Goal: Task Accomplishment & Management: Manage account settings

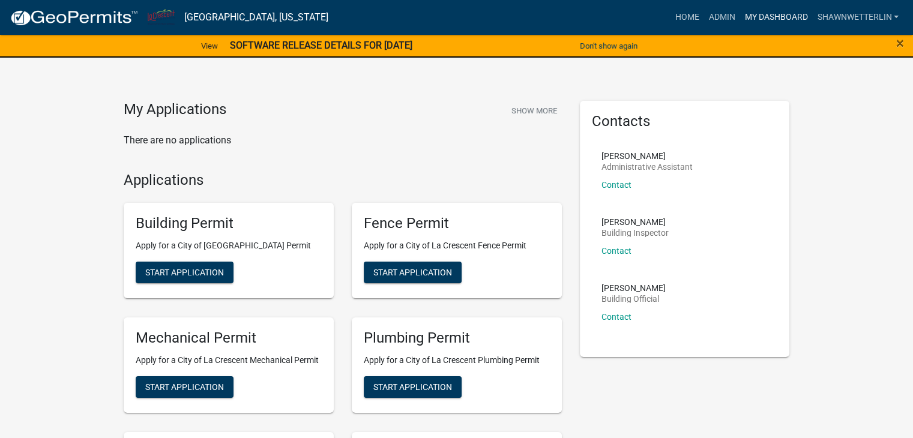
click at [773, 14] on link "My Dashboard" at bounding box center [775, 17] width 73 height 23
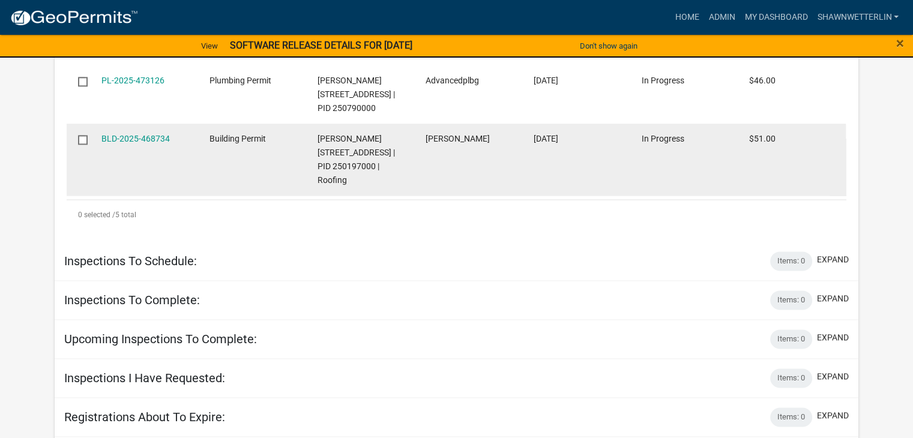
scroll to position [1680, 0]
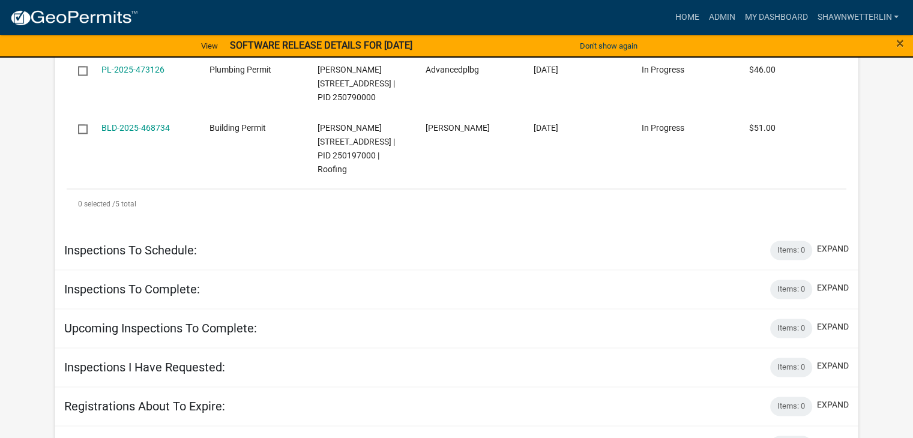
drag, startPoint x: 127, startPoint y: 246, endPoint x: 273, endPoint y: 371, distance: 192.4
click at [273, 270] on div "Inspections To Schedule: Items: 0 expand" at bounding box center [456, 250] width 803 height 39
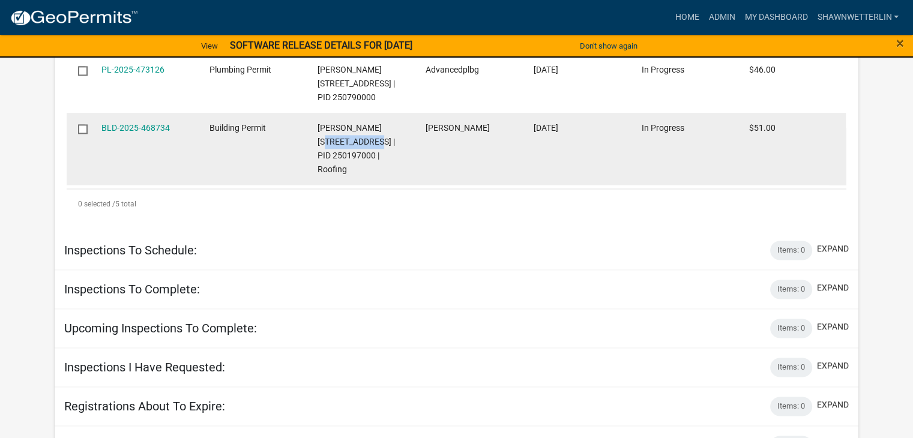
drag, startPoint x: 369, startPoint y: 263, endPoint x: 319, endPoint y: 262, distance: 49.8
click at [319, 173] on span "[PERSON_NAME] [STREET_ADDRESS] | PID 250197000 | Roofing" at bounding box center [355, 148] width 77 height 50
copy span "[STREET_ADDRESS]"
click at [153, 133] on link "BLD-2025-468734" at bounding box center [135, 128] width 68 height 10
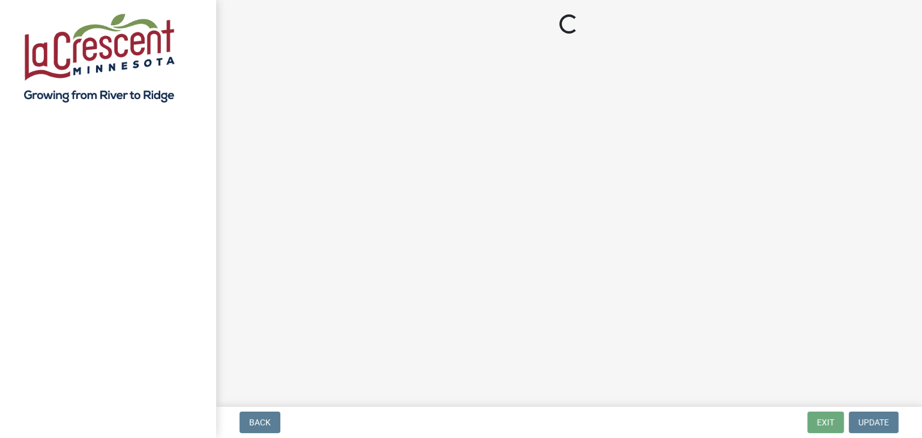
select select "3: 3"
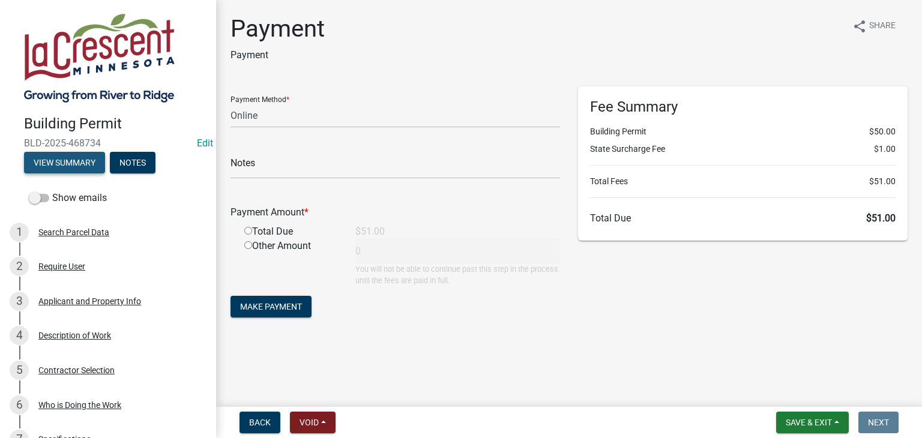
click at [86, 160] on button "View Summary" at bounding box center [64, 163] width 81 height 22
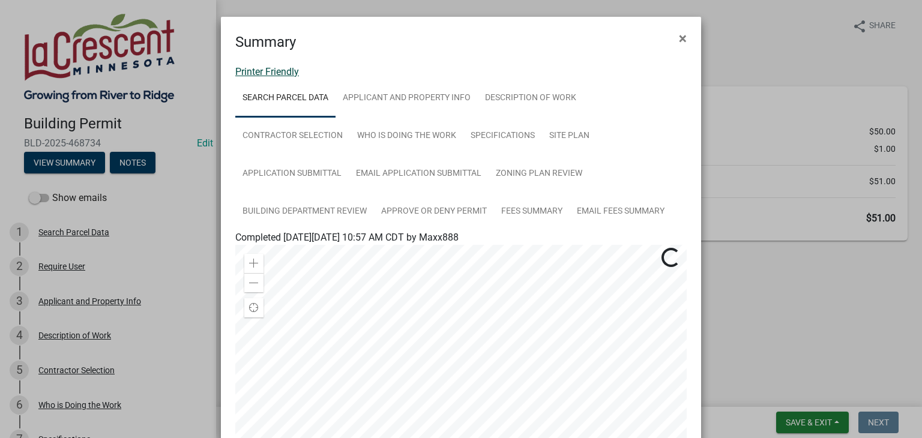
click at [271, 70] on link "Printer Friendly" at bounding box center [267, 71] width 64 height 11
click at [679, 39] on span "×" at bounding box center [683, 38] width 8 height 17
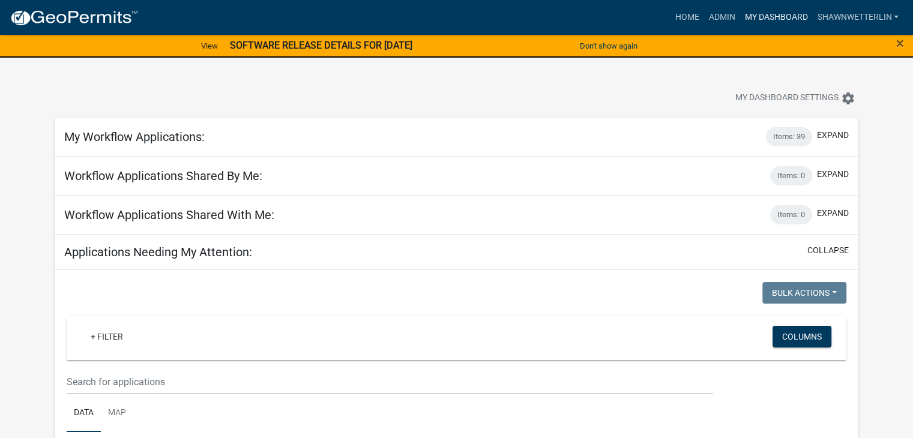
click at [758, 16] on link "My Dashboard" at bounding box center [775, 17] width 73 height 23
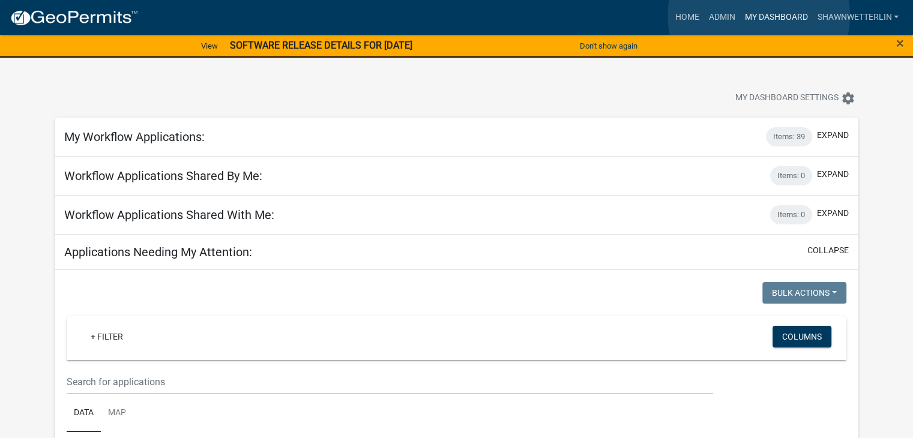
click at [758, 16] on link "My Dashboard" at bounding box center [775, 17] width 73 height 23
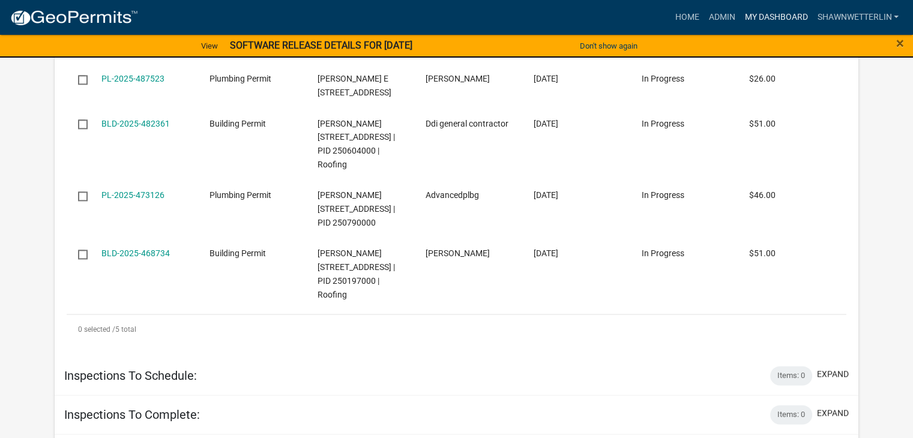
scroll to position [1560, 0]
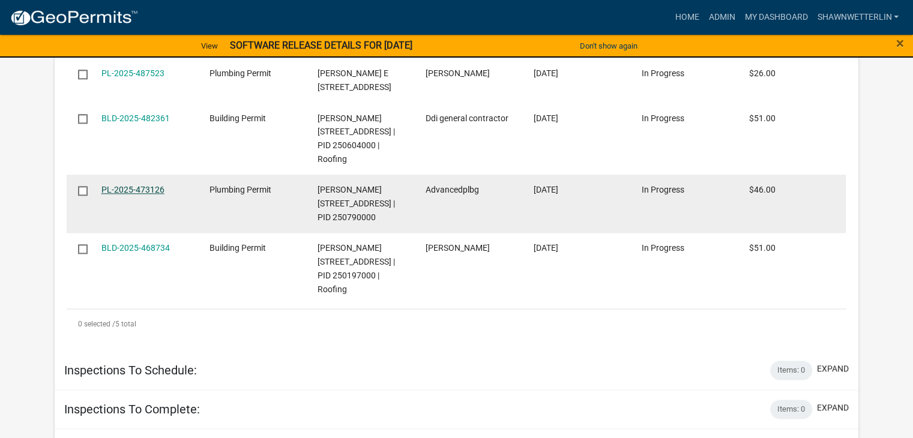
click at [144, 194] on link "PL-2025-473126" at bounding box center [132, 190] width 63 height 10
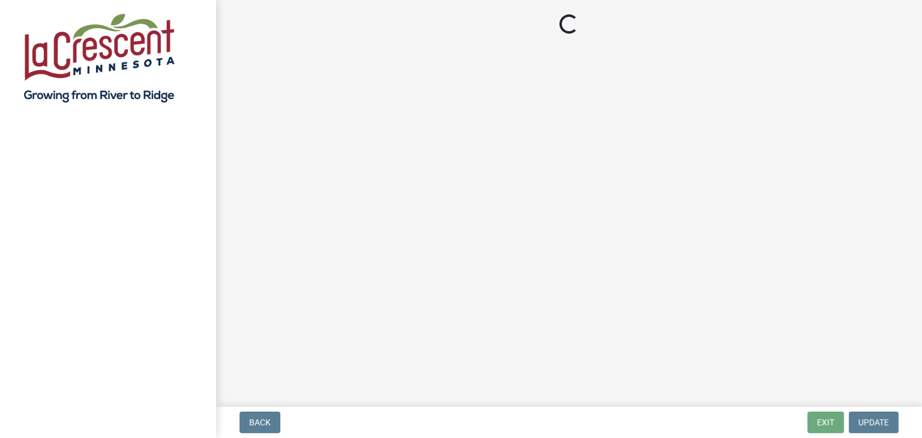
select select "3: 3"
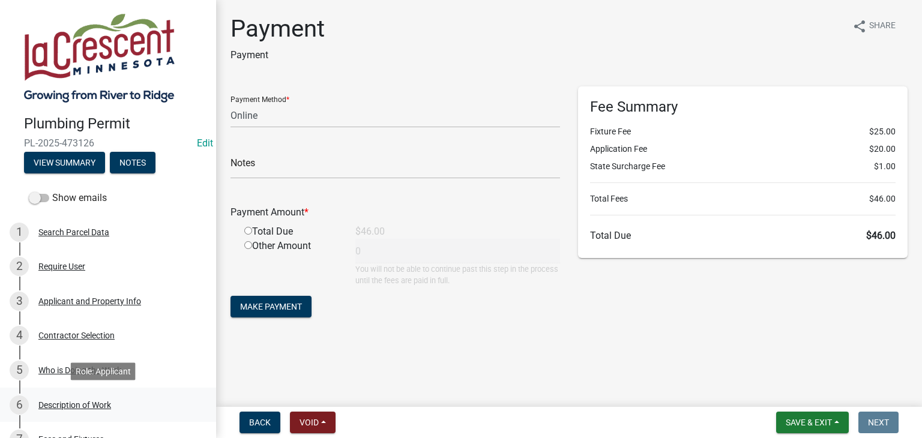
click at [62, 405] on div "Description of Work" at bounding box center [74, 405] width 73 height 8
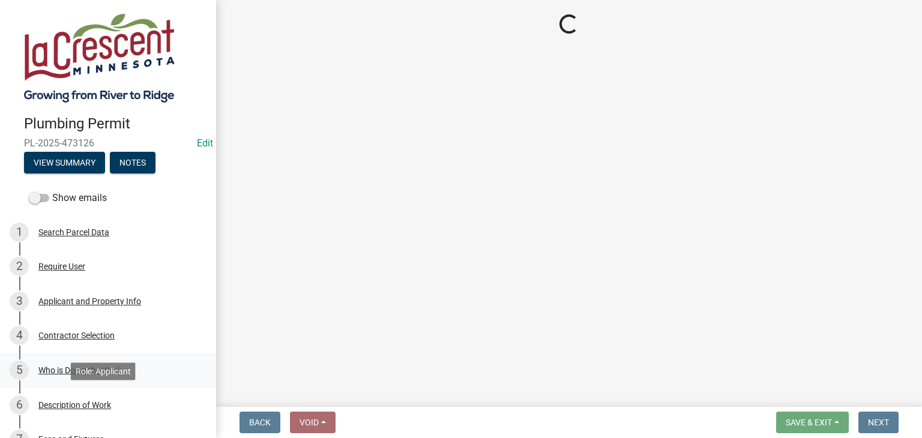
select select "59bf33d4-9d5c-4e7c-8b9a-7c1b13f00426"
select select "28f4028a-693d-415b-8130-38cfe69d94b3"
select select "4af7cc83-1d25-4c0b-a329-4ae30bd591bb"
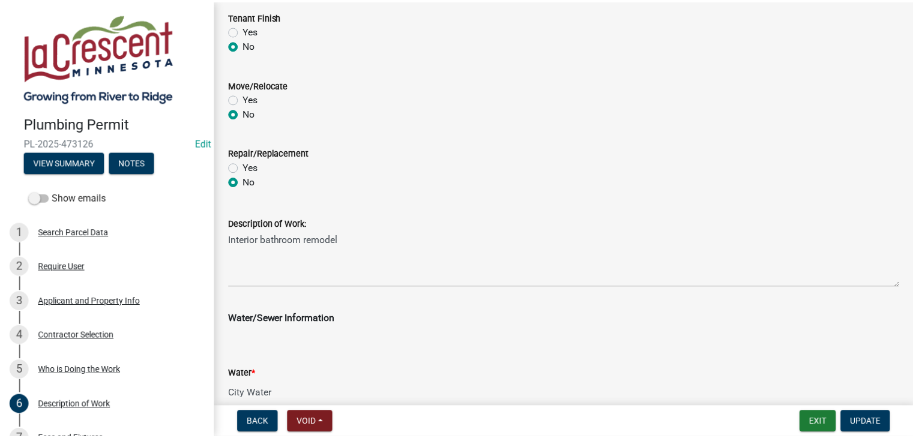
scroll to position [597, 0]
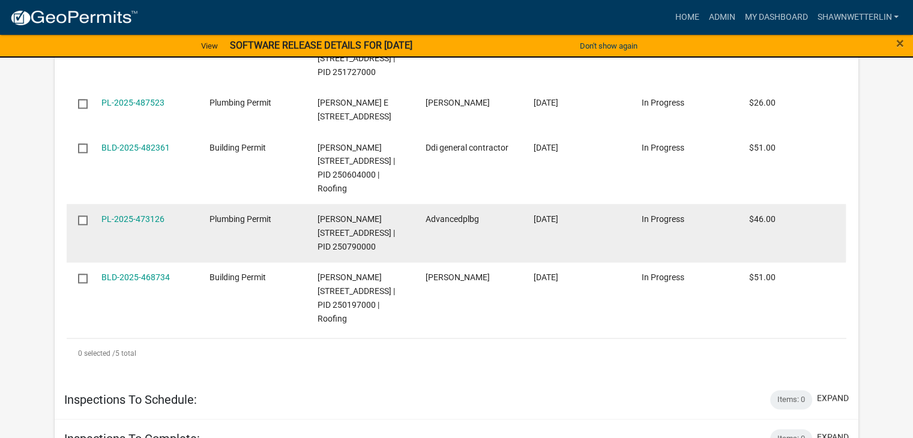
scroll to position [1500, 0]
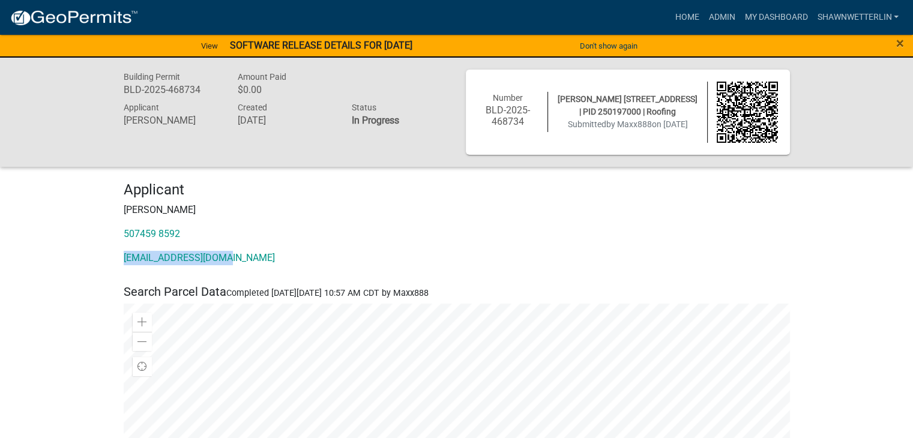
drag, startPoint x: 230, startPoint y: 258, endPoint x: 119, endPoint y: 253, distance: 111.7
click at [119, 253] on div "Applicant Max Foellmi 507459 8592 Foellmimax@gmail.com" at bounding box center [457, 228] width 684 height 94
copy link "Foellmimax@gmail.com"
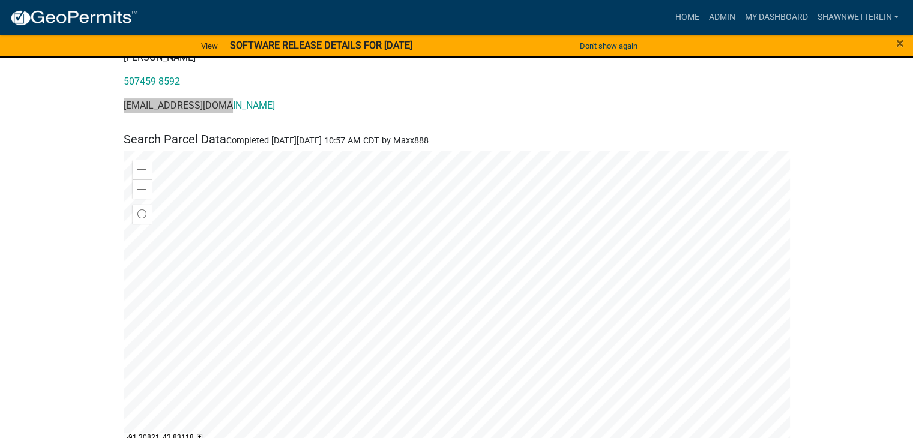
scroll to position [180, 0]
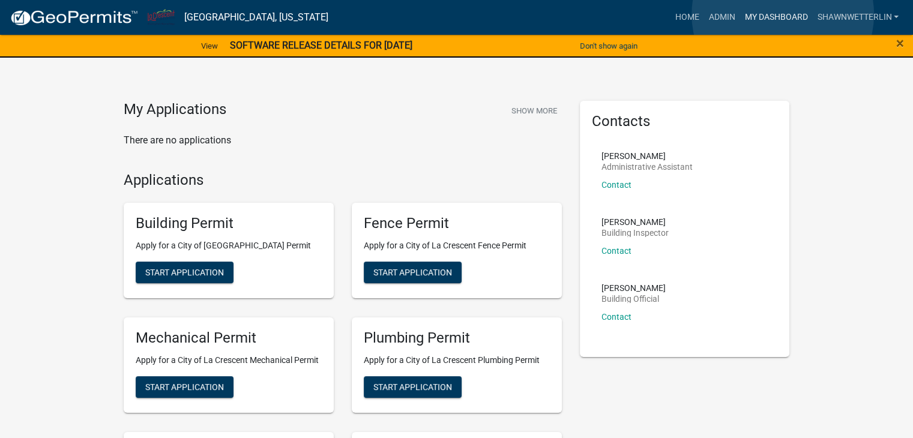
click at [782, 14] on link "My Dashboard" at bounding box center [775, 17] width 73 height 23
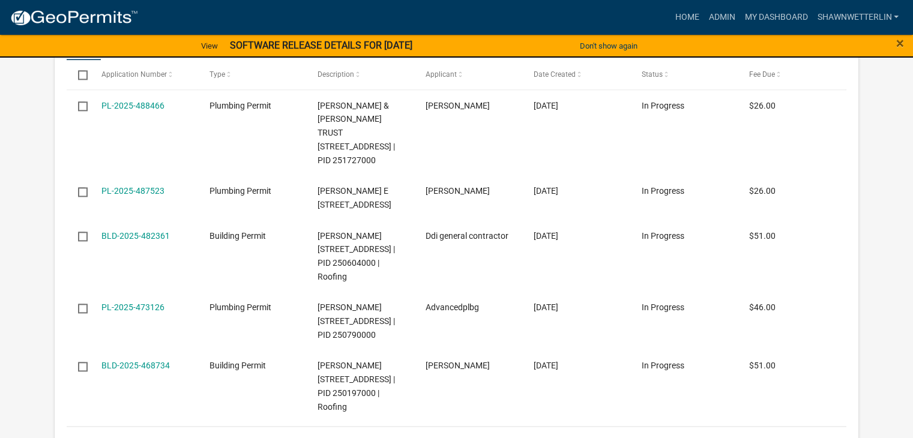
scroll to position [1560, 0]
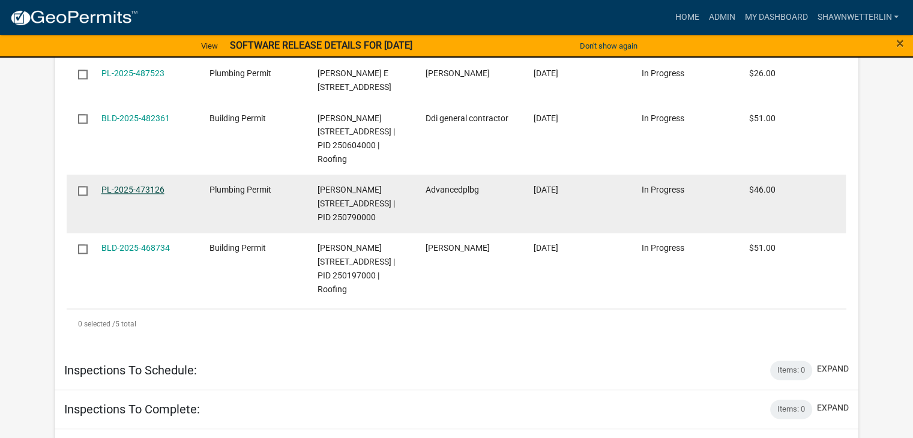
click at [136, 194] on link "PL-2025-473126" at bounding box center [132, 190] width 63 height 10
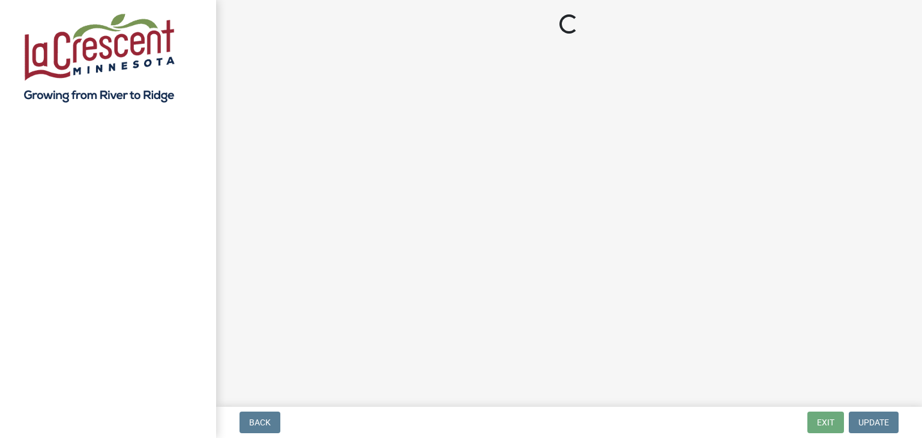
select select "3: 3"
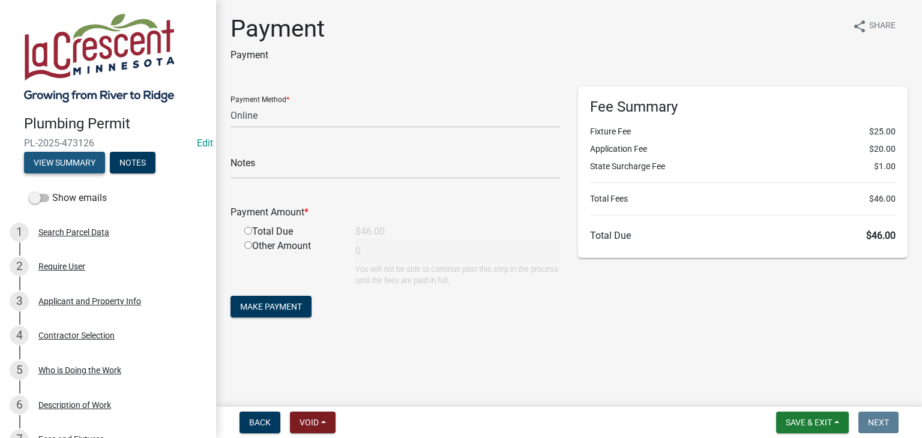
click at [70, 160] on button "View Summary" at bounding box center [64, 163] width 81 height 22
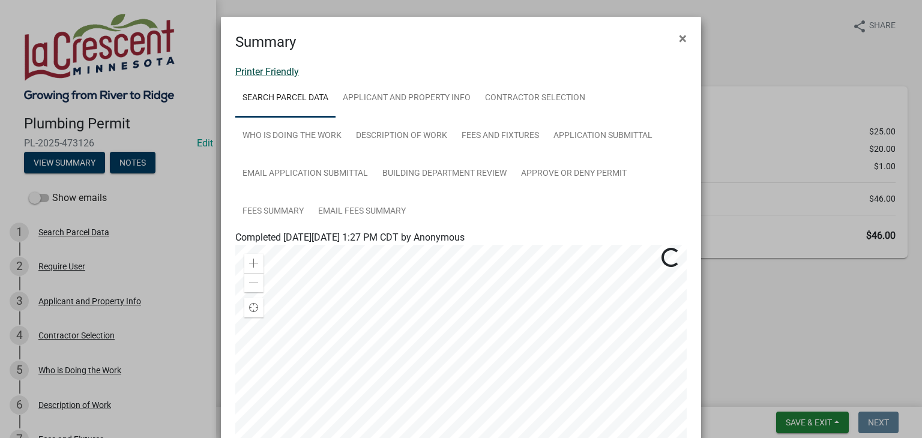
click at [243, 68] on link "Printer Friendly" at bounding box center [267, 71] width 64 height 11
click at [679, 41] on span "×" at bounding box center [683, 38] width 8 height 17
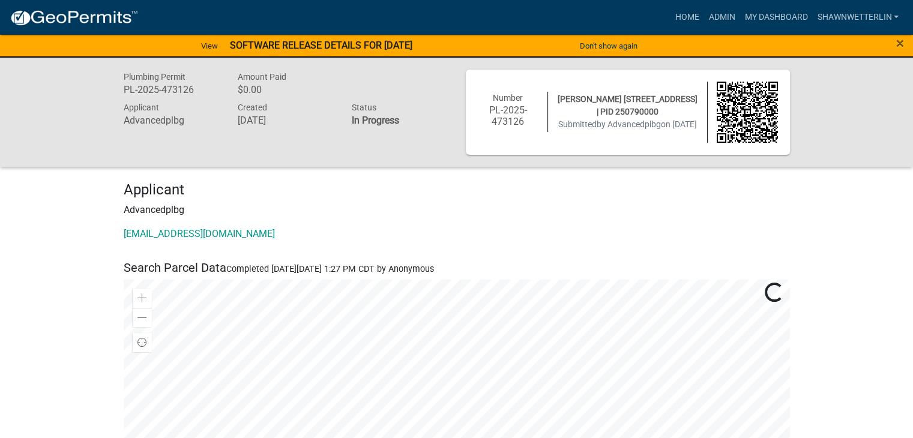
drag, startPoint x: 311, startPoint y: 236, endPoint x: 122, endPoint y: 238, distance: 189.0
click at [122, 238] on div "Applicant Advancedplbg [EMAIL_ADDRESS][DOMAIN_NAME]" at bounding box center [457, 216] width 684 height 70
copy link "advancedplumbingsystemsllc@gmail.com"
click at [678, 94] on span "KRONER,MARK A 1020 CEDAR DR, Houston County | PID 250790000" at bounding box center [627, 105] width 140 height 22
drag, startPoint x: 631, startPoint y: 90, endPoint x: 688, endPoint y: 86, distance: 57.1
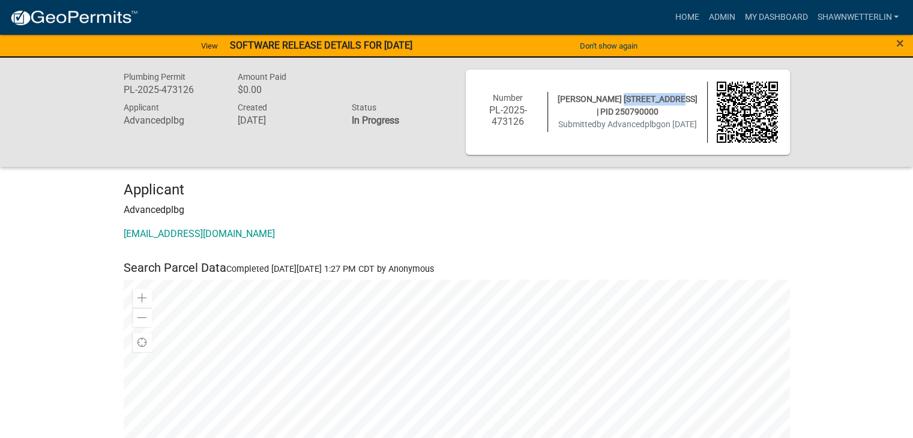
click at [688, 93] on div "KRONER,MARK A 1020 CEDAR DR, Houston County | PID 250790000 Submitted by Advanc…" at bounding box center [627, 112] width 159 height 38
copy span "1020 CEDAR DR"
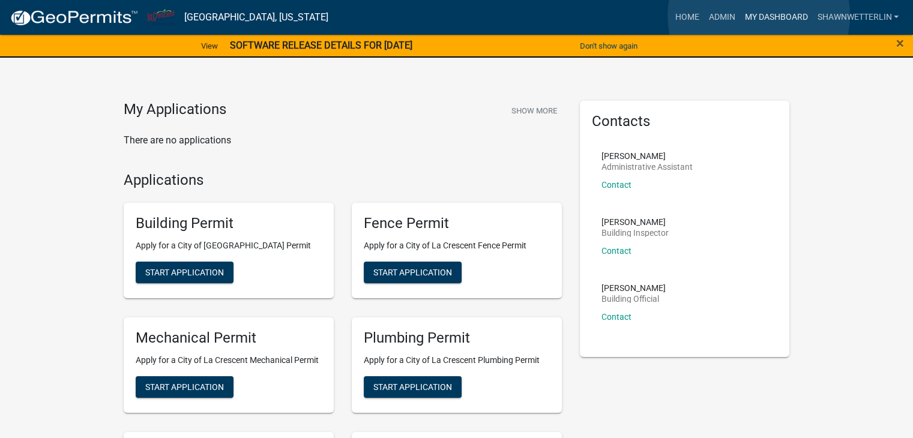
click at [758, 16] on link "My Dashboard" at bounding box center [775, 17] width 73 height 23
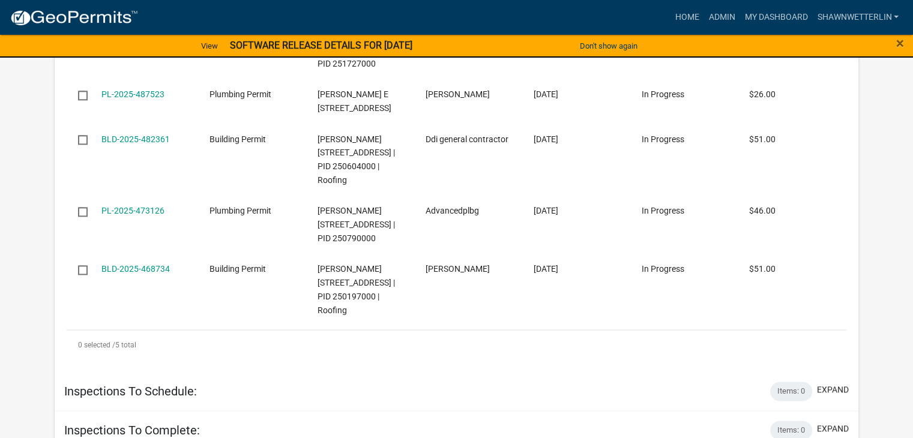
scroll to position [1560, 0]
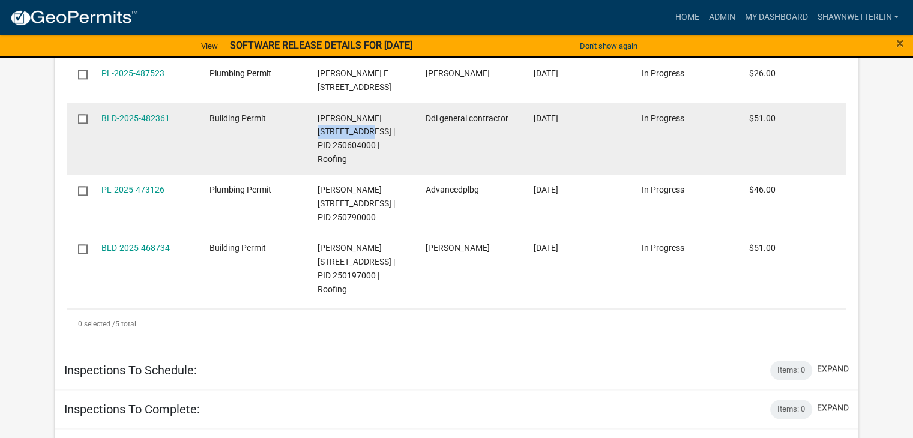
drag, startPoint x: 331, startPoint y: 241, endPoint x: 375, endPoint y: 225, distance: 46.7
click at [375, 164] on span "[PERSON_NAME] [STREET_ADDRESS] | PID 250604000 | Roofing" at bounding box center [355, 138] width 77 height 50
copy span "511 7th St S"
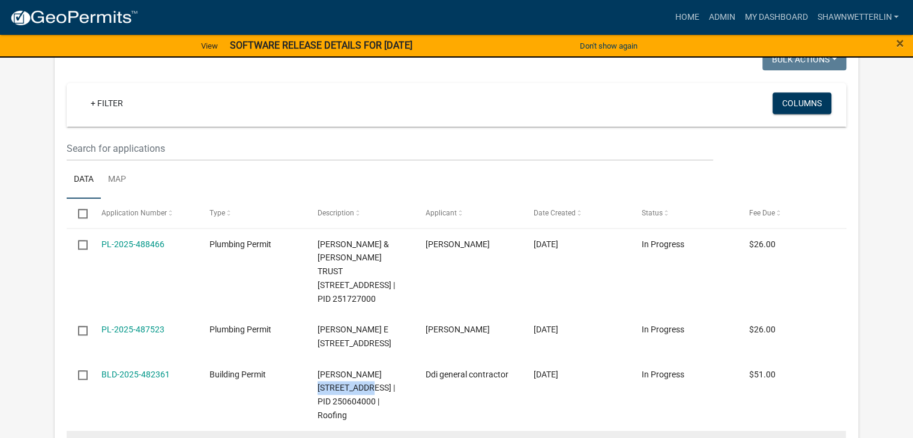
scroll to position [1260, 0]
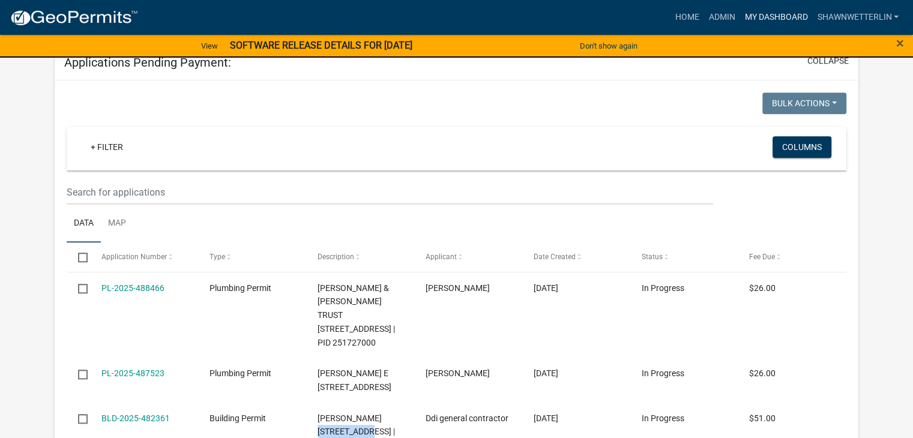
click at [785, 17] on link "My Dashboard" at bounding box center [775, 17] width 73 height 23
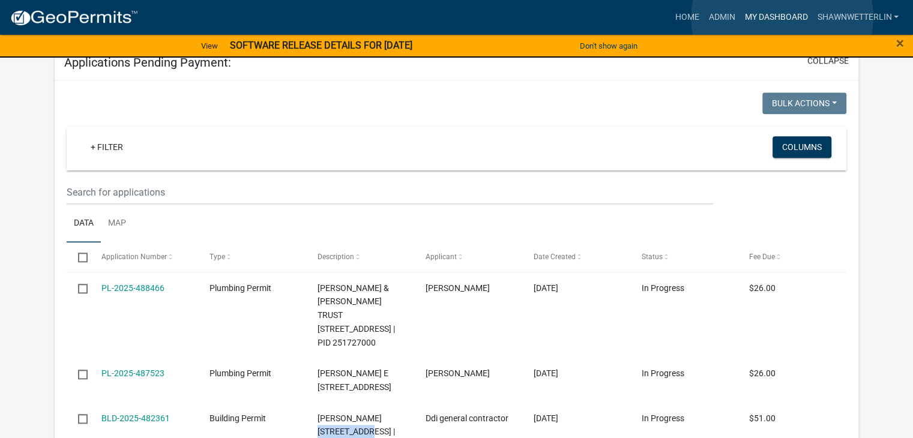
click at [782, 17] on link "My Dashboard" at bounding box center [775, 17] width 73 height 23
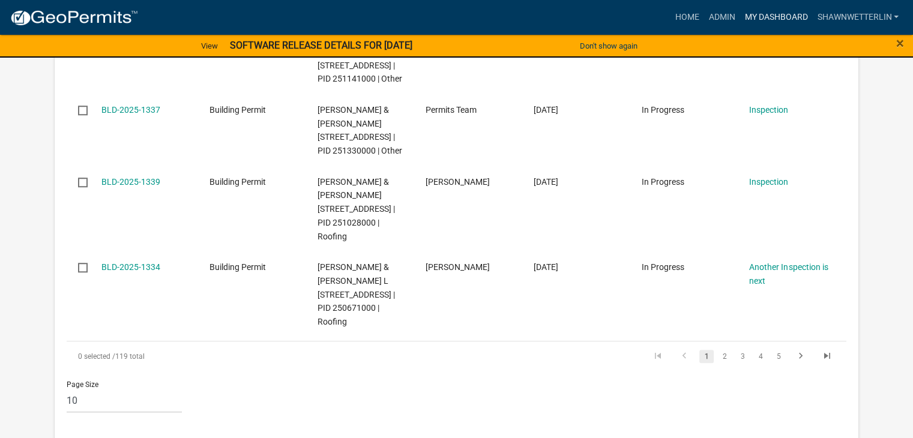
scroll to position [1020, 0]
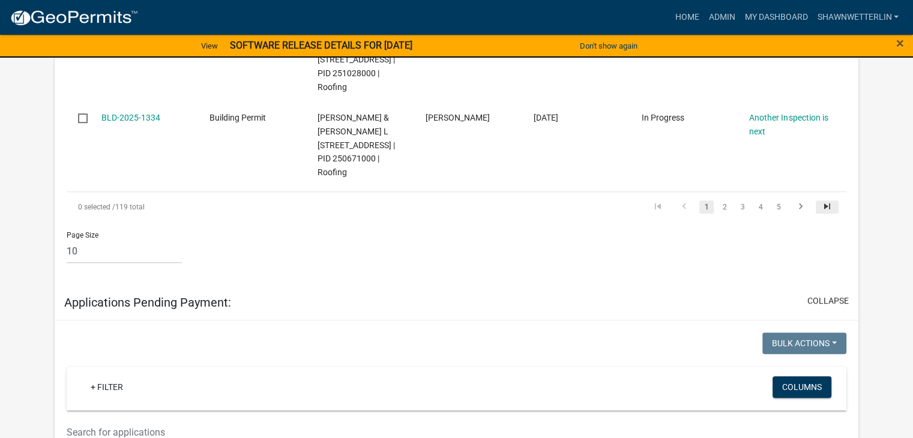
click at [828, 215] on icon "go to last page" at bounding box center [827, 208] width 16 height 14
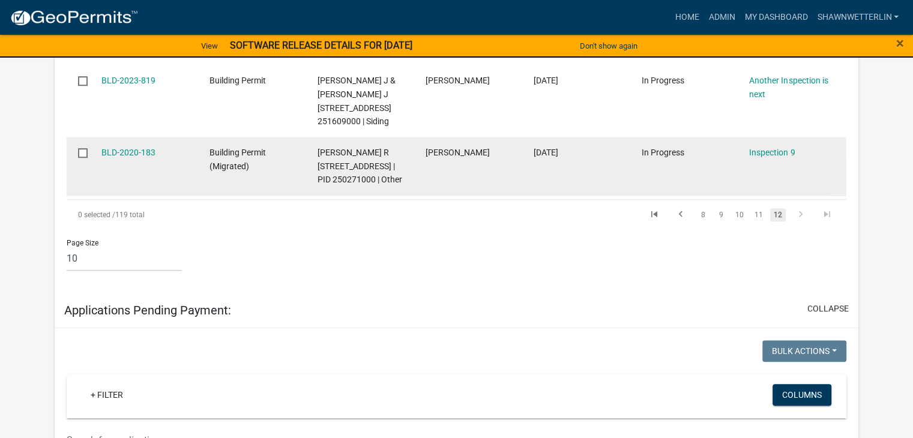
scroll to position [826, 0]
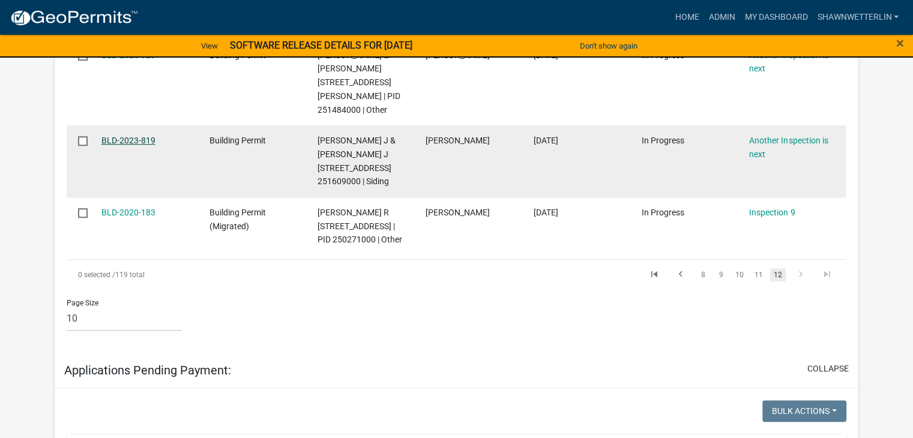
click at [139, 145] on link "BLD-2023-819" at bounding box center [128, 141] width 54 height 10
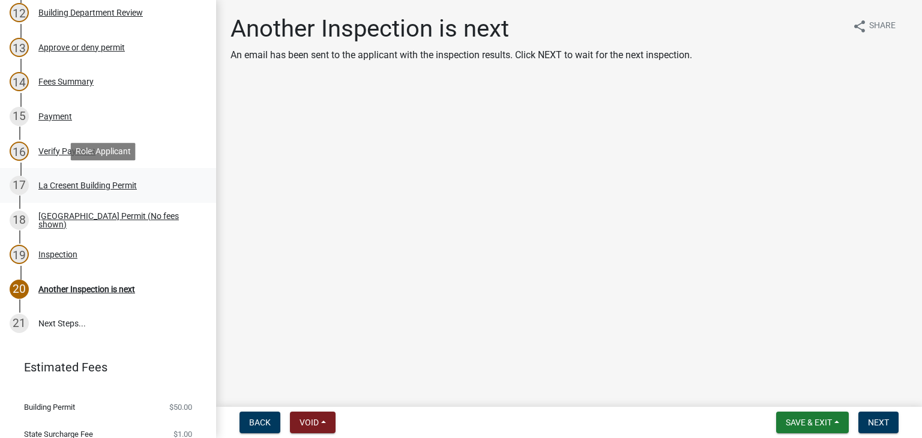
scroll to position [600, 0]
click at [56, 255] on div "Inspection" at bounding box center [57, 254] width 39 height 8
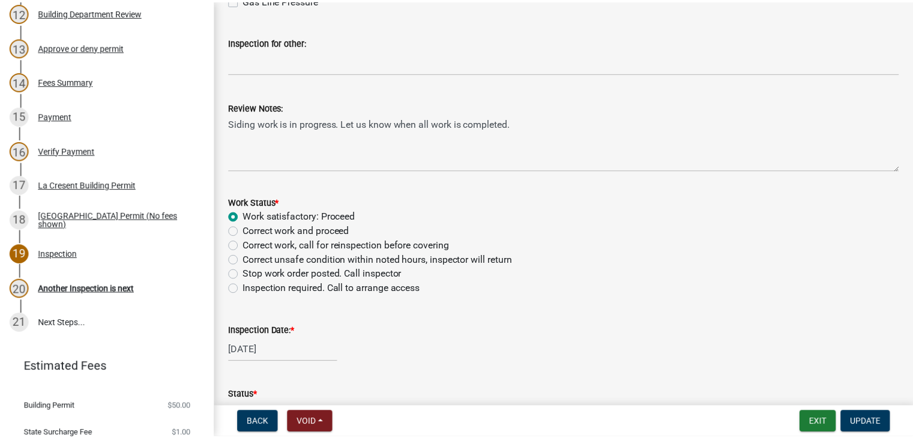
scroll to position [420, 0]
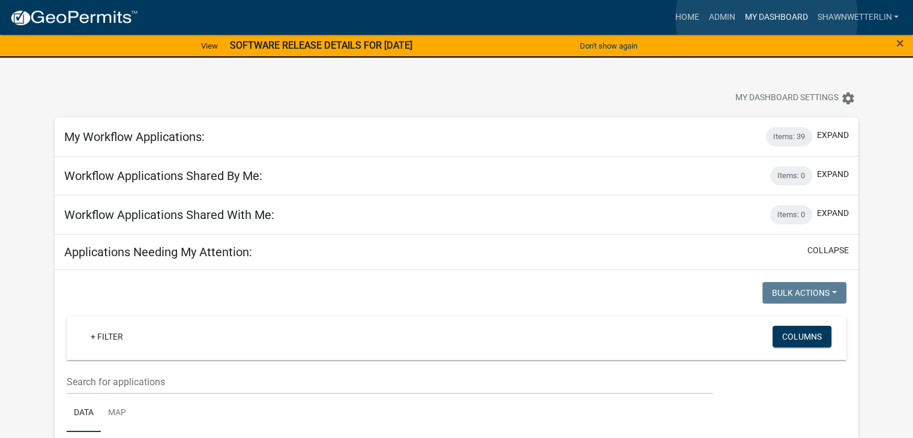
click at [766, 17] on link "My Dashboard" at bounding box center [775, 17] width 73 height 23
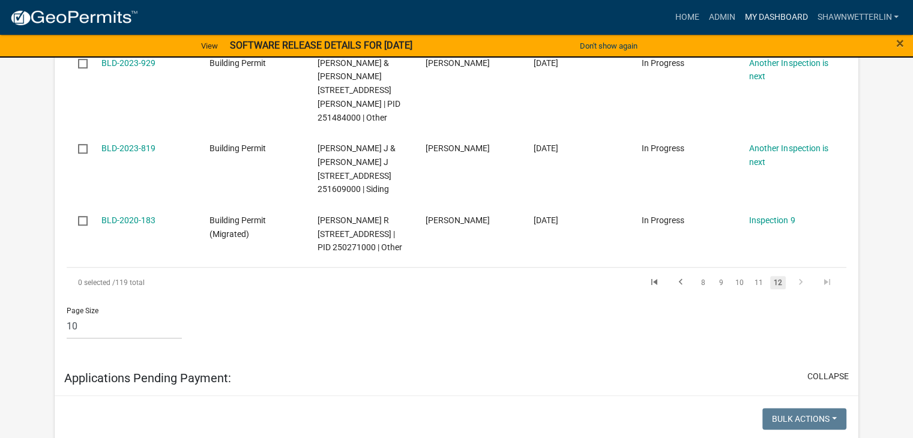
scroll to position [840, 0]
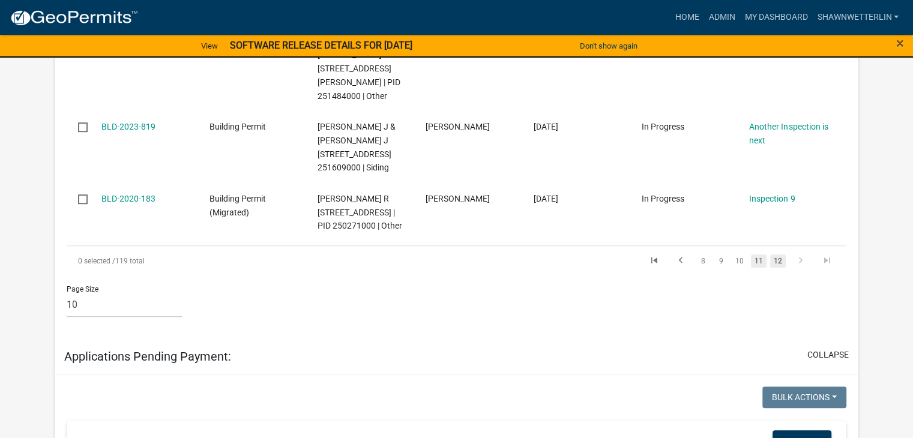
click at [758, 268] on link "11" at bounding box center [759, 260] width 16 height 13
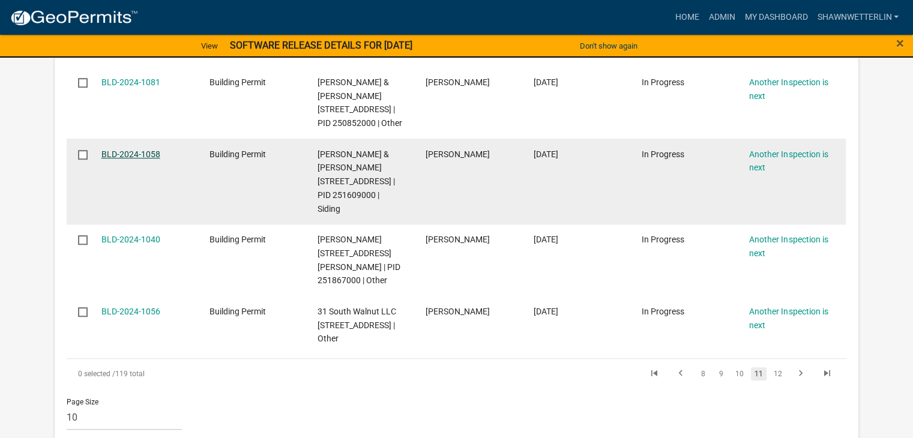
click at [145, 159] on link "BLD-2024-1058" at bounding box center [130, 154] width 59 height 10
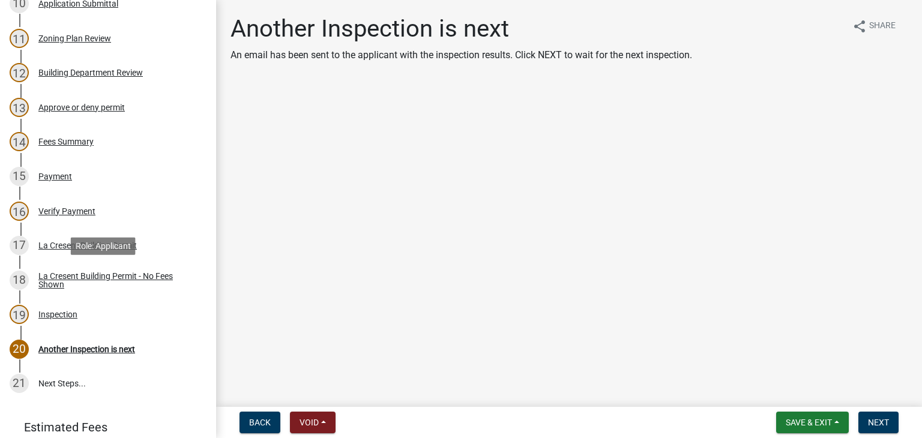
scroll to position [540, 0]
click at [70, 314] on div "Inspection" at bounding box center [57, 314] width 39 height 8
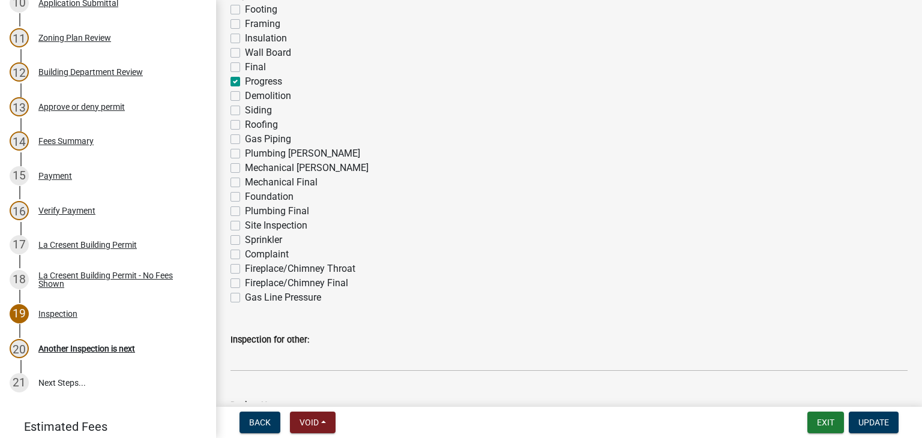
scroll to position [300, 0]
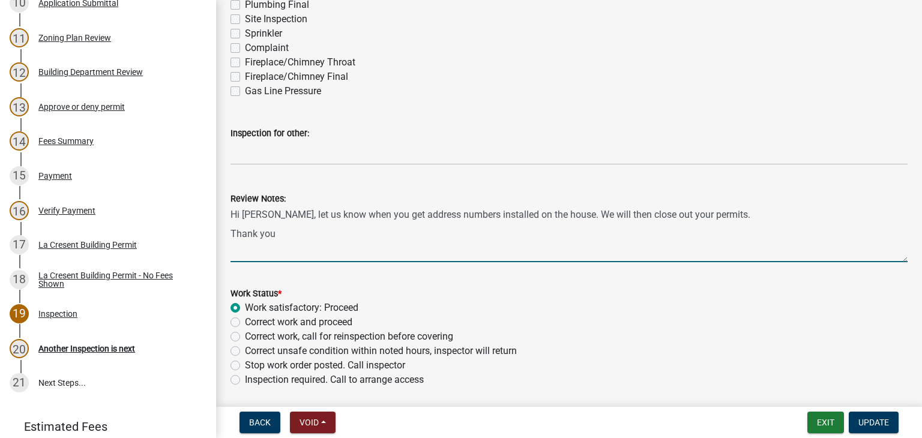
drag, startPoint x: 231, startPoint y: 214, endPoint x: 708, endPoint y: 212, distance: 477.1
click at [708, 212] on textarea "Hi Torrey, let us know when you get address numbers installed on the house. We …" at bounding box center [568, 234] width 677 height 56
click at [72, 350] on div "Another Inspection is next" at bounding box center [86, 348] width 97 height 8
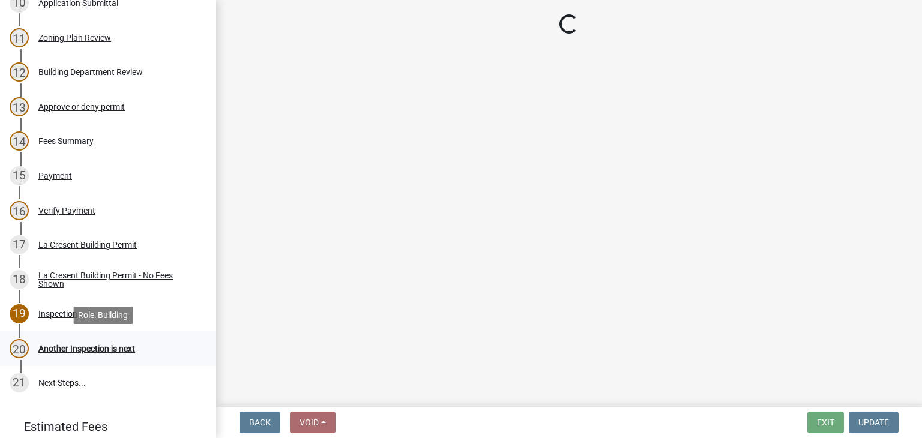
scroll to position [0, 0]
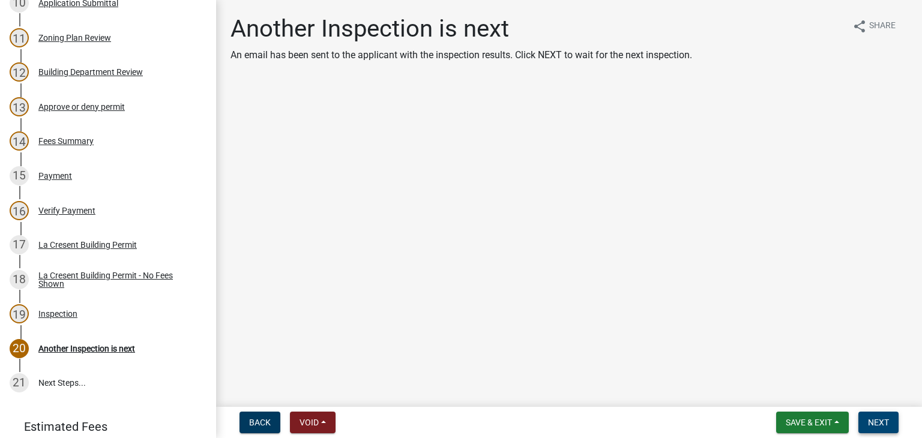
click at [883, 422] on span "Next" at bounding box center [878, 423] width 21 height 10
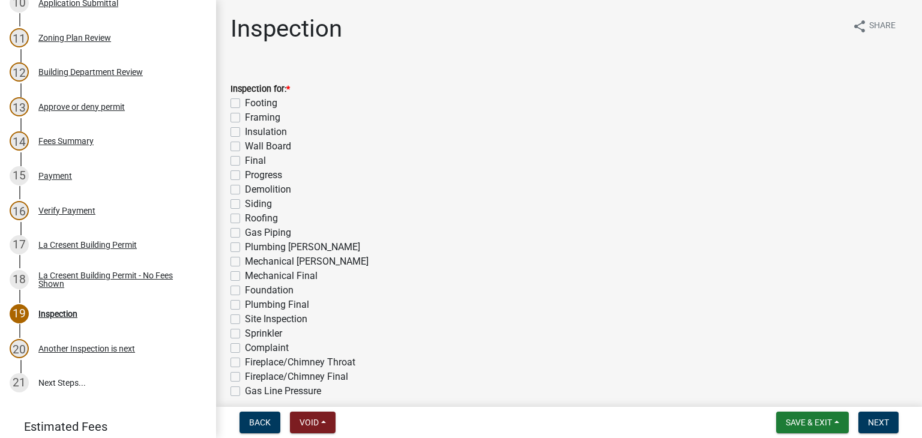
click at [245, 160] on label "Final" at bounding box center [255, 161] width 21 height 14
click at [245, 160] on input "Final" at bounding box center [249, 158] width 8 height 8
checkbox input "true"
checkbox input "false"
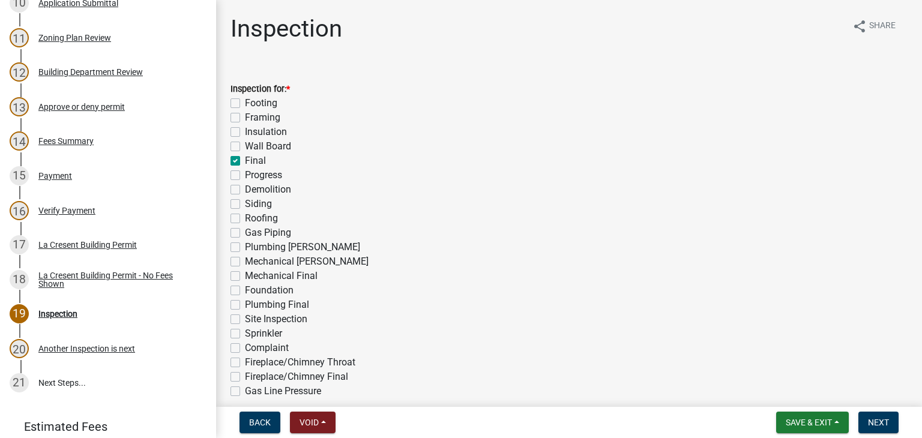
checkbox input "false"
checkbox input "true"
checkbox input "false"
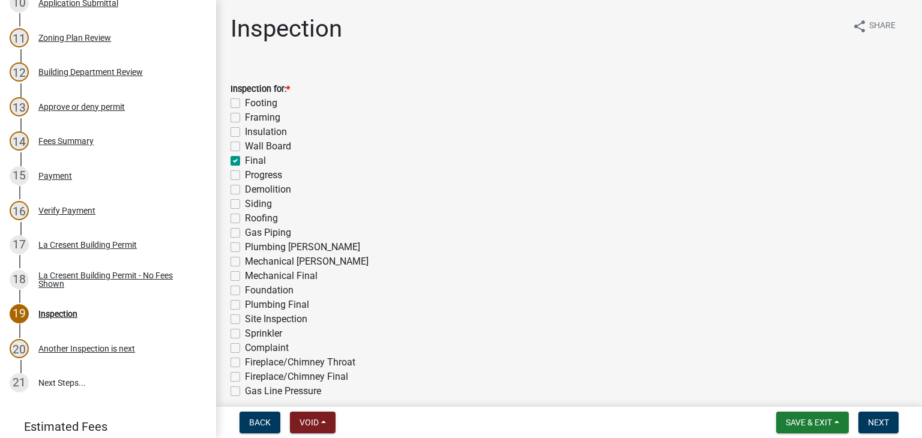
checkbox input "false"
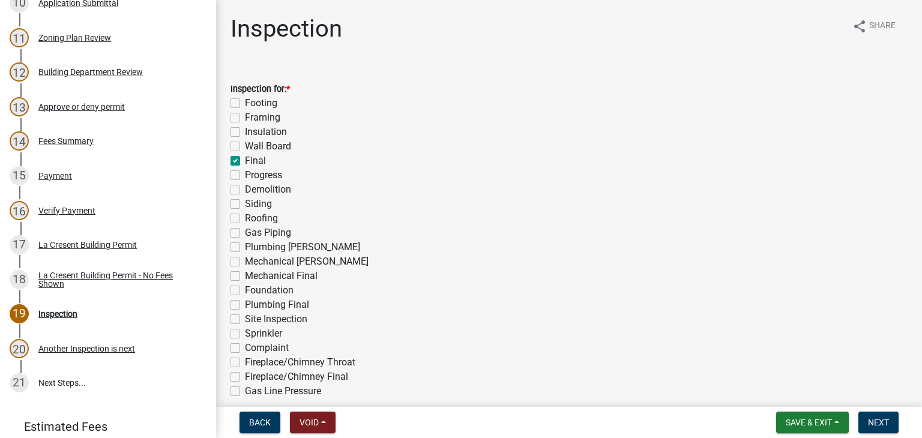
checkbox input "false"
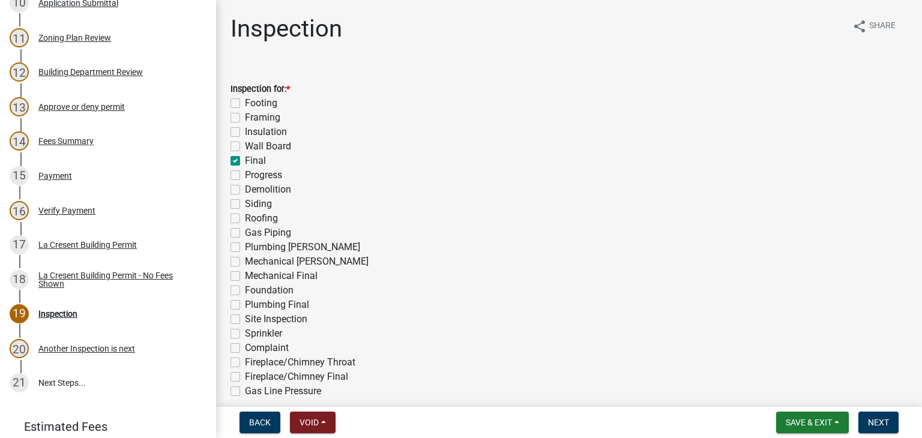
checkbox input "false"
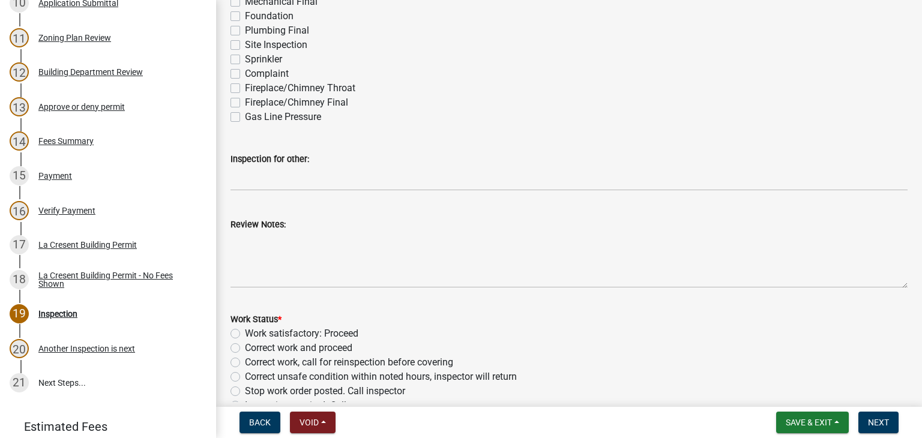
scroll to position [300, 0]
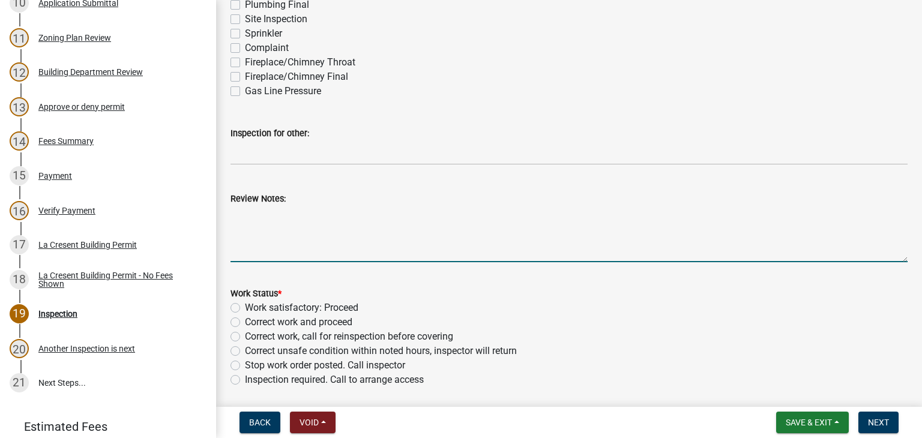
click at [290, 229] on textarea "Review Notes:" at bounding box center [568, 234] width 677 height 56
paste textarea "Hi Torrey, let us know when you get address numbers installed on the house. We …"
click at [457, 213] on textarea "Hi Torrey, let us know when you get address numbers installed on the house. We …" at bounding box center [568, 234] width 677 height 56
type textarea "Hi Torrey, let us know when you get address numbers installed on the house. We …"
click at [245, 319] on label "Correct work and proceed" at bounding box center [298, 322] width 107 height 14
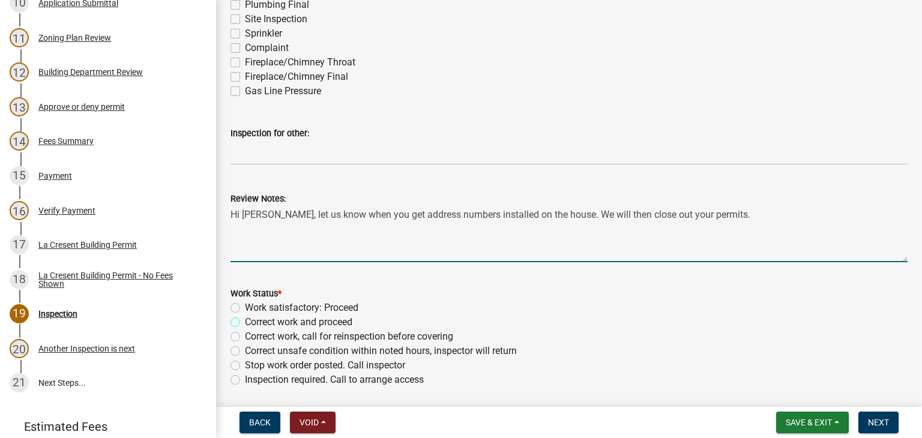
click at [245, 319] on input "Correct work and proceed" at bounding box center [249, 319] width 8 height 8
radio input "true"
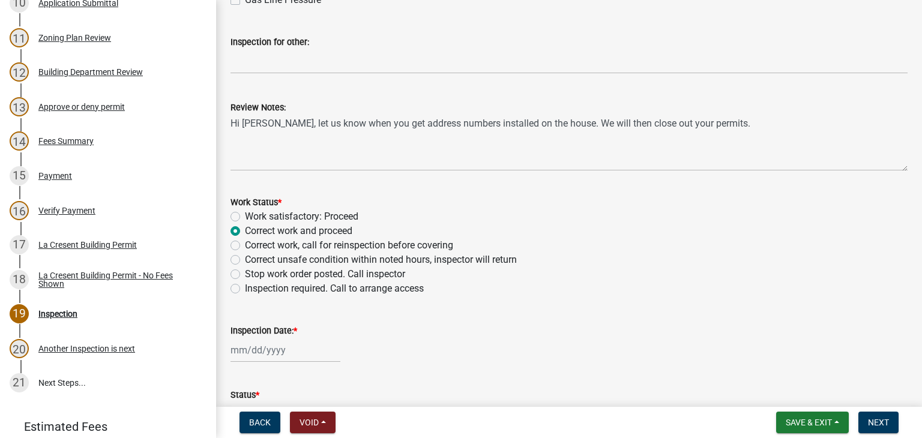
scroll to position [478, 0]
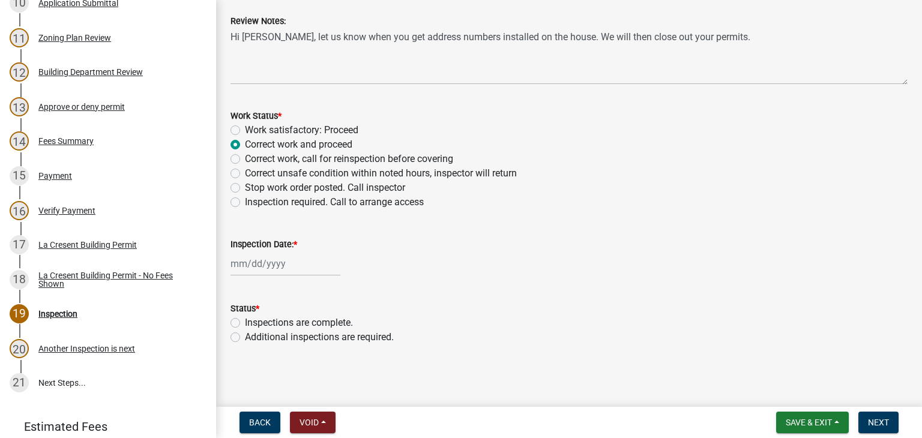
select select "10"
select select "2025"
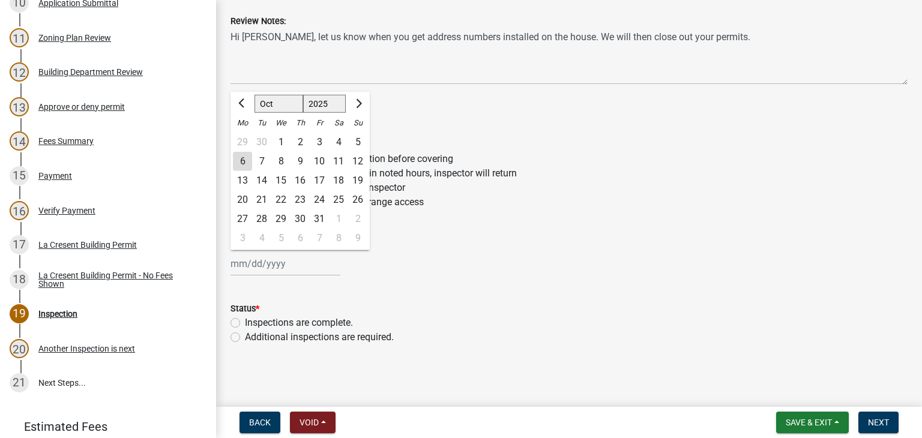
click at [254, 264] on div "Jan Feb Mar Apr May Jun Jul Aug Sep Oct Nov Dec 1525 1526 1527 1528 1529 1530 1…" at bounding box center [285, 263] width 110 height 25
click at [236, 157] on div "6" at bounding box center [242, 161] width 19 height 19
type input "[DATE]"
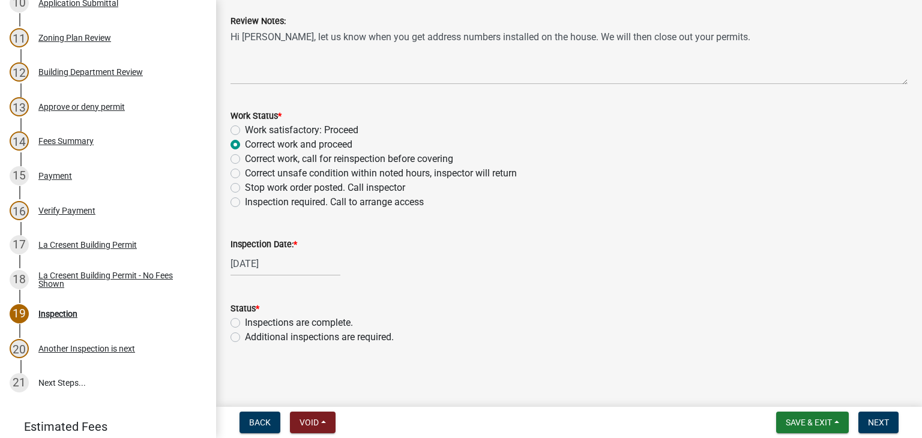
click at [245, 335] on label "Additional inspections are required." at bounding box center [319, 337] width 149 height 14
click at [245, 335] on input "Additional inspections are required." at bounding box center [249, 334] width 8 height 8
radio input "true"
click at [888, 418] on button "Next" at bounding box center [878, 423] width 40 height 22
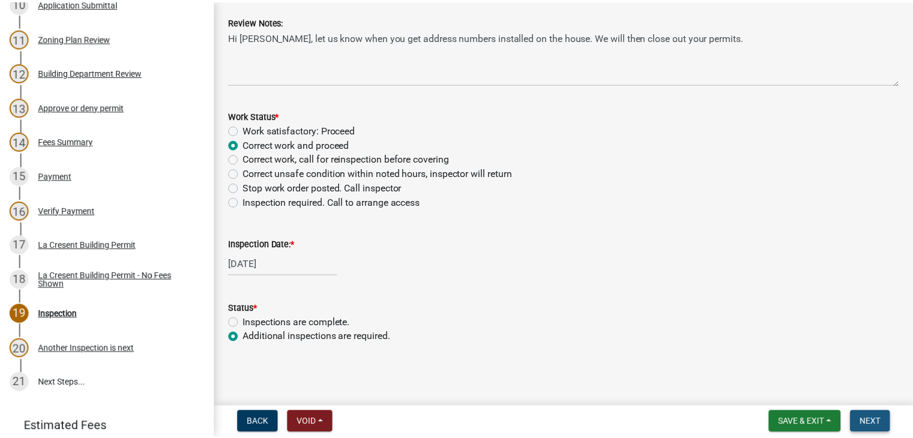
scroll to position [0, 0]
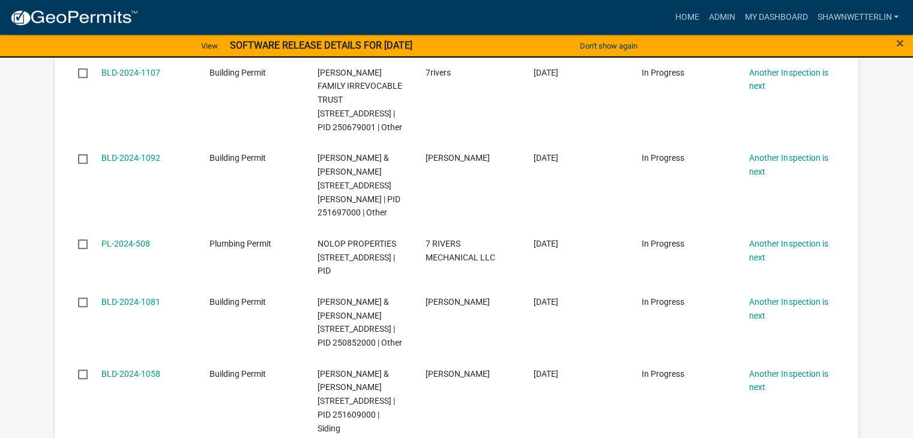
scroll to position [600, 0]
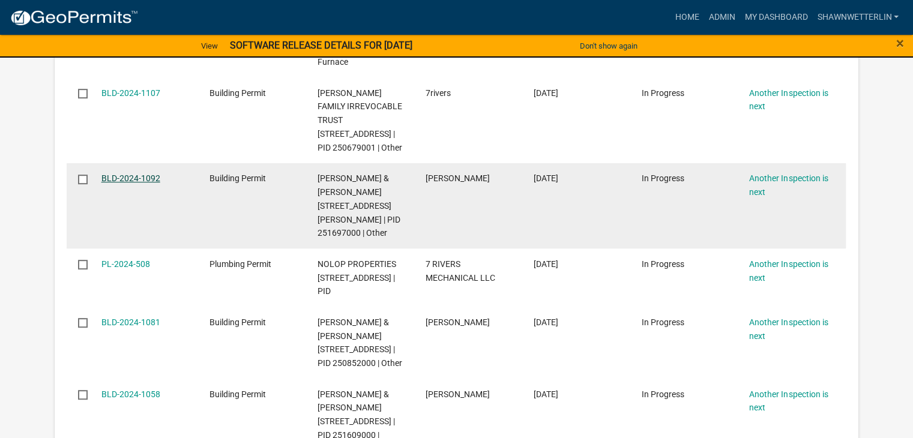
click at [122, 183] on link "BLD-2024-1092" at bounding box center [130, 178] width 59 height 10
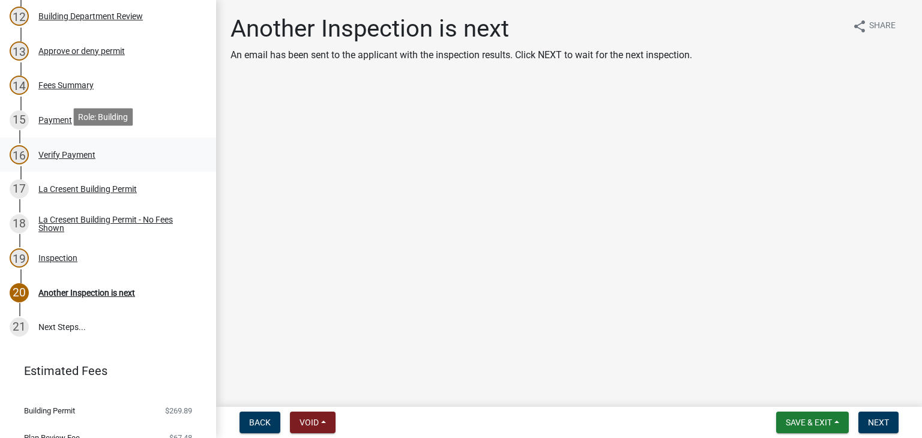
scroll to position [600, 0]
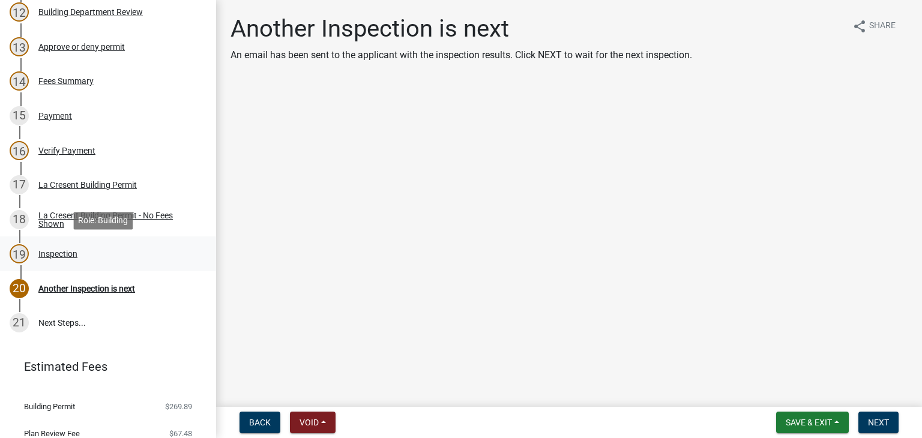
click at [70, 257] on div "Inspection" at bounding box center [57, 254] width 39 height 8
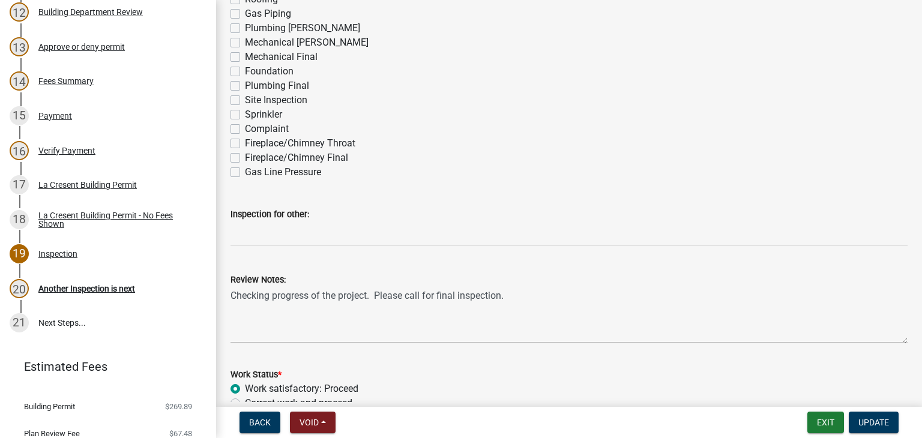
scroll to position [240, 0]
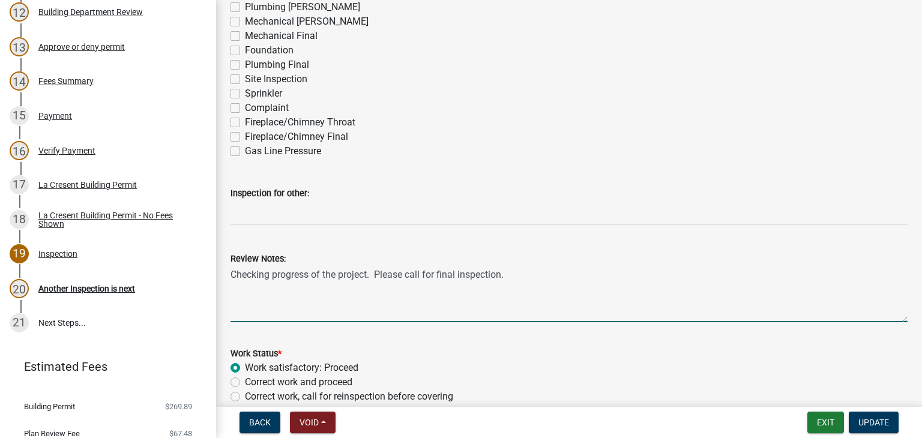
drag, startPoint x: 512, startPoint y: 274, endPoint x: 230, endPoint y: 272, distance: 282.0
click at [230, 272] on textarea "Checking progress of the project. Please call for final inspection." at bounding box center [568, 294] width 677 height 56
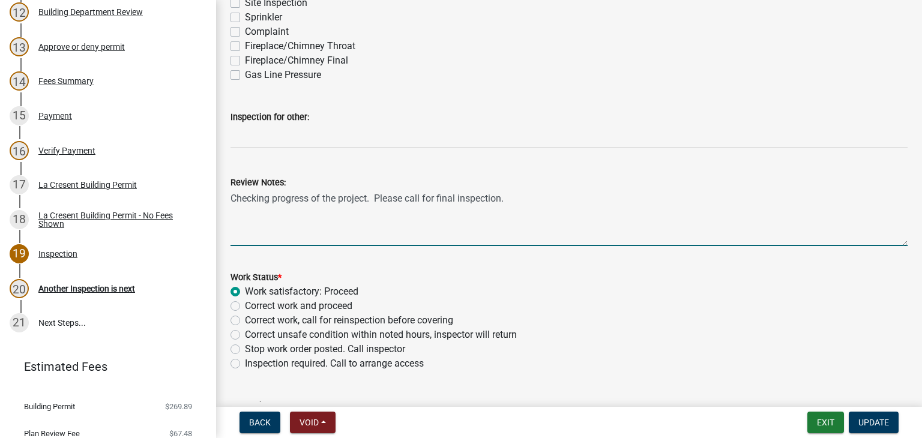
scroll to position [478, 0]
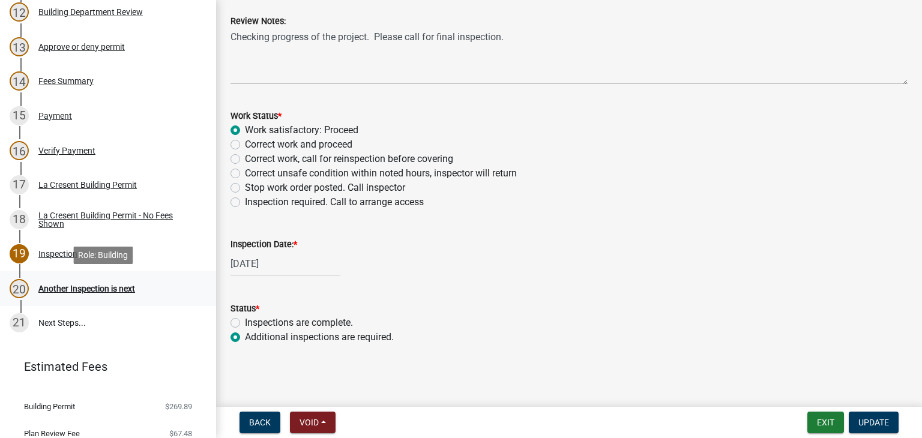
click at [84, 284] on div "Another Inspection is next" at bounding box center [86, 288] width 97 height 8
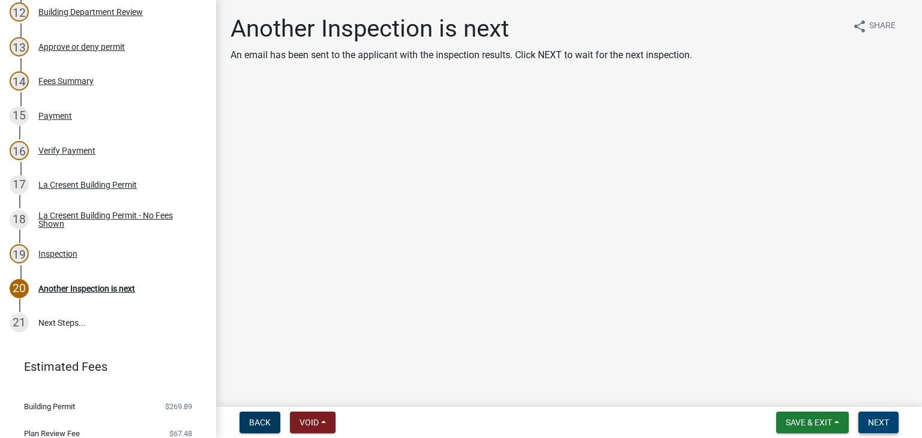
click at [874, 425] on span "Next" at bounding box center [878, 423] width 21 height 10
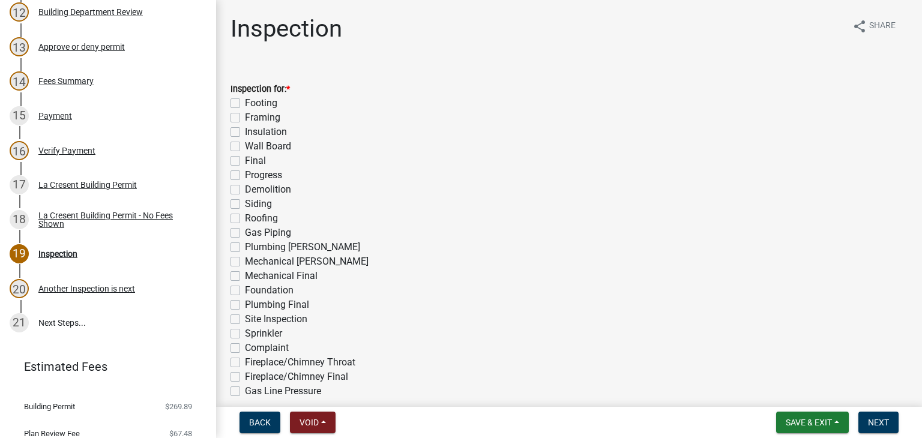
click at [245, 178] on label "Progress" at bounding box center [263, 175] width 37 height 14
click at [245, 176] on input "Progress" at bounding box center [249, 172] width 8 height 8
checkbox input "true"
checkbox input "false"
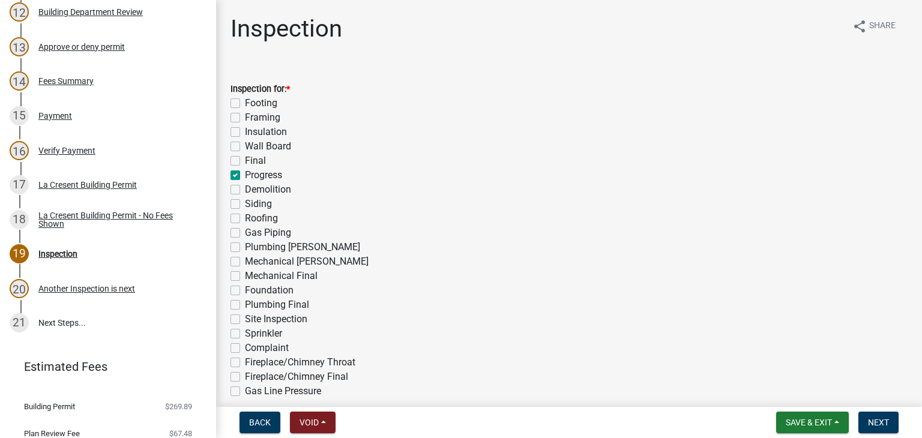
checkbox input "false"
checkbox input "true"
checkbox input "false"
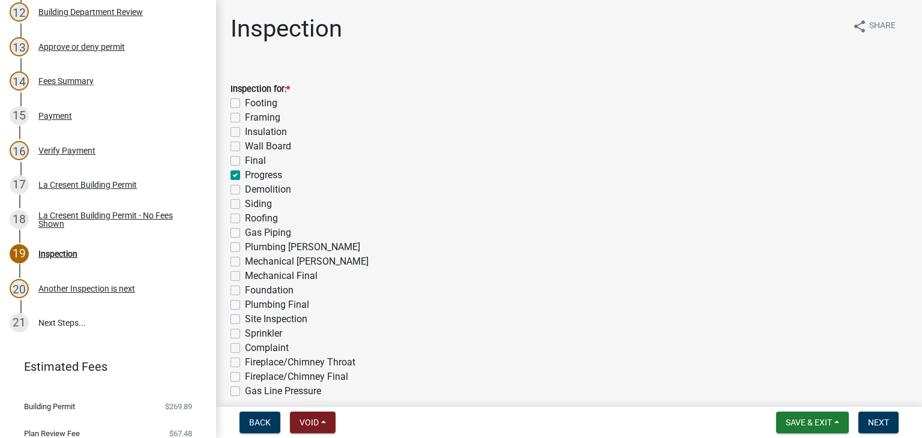
checkbox input "false"
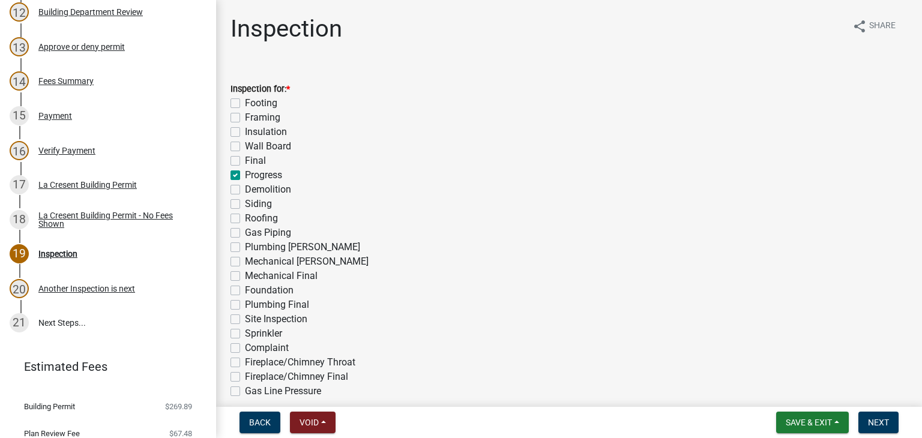
checkbox input "false"
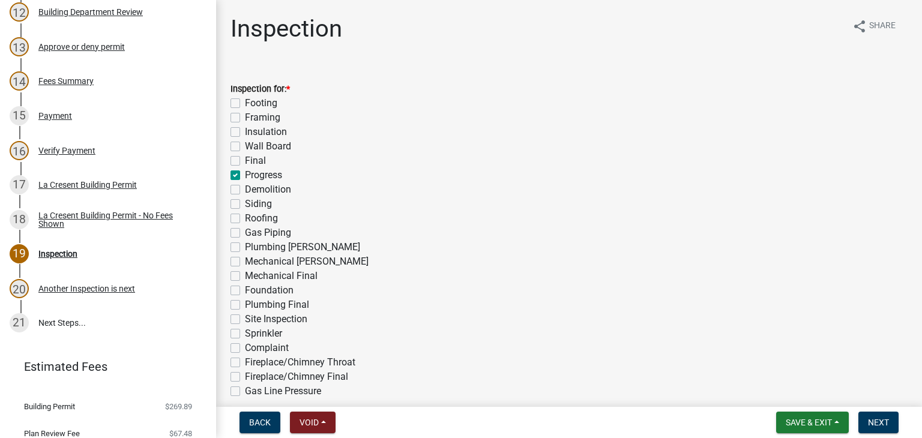
checkbox input "false"
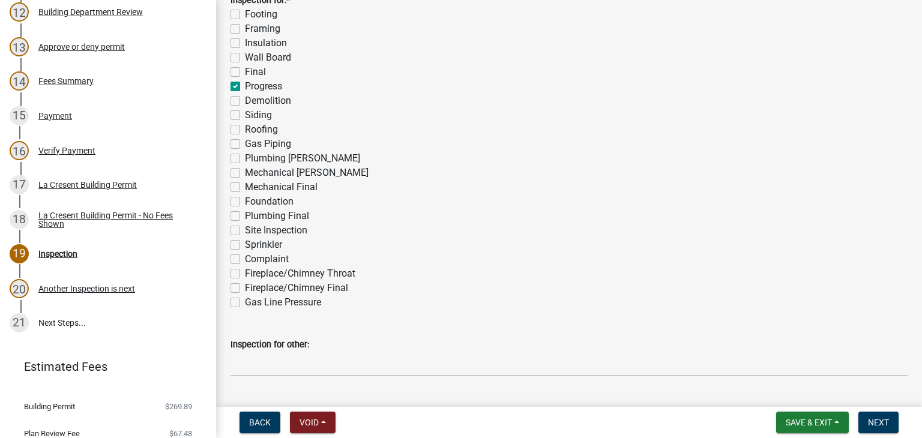
scroll to position [300, 0]
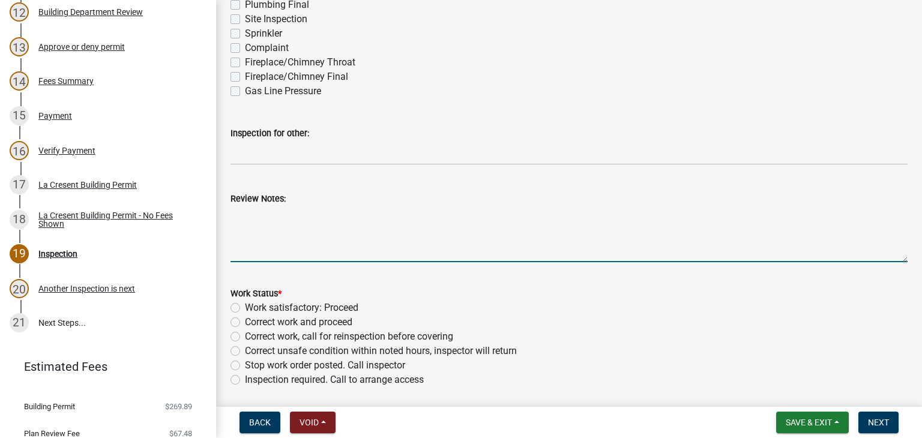
click at [320, 212] on textarea "Review Notes:" at bounding box center [568, 234] width 677 height 56
paste textarea "Checking progress of the project. Please call for final inspection."
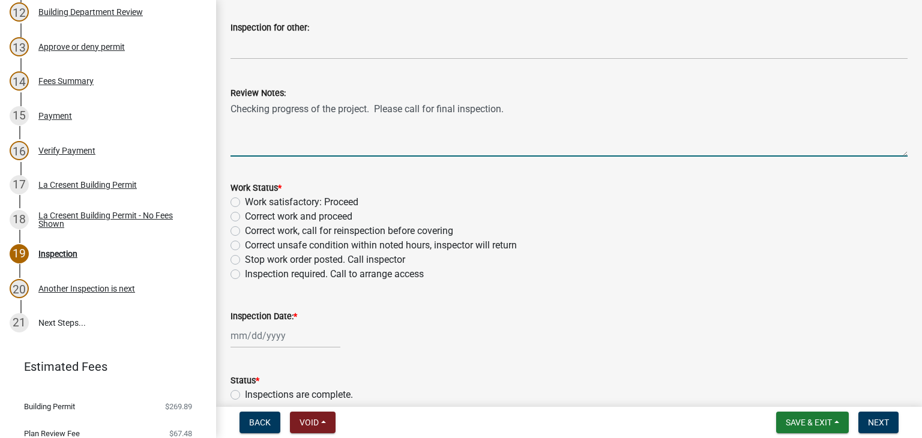
scroll to position [420, 0]
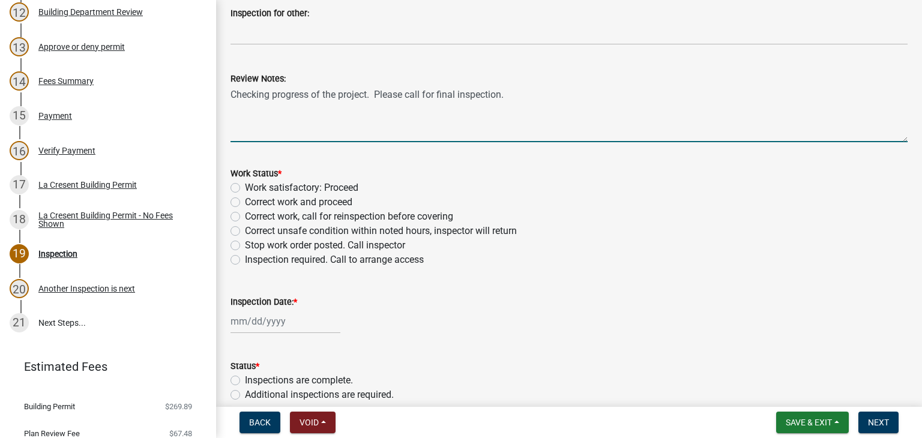
type textarea "Checking progress of the project. Please call for final inspection."
click at [245, 257] on label "Inspection required. Call to arrange access" at bounding box center [334, 260] width 179 height 14
click at [245, 257] on input "Inspection required. Call to arrange access" at bounding box center [249, 257] width 8 height 8
radio input "true"
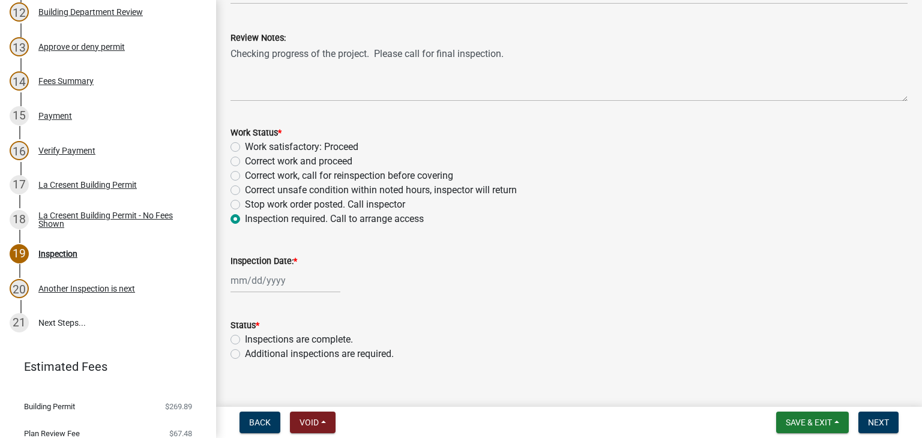
scroll to position [478, 0]
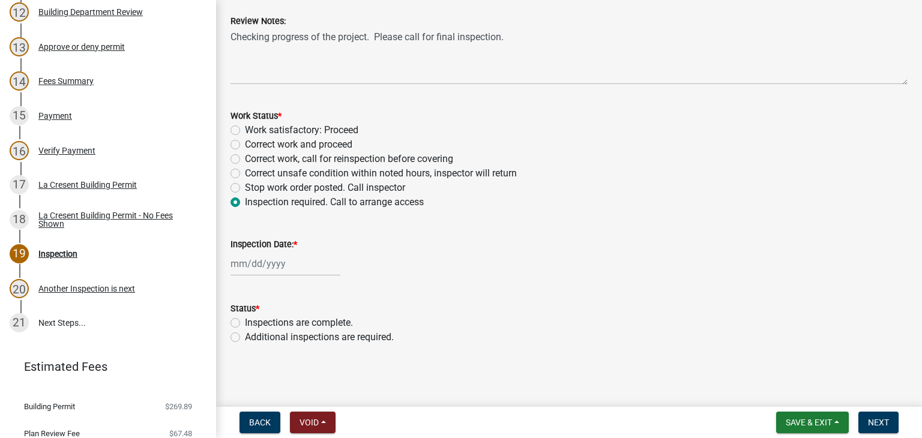
select select "10"
select select "2025"
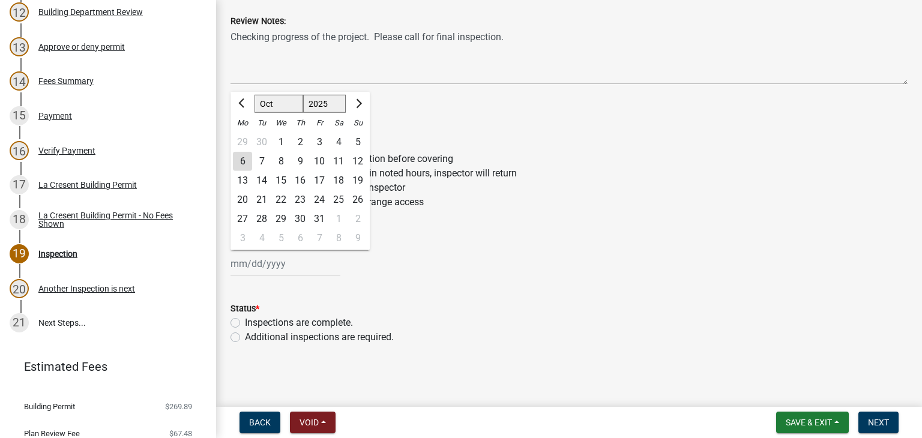
click at [291, 266] on div "Jan Feb Mar Apr May Jun Jul Aug Sep Oct Nov Dec 1525 1526 1527 1528 1529 1530 1…" at bounding box center [285, 263] width 110 height 25
click at [242, 161] on div "6" at bounding box center [242, 161] width 19 height 19
type input "[DATE]"
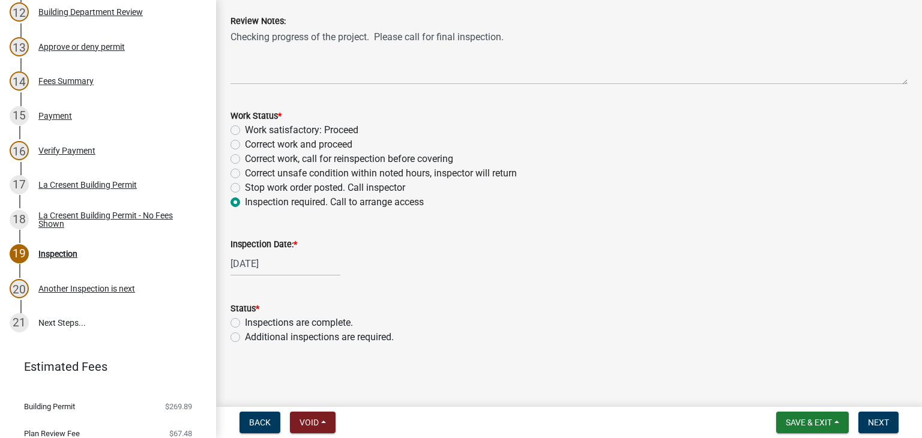
click at [245, 335] on label "Additional inspections are required." at bounding box center [319, 337] width 149 height 14
click at [245, 335] on input "Additional inspections are required." at bounding box center [249, 334] width 8 height 8
radio input "true"
click at [871, 419] on span "Next" at bounding box center [878, 423] width 21 height 10
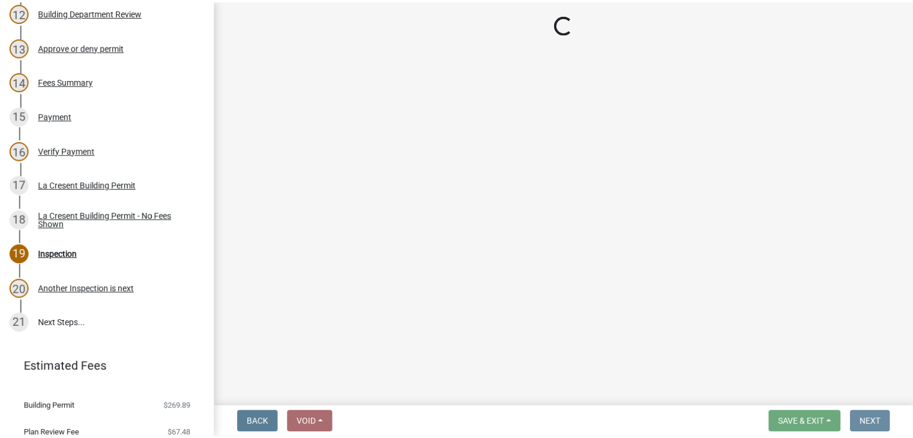
scroll to position [0, 0]
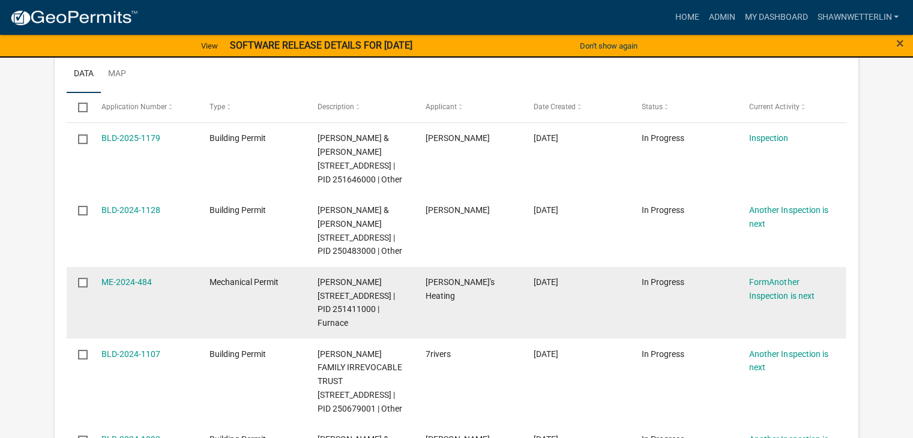
scroll to position [360, 0]
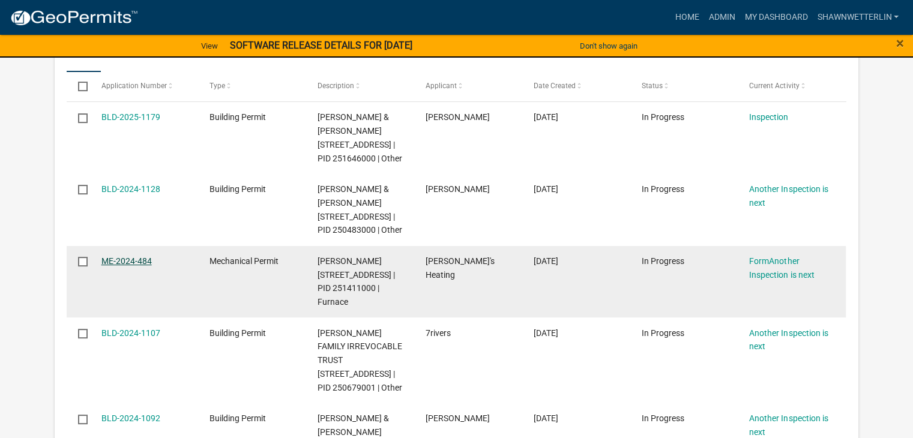
click at [135, 266] on link "ME-2024-484" at bounding box center [126, 261] width 50 height 10
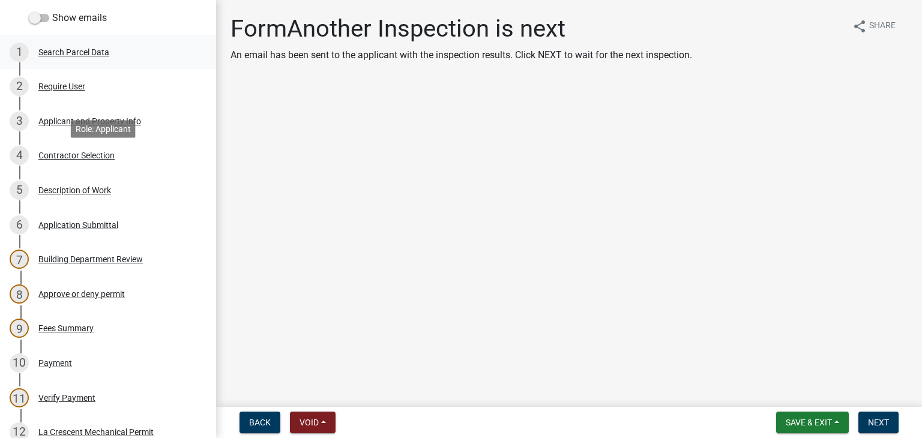
scroll to position [420, 0]
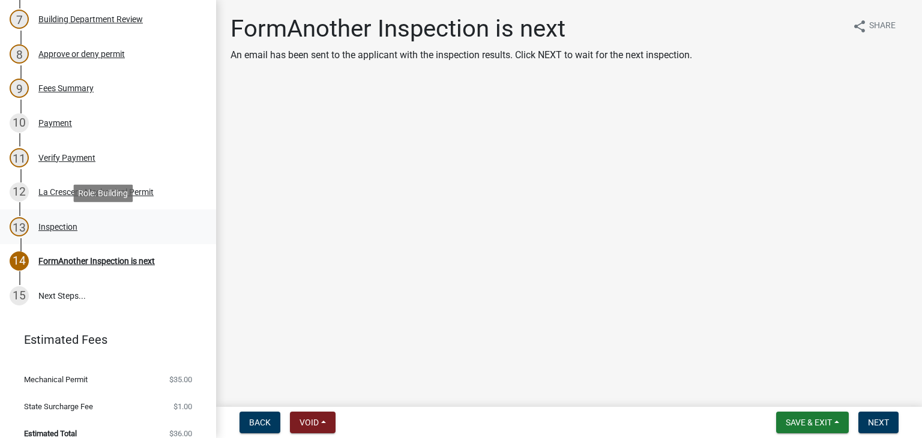
click at [62, 226] on div "Inspection" at bounding box center [57, 227] width 39 height 8
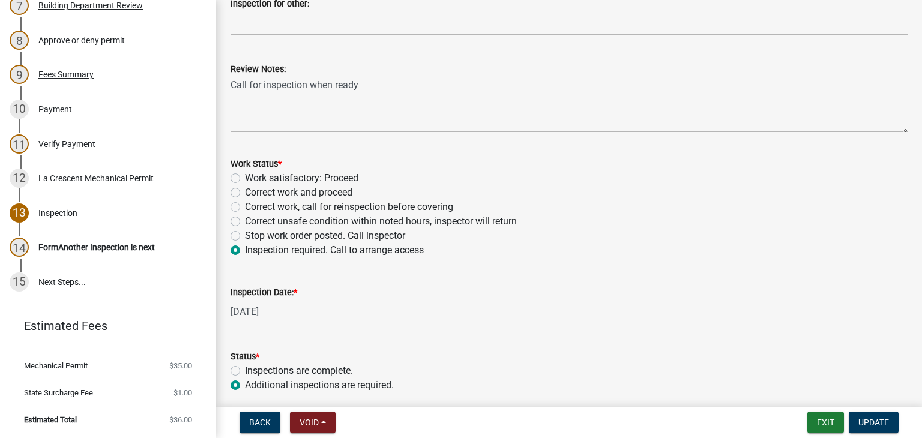
scroll to position [218, 0]
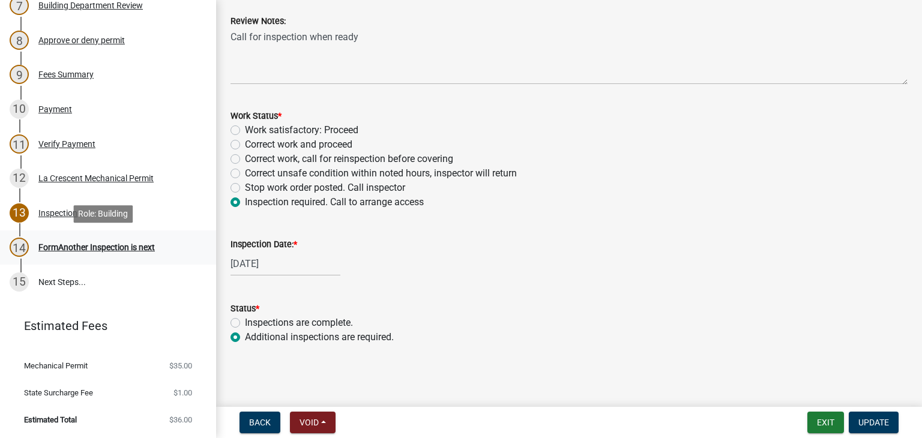
click at [97, 249] on div "FormAnother Inspection is next" at bounding box center [96, 247] width 116 height 8
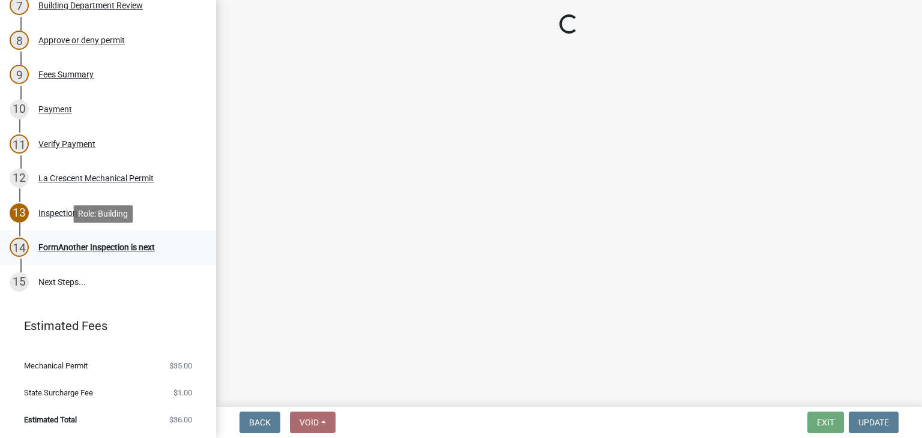
scroll to position [0, 0]
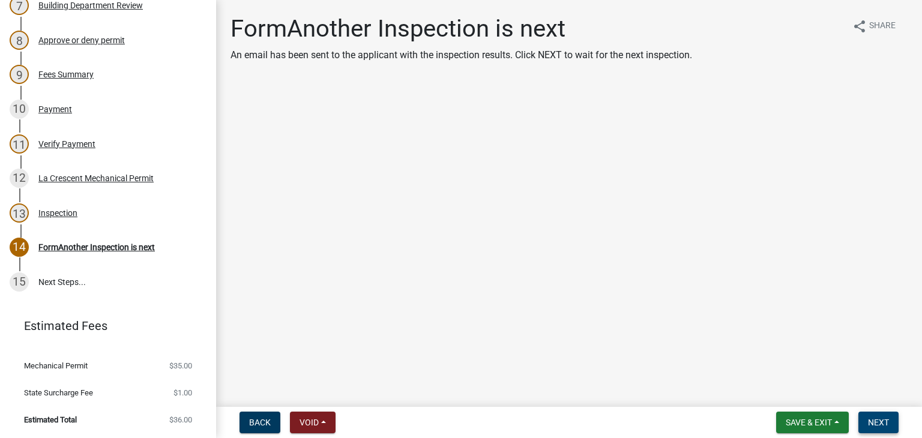
click at [887, 419] on span "Next" at bounding box center [878, 423] width 21 height 10
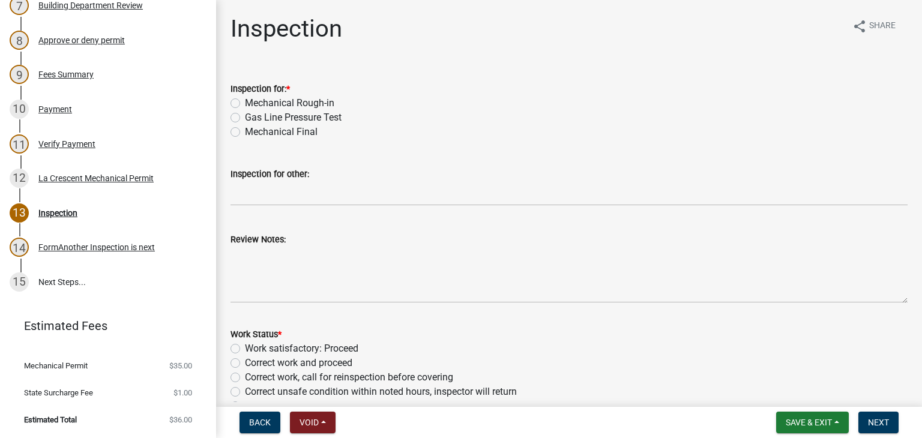
click at [245, 134] on label "Mechanical Final" at bounding box center [281, 132] width 73 height 14
click at [245, 133] on input "Mechanical Final" at bounding box center [249, 129] width 8 height 8
radio input "true"
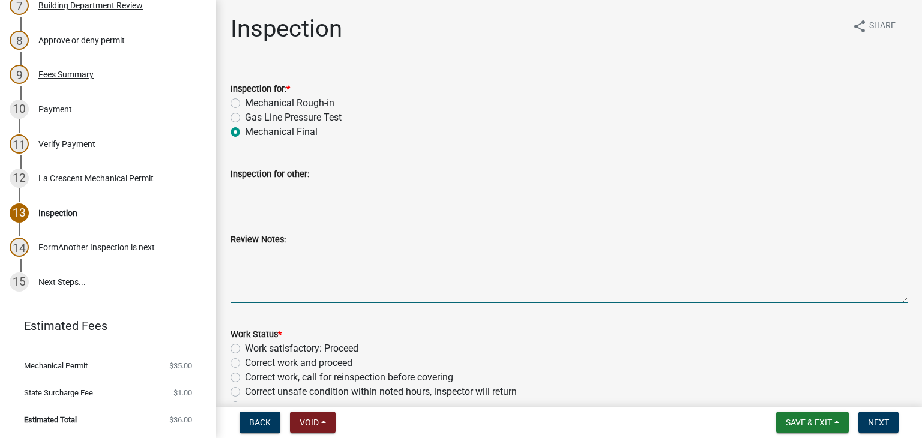
click at [288, 262] on textarea "Review Notes:" at bounding box center [568, 275] width 677 height 56
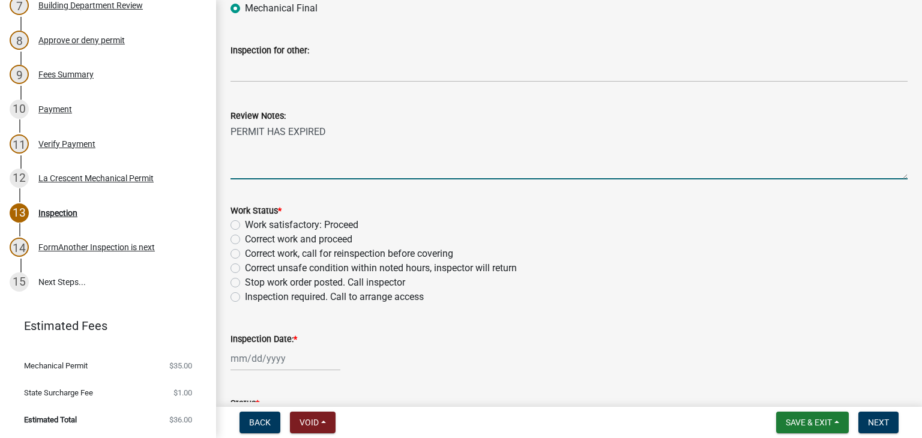
scroll to position [180, 0]
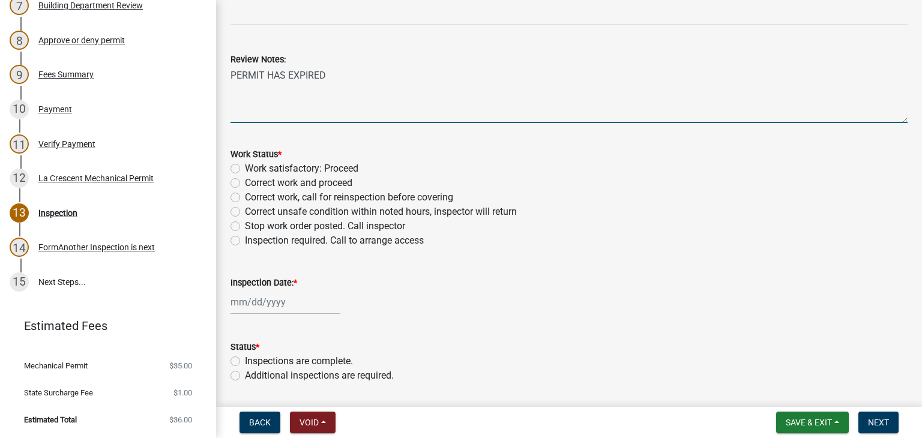
type textarea "PERMIT HAS EXPIRED"
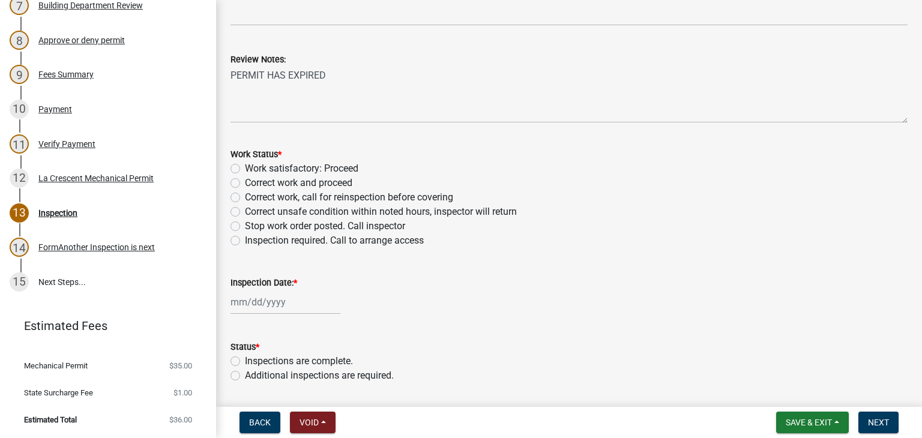
click at [245, 166] on label "Work satisfactory: Proceed" at bounding box center [301, 168] width 113 height 14
click at [245, 166] on input "Work satisfactory: Proceed" at bounding box center [249, 165] width 8 height 8
radio input "true"
click at [239, 304] on div at bounding box center [285, 302] width 110 height 25
select select "10"
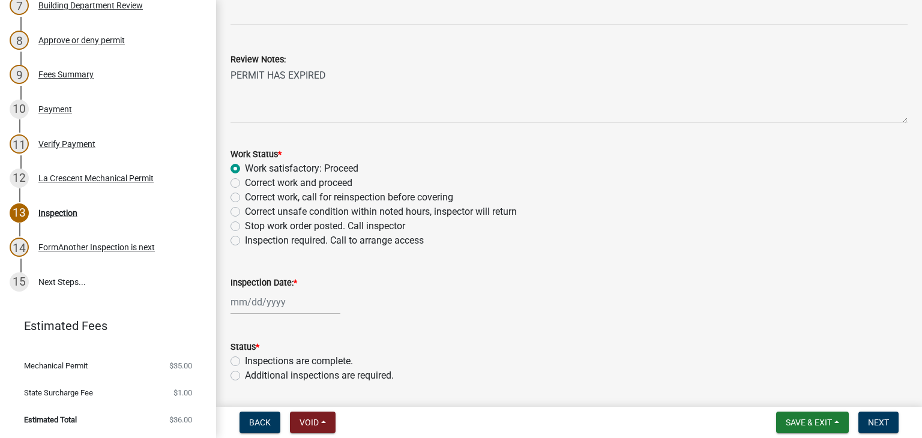
select select "2025"
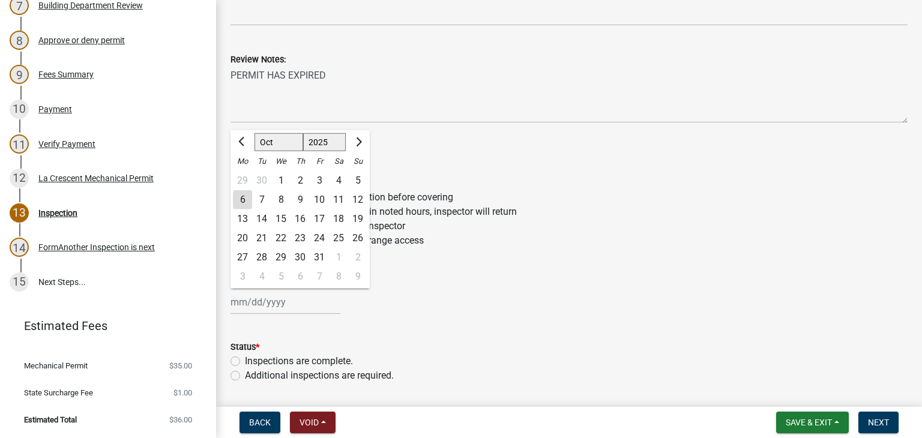
click at [242, 200] on div "6" at bounding box center [242, 199] width 19 height 19
type input "[DATE]"
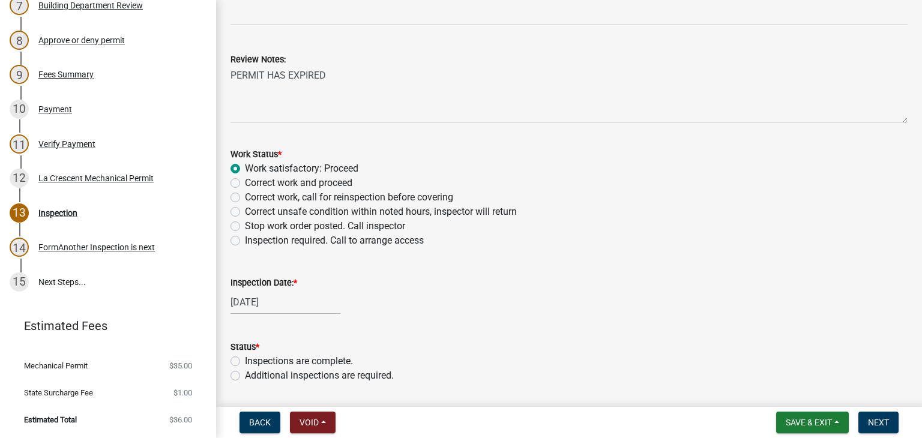
click at [245, 361] on label "Inspections are complete." at bounding box center [299, 361] width 108 height 14
click at [245, 361] on input "Inspections are complete." at bounding box center [249, 358] width 8 height 8
radio input "true"
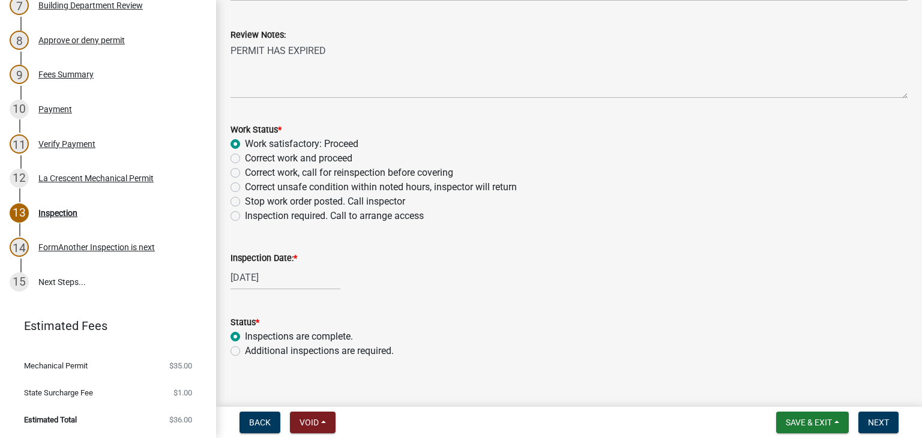
scroll to position [218, 0]
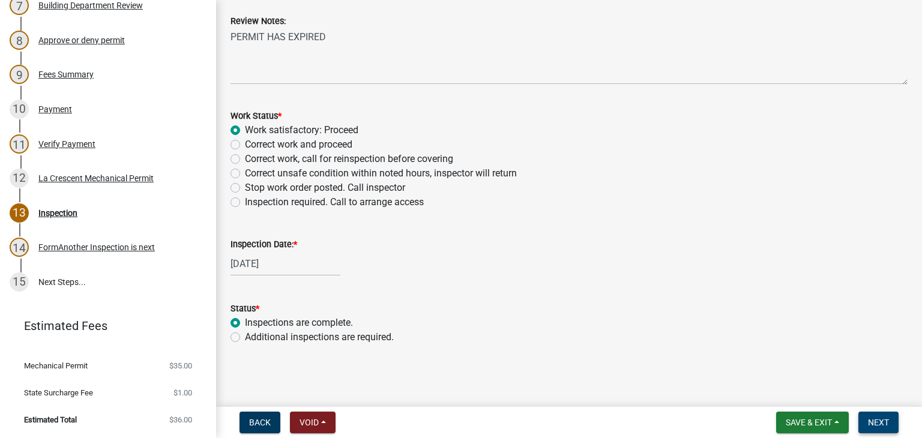
click at [871, 424] on span "Next" at bounding box center [878, 423] width 21 height 10
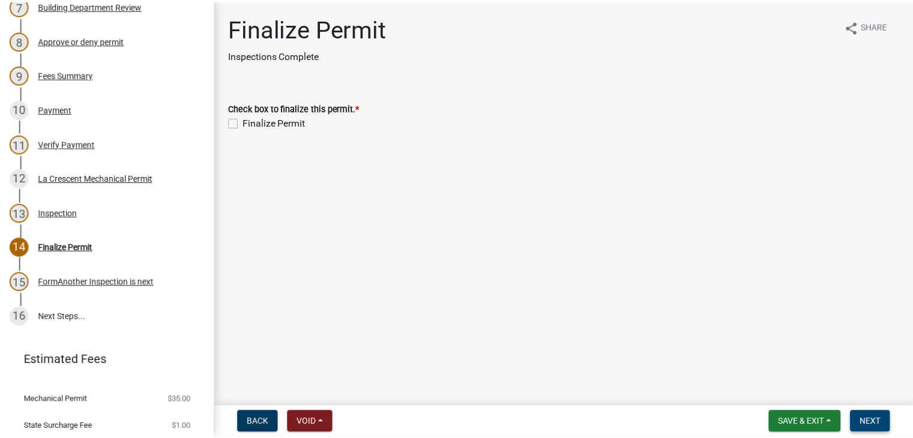
scroll to position [468, 0]
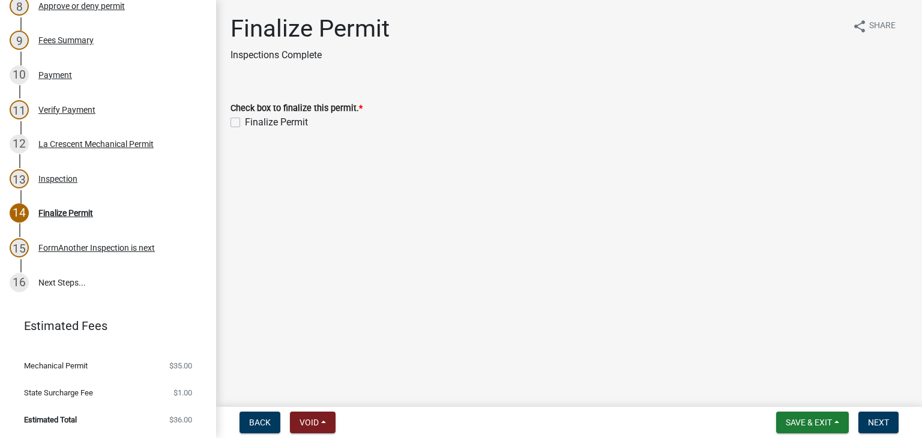
click at [240, 122] on div "Finalize Permit" at bounding box center [568, 122] width 677 height 14
click at [245, 123] on label "Finalize Permit" at bounding box center [276, 122] width 63 height 14
click at [245, 123] on input "Finalize Permit" at bounding box center [249, 119] width 8 height 8
checkbox input "true"
click at [871, 425] on span "Next" at bounding box center [878, 423] width 21 height 10
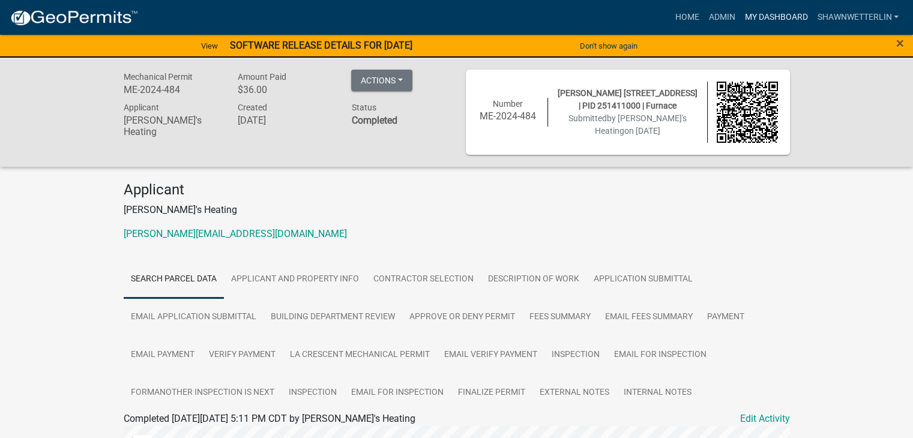
click at [768, 19] on link "My Dashboard" at bounding box center [775, 17] width 73 height 23
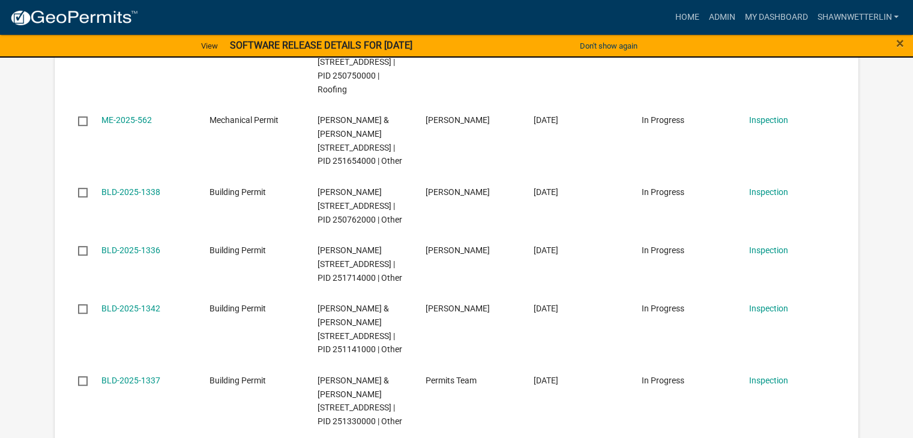
scroll to position [900, 0]
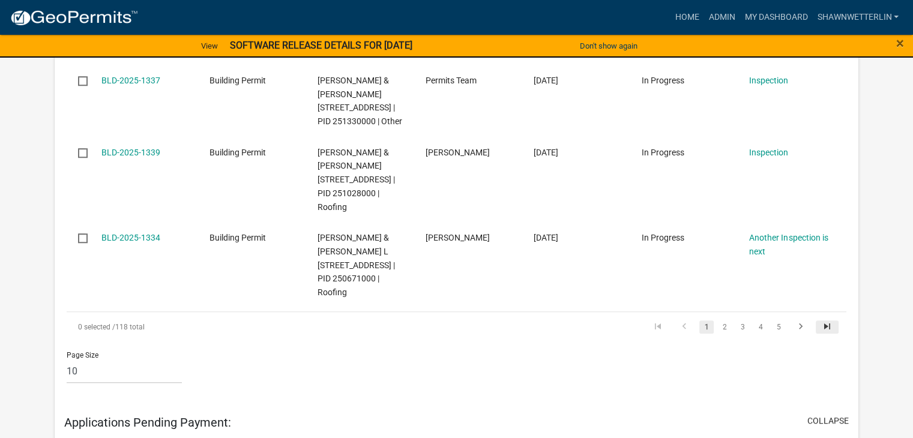
click at [827, 335] on icon "go to last page" at bounding box center [827, 328] width 16 height 14
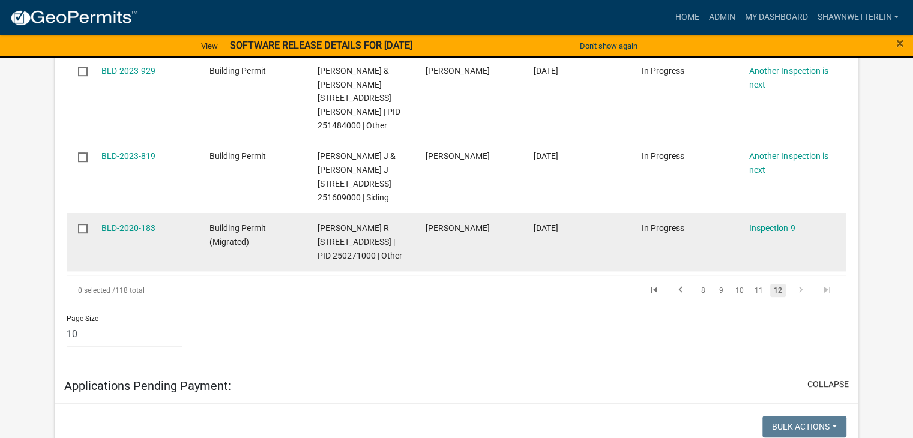
scroll to position [766, 0]
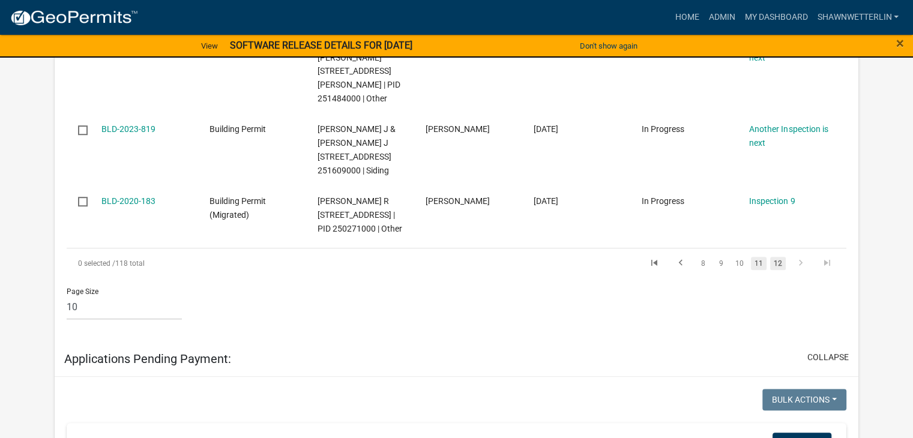
click at [760, 270] on link "11" at bounding box center [759, 263] width 16 height 13
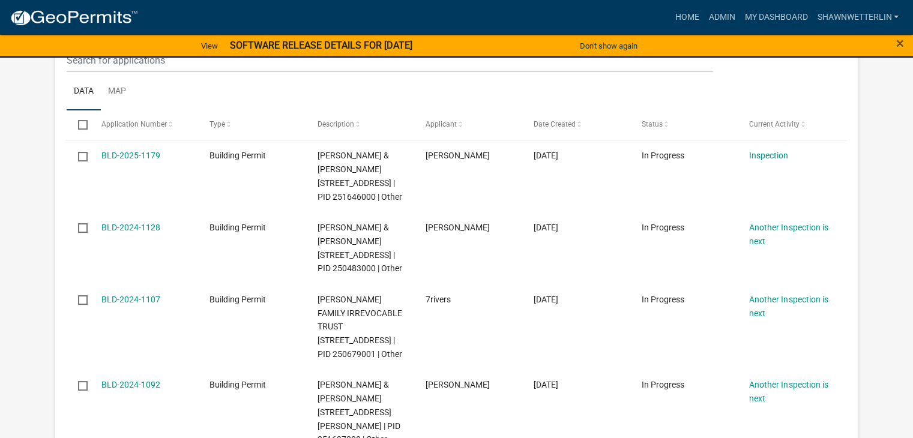
scroll to position [253, 0]
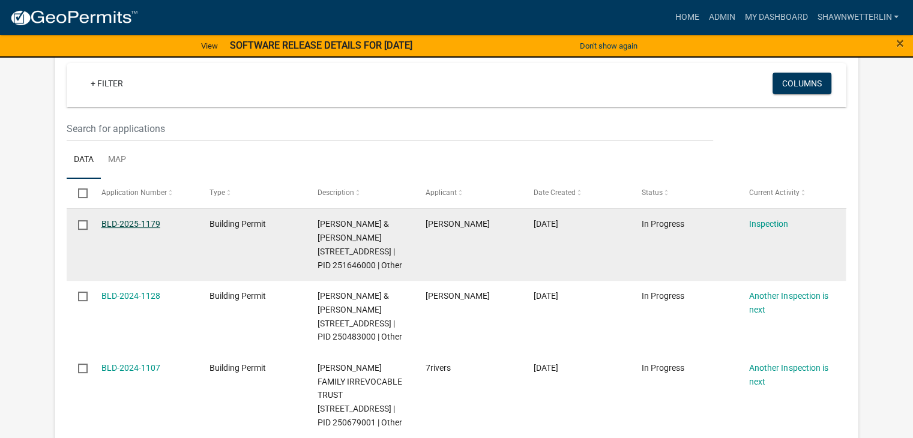
click at [133, 223] on link "BLD-2025-1179" at bounding box center [130, 224] width 59 height 10
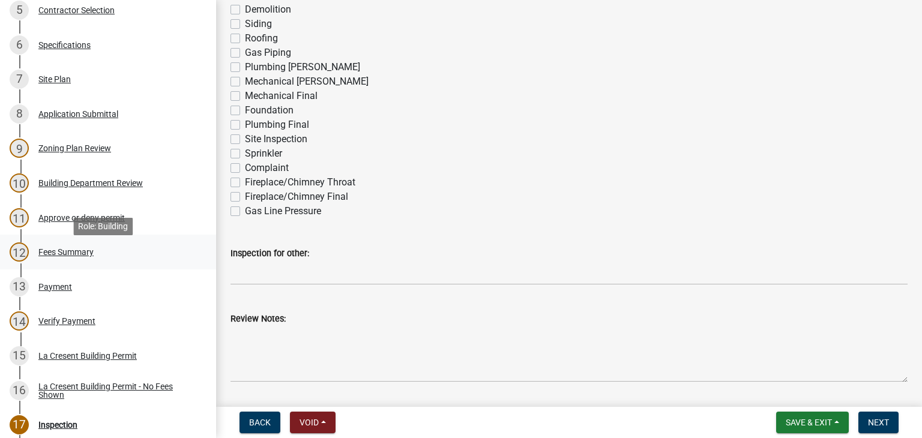
scroll to position [300, 0]
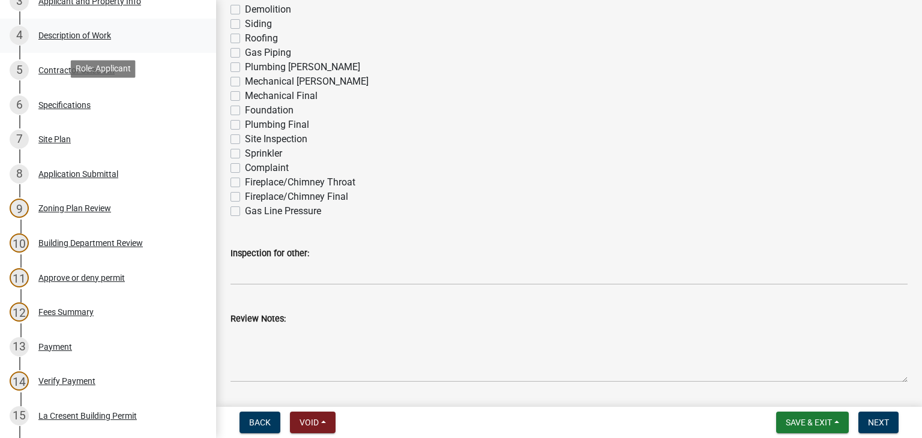
click at [85, 35] on div "Description of Work" at bounding box center [74, 35] width 73 height 8
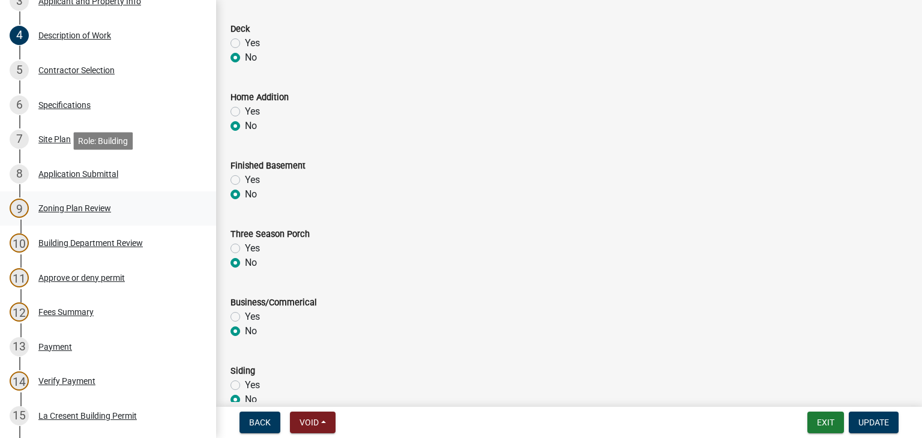
scroll to position [538, 0]
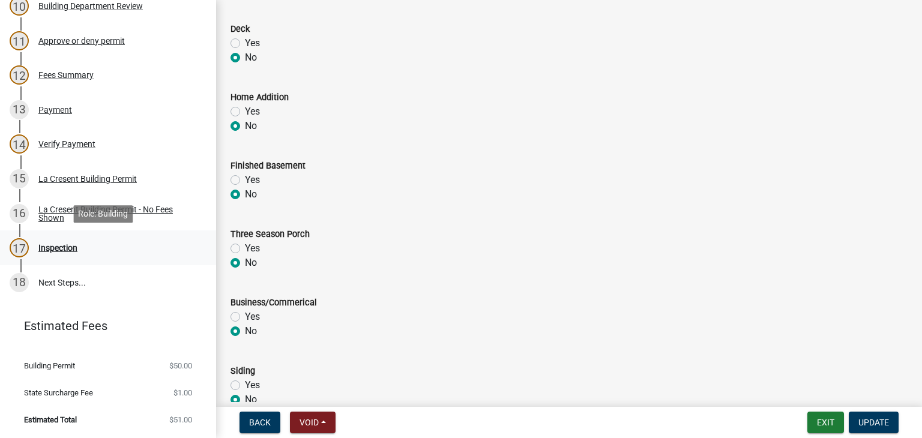
click at [62, 244] on div "Inspection" at bounding box center [57, 248] width 39 height 8
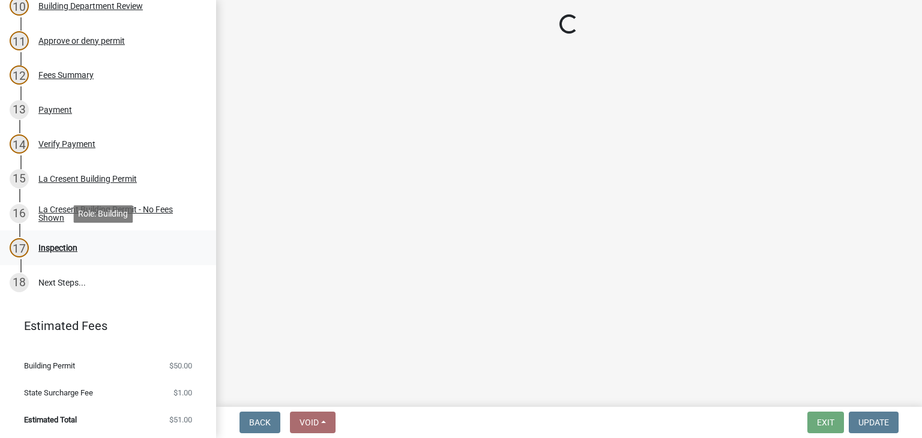
scroll to position [0, 0]
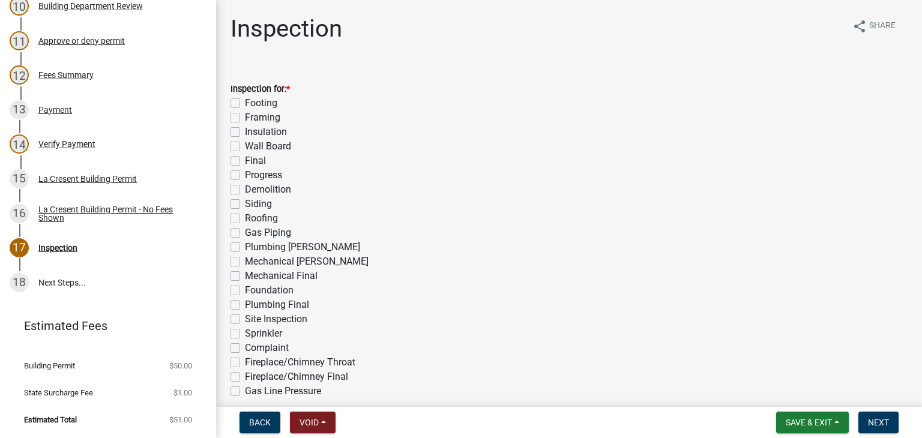
click at [245, 178] on label "Progress" at bounding box center [263, 175] width 37 height 14
click at [245, 176] on input "Progress" at bounding box center [249, 172] width 8 height 8
checkbox input "true"
checkbox input "false"
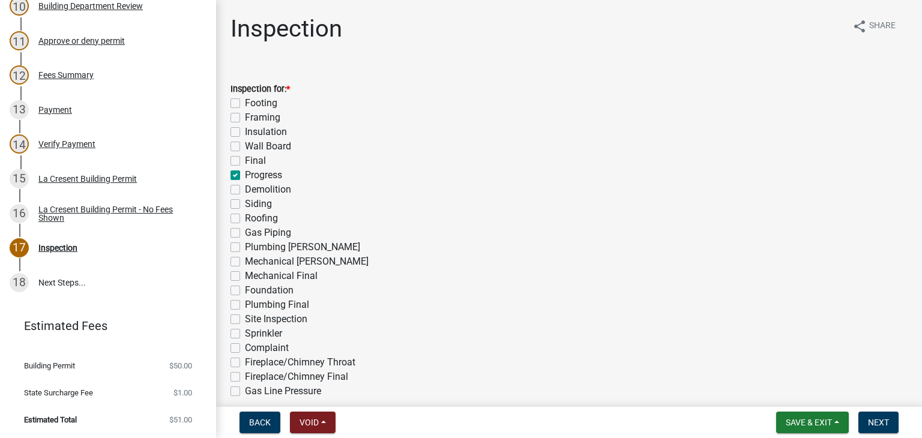
checkbox input "false"
checkbox input "true"
checkbox input "false"
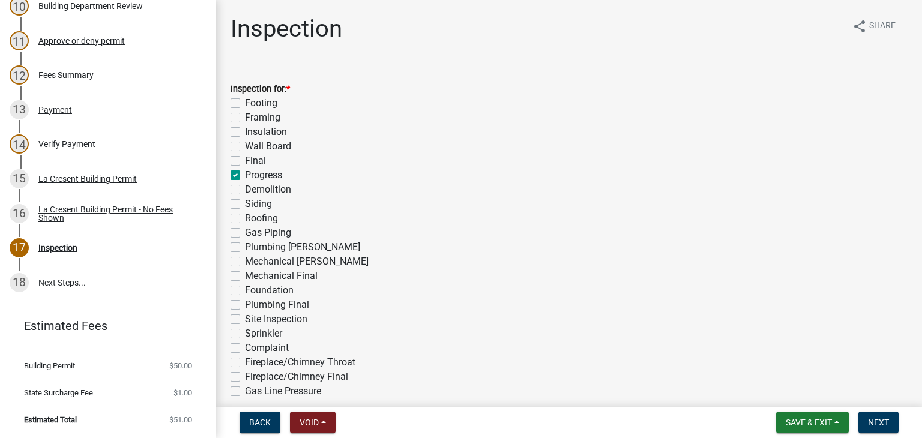
checkbox input "false"
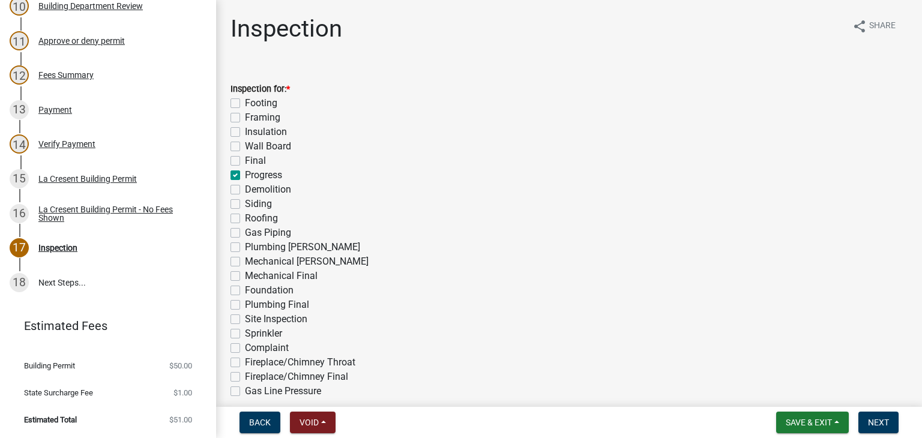
checkbox input "false"
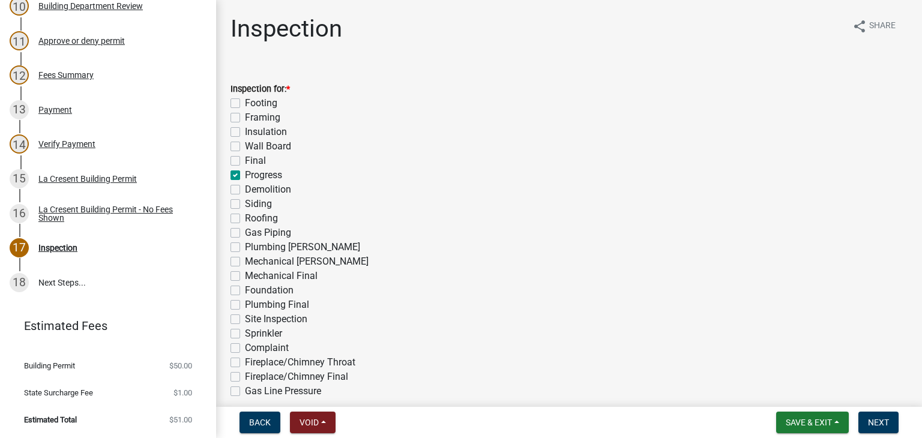
checkbox input "false"
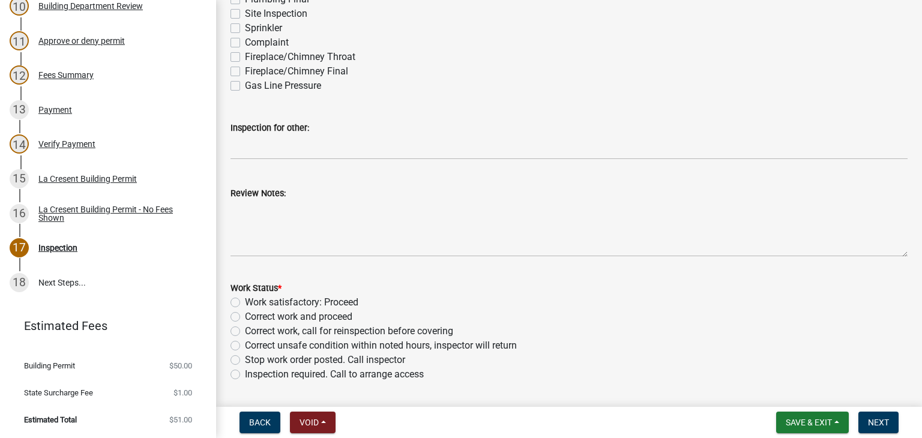
scroll to position [420, 0]
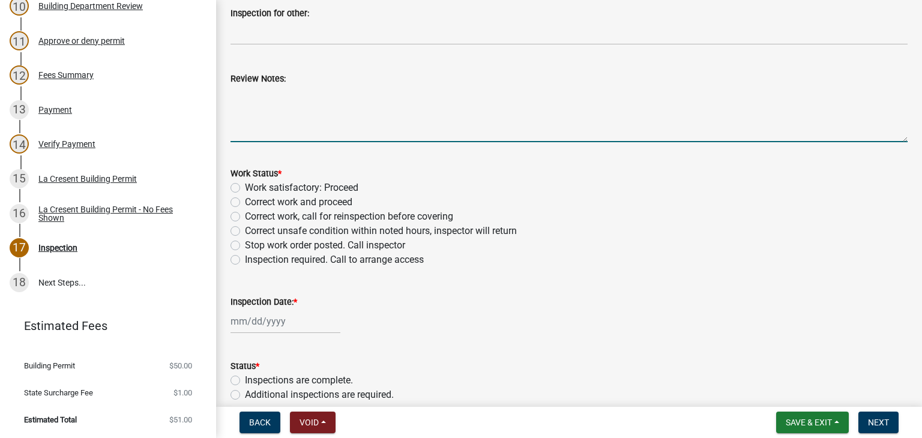
click at [339, 120] on textarea "Review Notes:" at bounding box center [568, 114] width 677 height 56
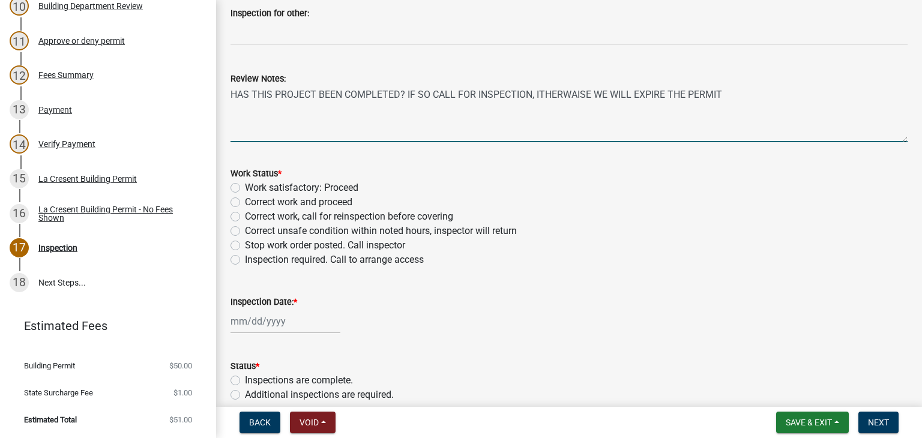
click at [539, 92] on textarea "HAS THIS PROJECT BEEN COMPLETED? IF SO CALL FOR INSPECTION, ITHERWAISE WE WILL …" at bounding box center [568, 114] width 677 height 56
click at [566, 94] on textarea "HAS THIS PROJECT BEEN COMPLETED? IF SO CALL FOR INSPECTION, OTHERWAISE WE WILL …" at bounding box center [568, 114] width 677 height 56
click at [581, 94] on textarea "HAS THIS PROJECT BEEN COMPLETED? IF SO CALL FOR INSPECTION, OTHER WAISE WE WILL…" at bounding box center [568, 114] width 677 height 56
click at [723, 94] on textarea "HAS THIS PROJECT BEEN COMPLETED? IF SO CALL FOR INSPECTION, OTHER WISE WE WILL …" at bounding box center [568, 114] width 677 height 56
type textarea "HAS THIS PROJECT BEEN COMPLETED? IF SO CALL FOR INSPECTION, OTHER WISE WE WILL …"
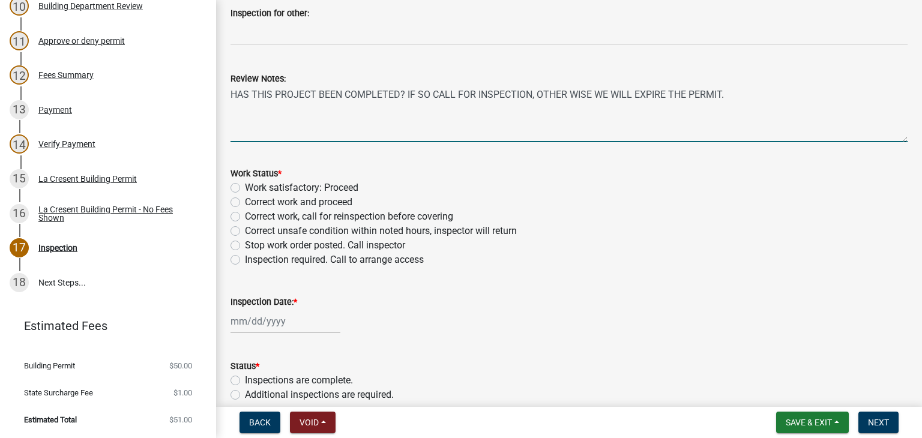
click at [245, 258] on label "Inspection required. Call to arrange access" at bounding box center [334, 260] width 179 height 14
click at [245, 258] on input "Inspection required. Call to arrange access" at bounding box center [249, 257] width 8 height 8
radio input "true"
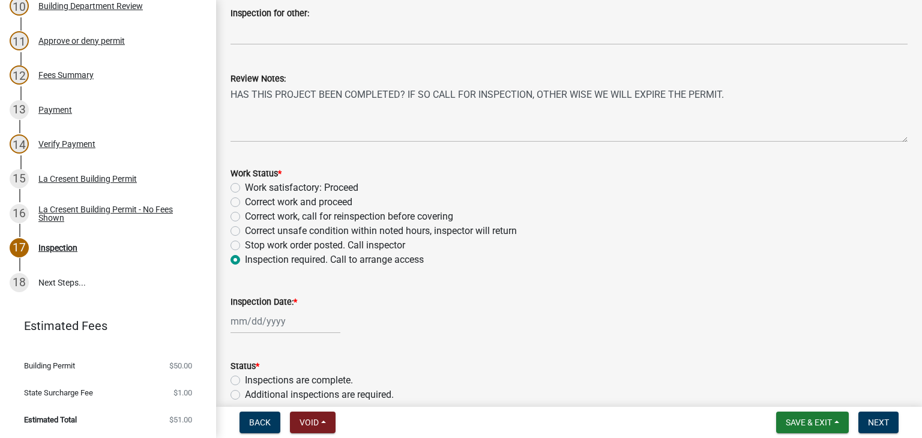
click at [259, 319] on div at bounding box center [285, 321] width 110 height 25
select select "10"
select select "2025"
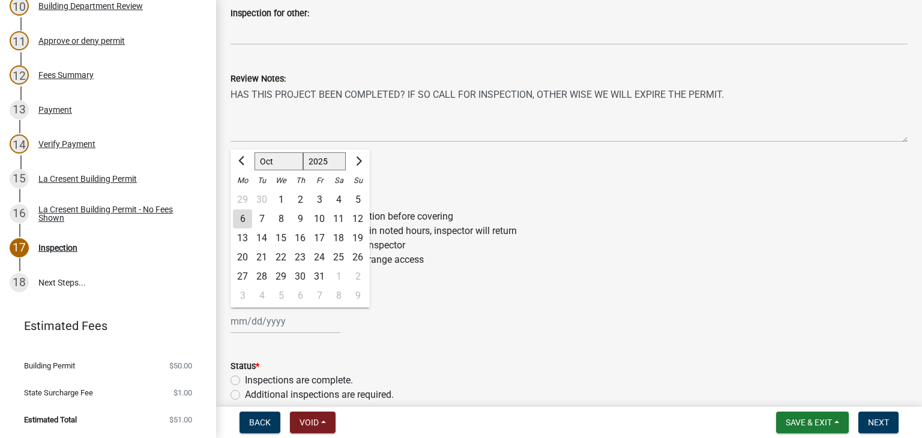
click at [241, 221] on div "6" at bounding box center [242, 218] width 19 height 19
type input "[DATE]"
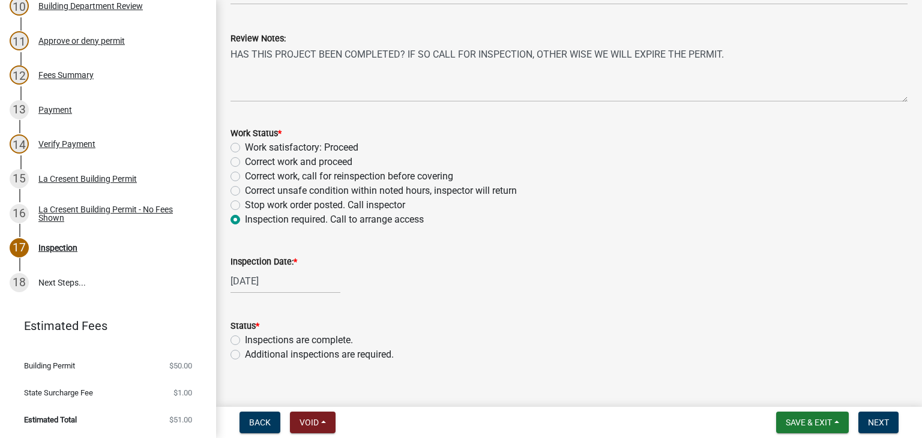
scroll to position [478, 0]
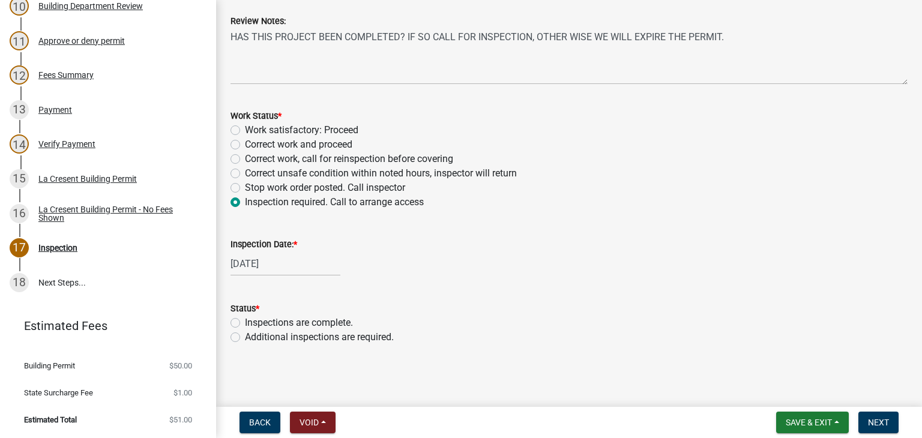
click at [245, 335] on label "Additional inspections are required." at bounding box center [319, 337] width 149 height 14
click at [245, 335] on input "Additional inspections are required." at bounding box center [249, 334] width 8 height 8
radio input "true"
click at [880, 418] on span "Next" at bounding box center [878, 423] width 21 height 10
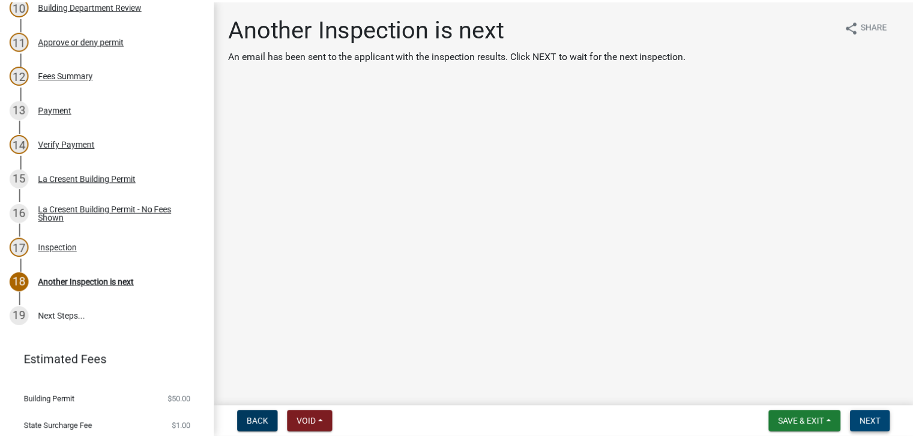
scroll to position [572, 0]
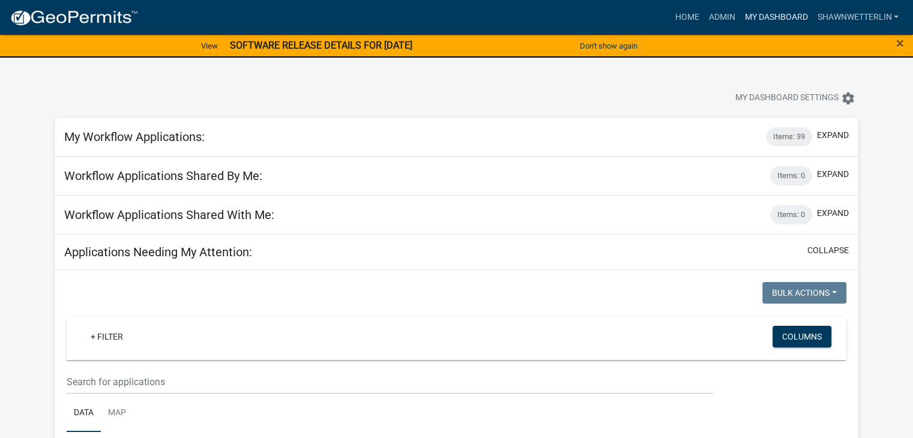
click at [790, 17] on link "My Dashboard" at bounding box center [775, 17] width 73 height 23
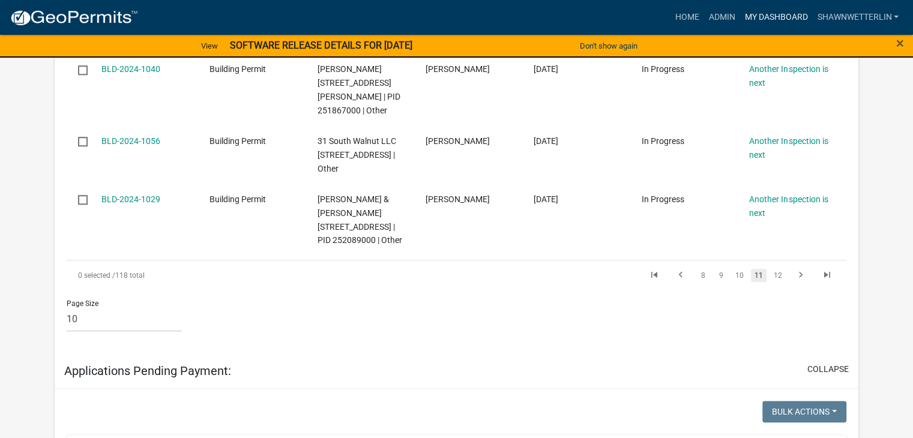
scroll to position [960, 0]
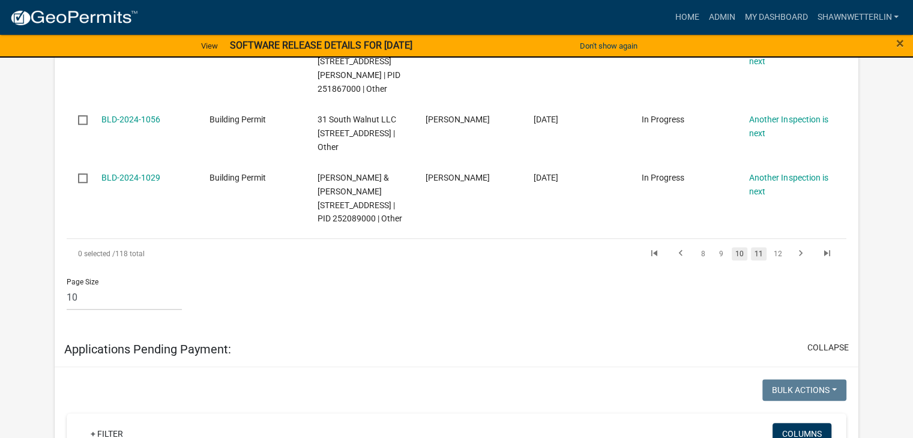
click at [742, 260] on link "10" at bounding box center [739, 253] width 16 height 13
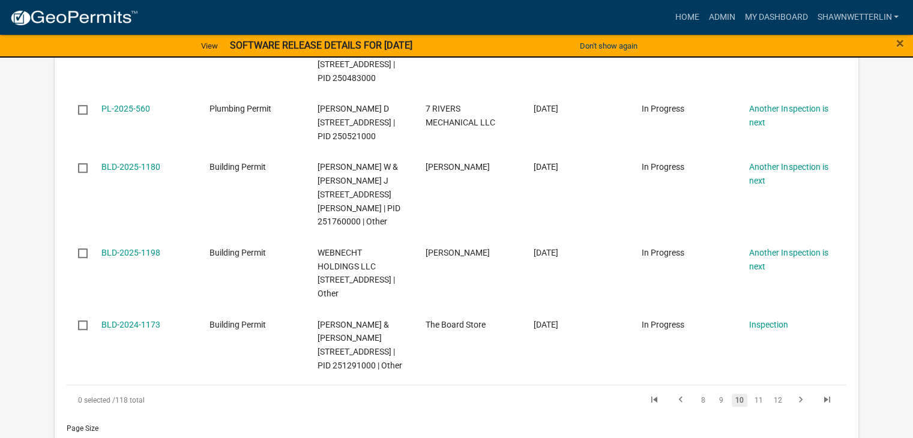
scroll to position [973, 0]
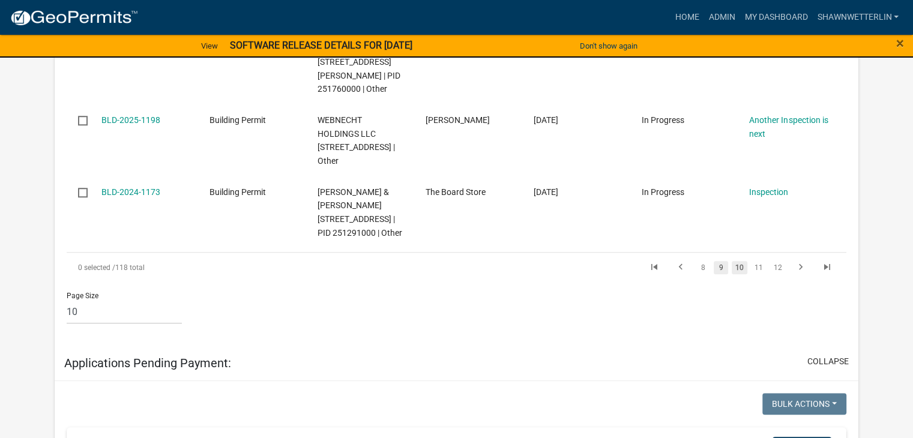
click at [719, 274] on link "9" at bounding box center [720, 267] width 14 height 13
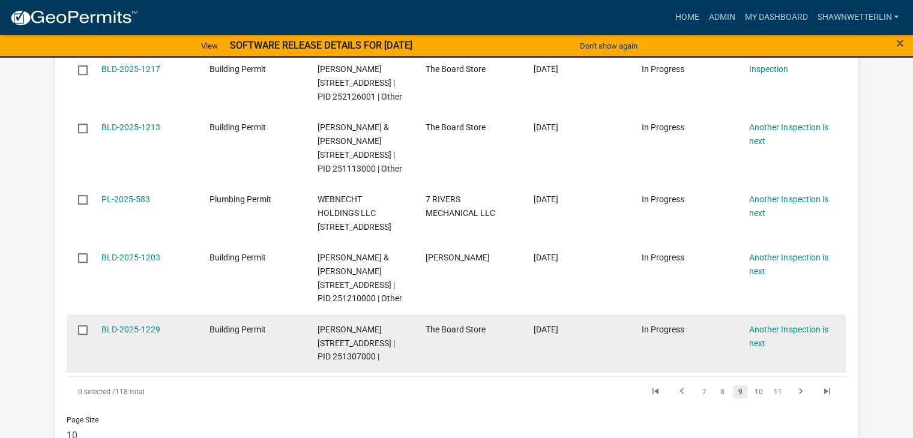
scroll to position [752, 0]
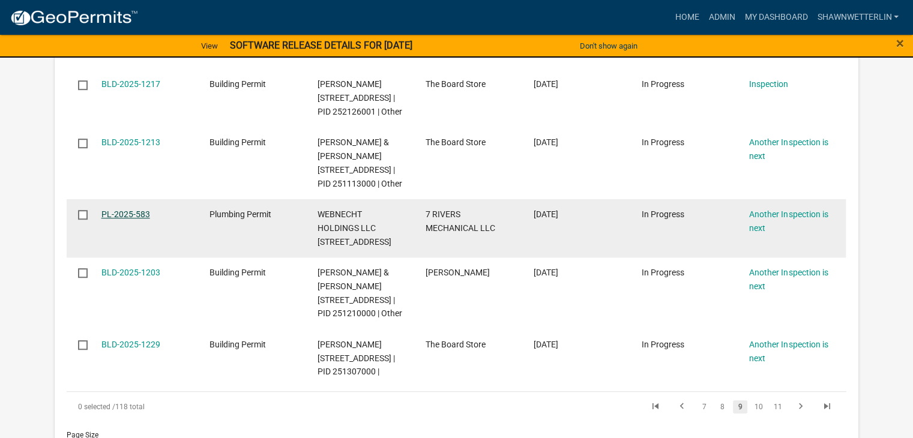
click at [124, 219] on link "PL-2025-583" at bounding box center [125, 214] width 49 height 10
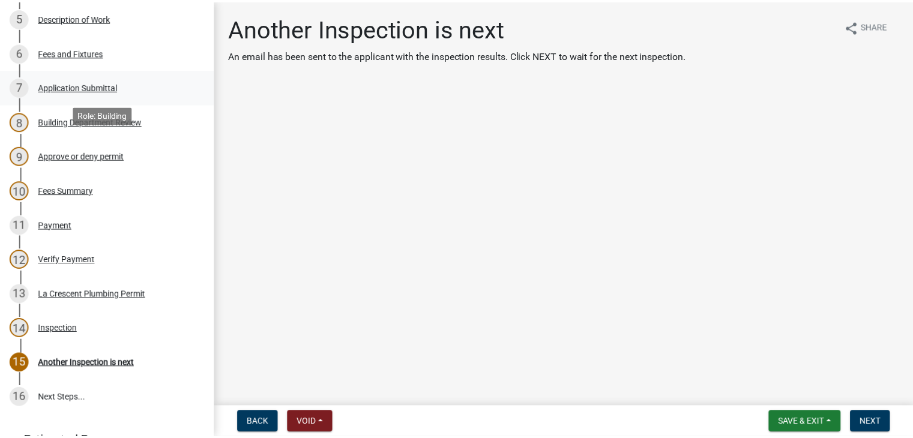
scroll to position [360, 0]
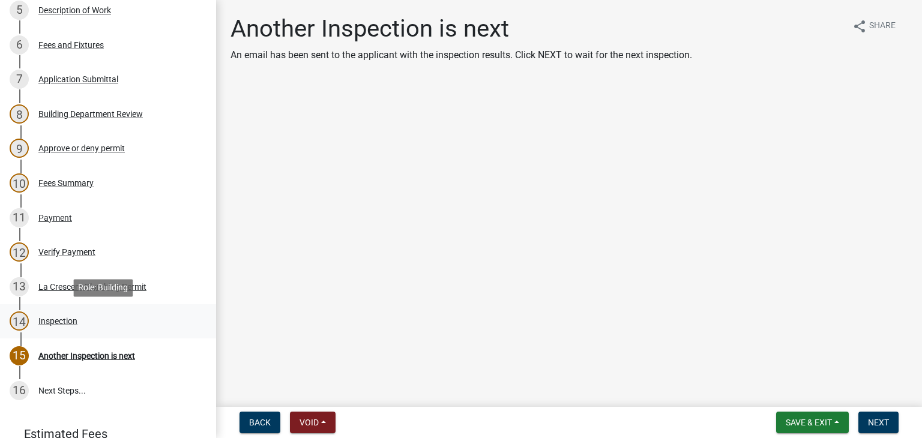
click at [65, 322] on div "Inspection" at bounding box center [57, 321] width 39 height 8
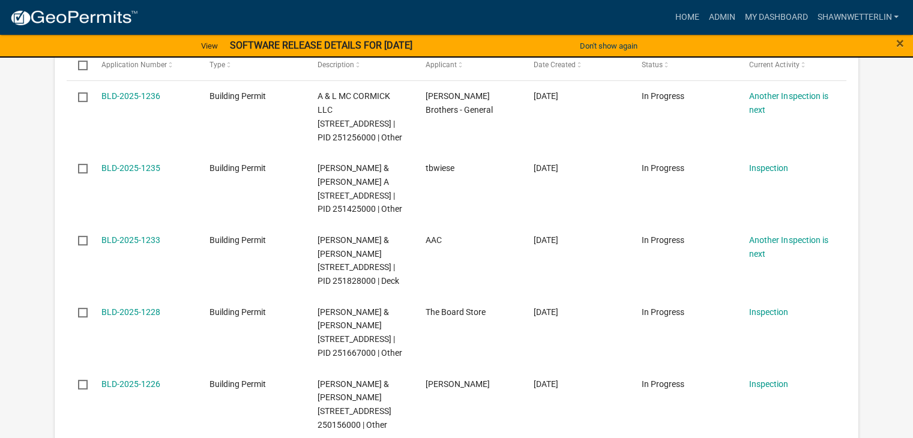
scroll to position [360, 0]
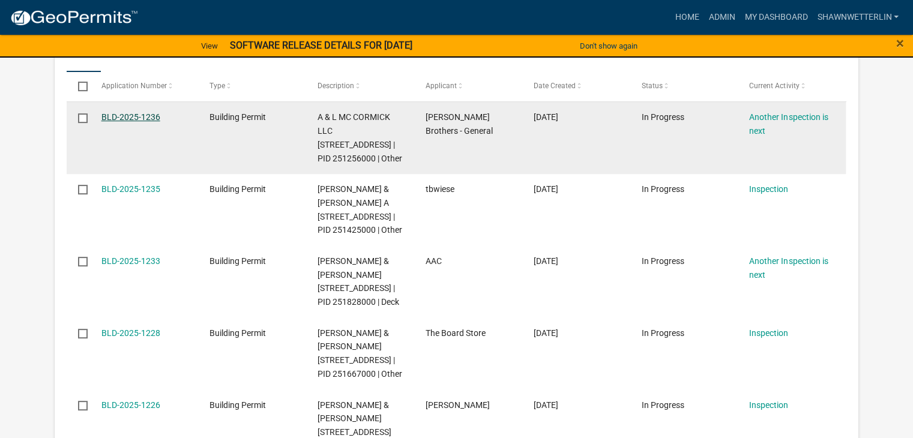
click at [131, 115] on link "BLD-2025-1236" at bounding box center [130, 117] width 59 height 10
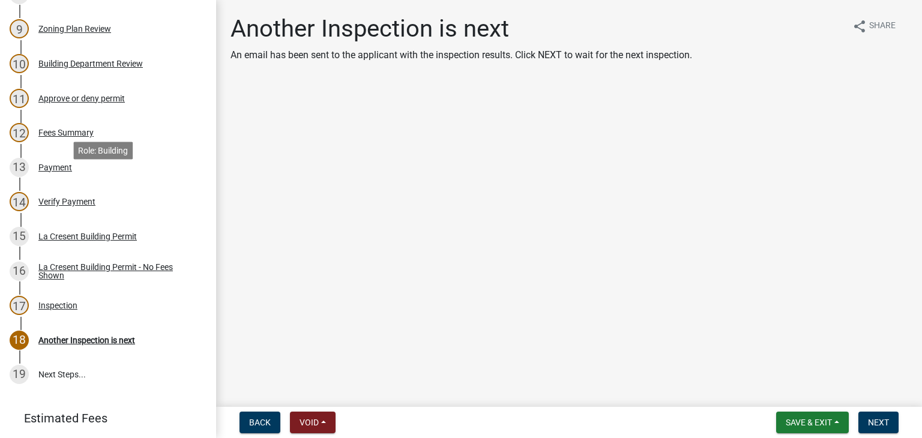
scroll to position [540, 0]
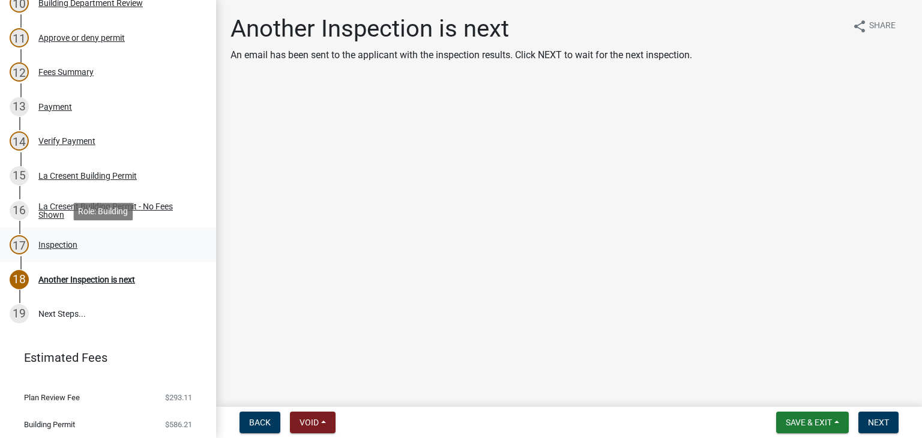
click at [71, 245] on div "Inspection" at bounding box center [57, 245] width 39 height 8
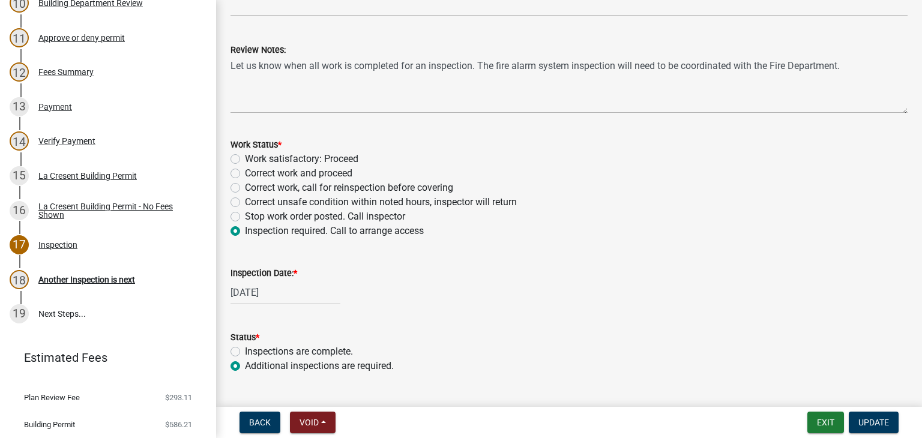
scroll to position [478, 0]
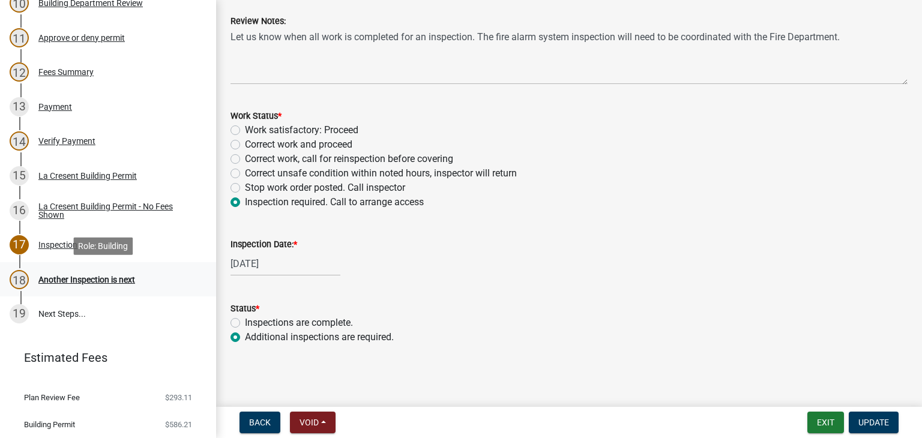
click at [124, 279] on div "Another Inspection is next" at bounding box center [86, 279] width 97 height 8
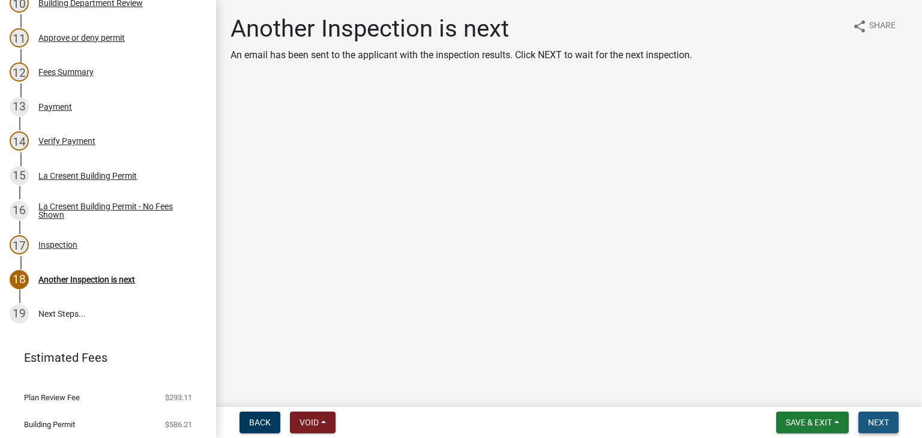
click at [873, 421] on span "Next" at bounding box center [878, 423] width 21 height 10
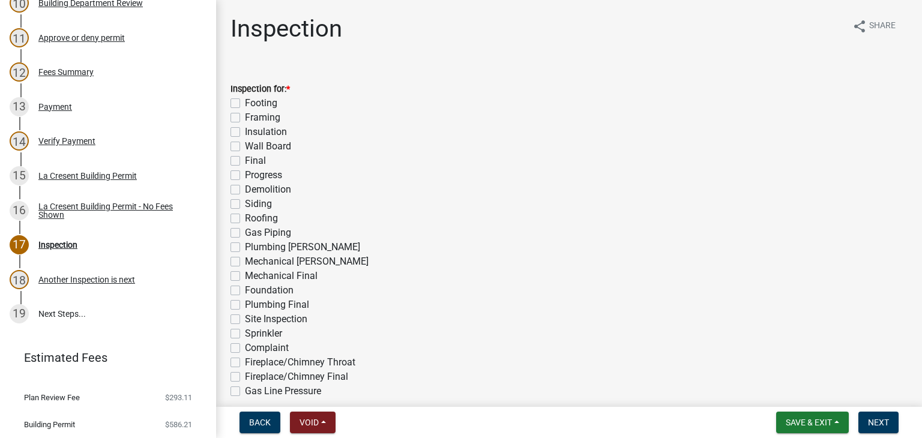
click at [245, 163] on label "Final" at bounding box center [255, 161] width 21 height 14
click at [245, 161] on input "Final" at bounding box center [249, 158] width 8 height 8
checkbox input "true"
checkbox input "false"
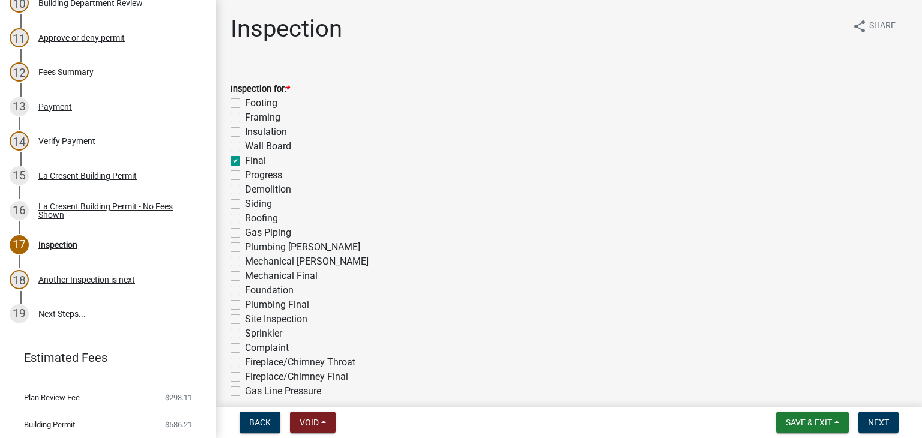
checkbox input "false"
checkbox input "true"
checkbox input "false"
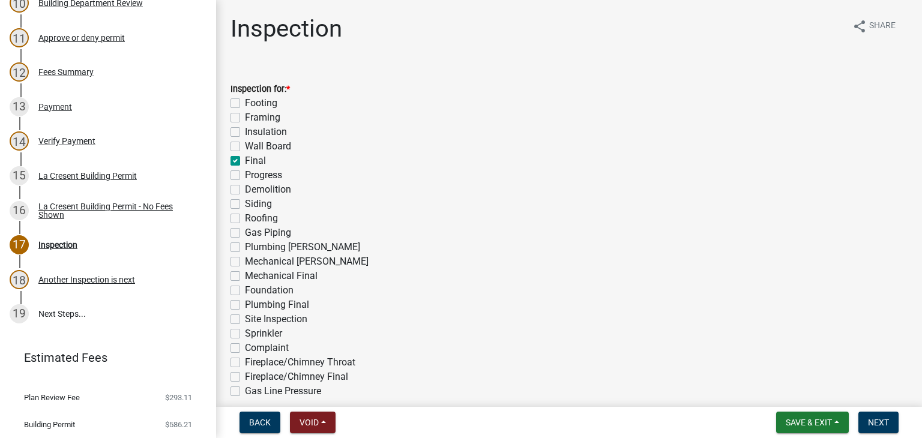
checkbox input "false"
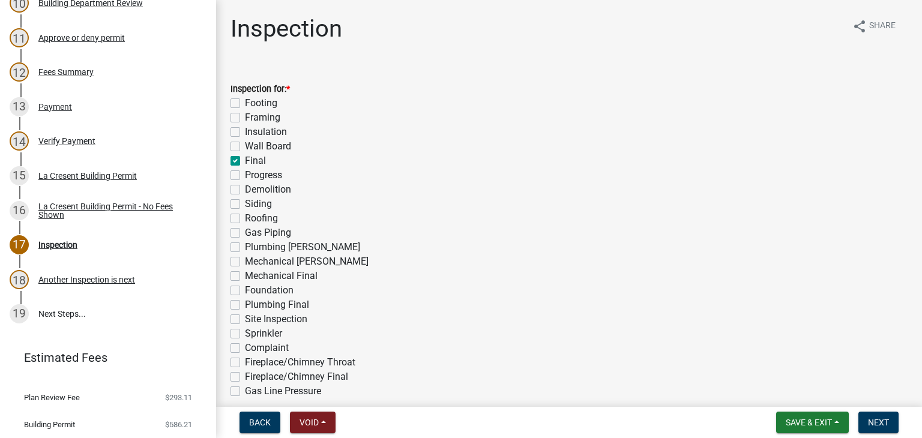
checkbox input "false"
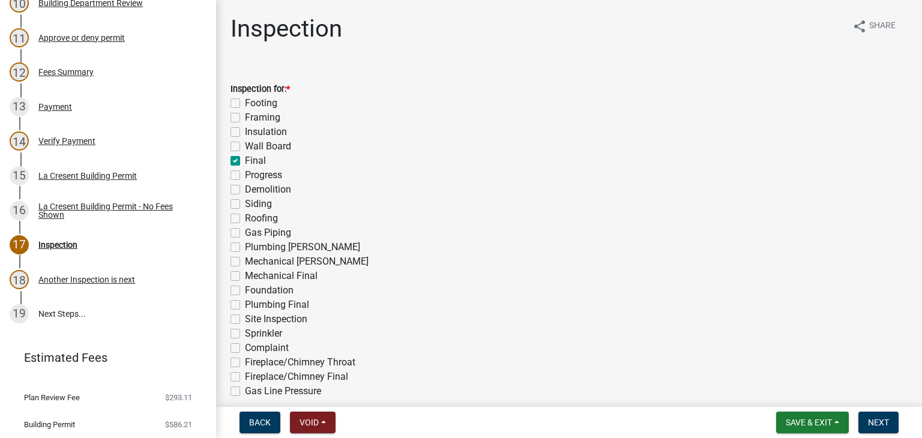
checkbox input "false"
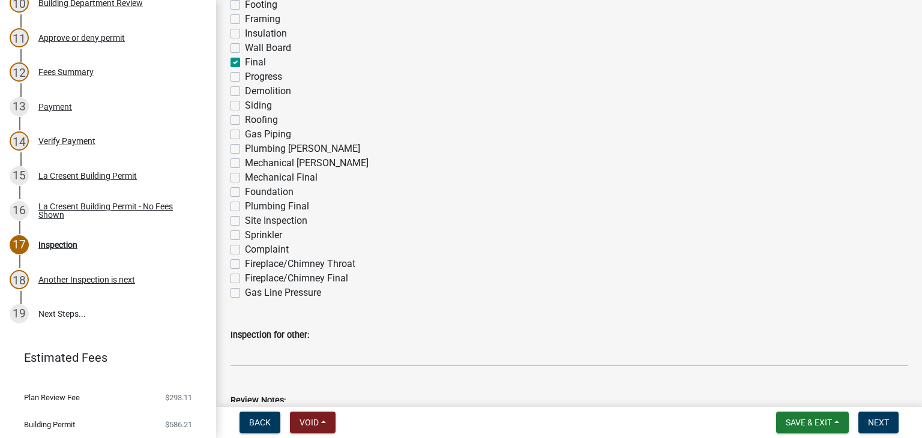
scroll to position [300, 0]
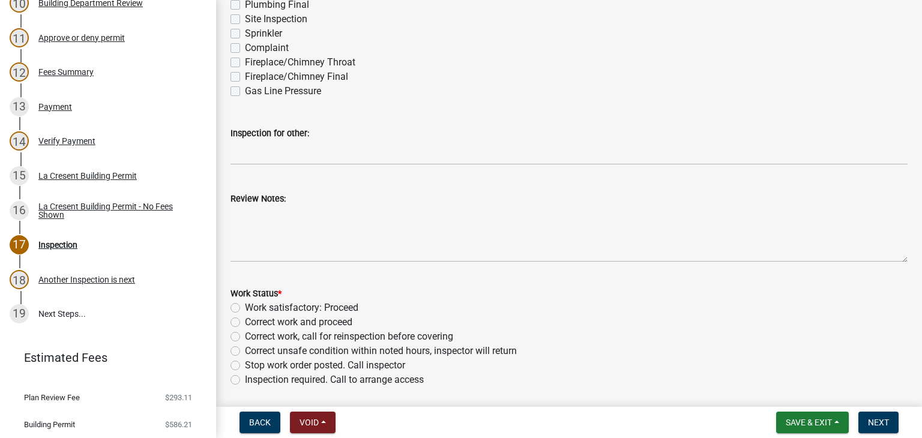
click at [370, 196] on div "Review Notes:" at bounding box center [568, 198] width 677 height 14
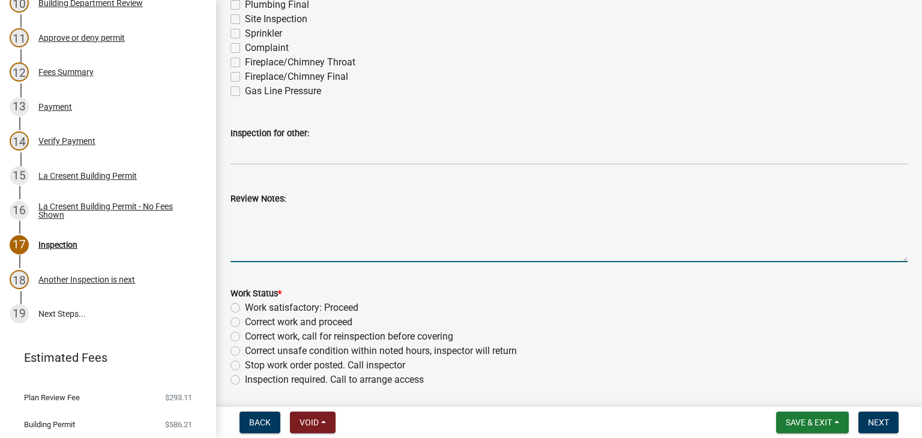
click at [348, 221] on textarea "Review Notes:" at bounding box center [568, 234] width 677 height 56
click at [235, 217] on textarea "fIRE dEPARTMENT SIGNED OFF A WHILE AGO WORK IS COMPLETED." at bounding box center [568, 234] width 677 height 56
click at [256, 213] on textarea "FIRE dEPARTMENT SIGNED OFF A WHILE AGO WORK IS COMPLETED." at bounding box center [568, 234] width 677 height 56
click at [428, 214] on textarea "FIRE DEPARTMENT SIGNED OFF A WHILE AGO WORK IS COMPLETED." at bounding box center [568, 234] width 677 height 56
type textarea "FIRE DEPARTMENT SIGNED OFF A WHILE AGO, WORK IS COMPLETED."
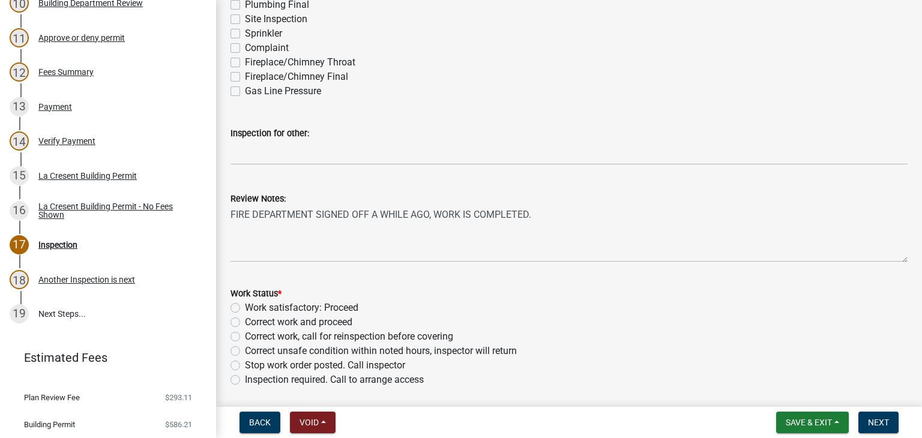
click at [245, 309] on label "Work satisfactory: Proceed" at bounding box center [301, 308] width 113 height 14
click at [245, 308] on input "Work satisfactory: Proceed" at bounding box center [249, 305] width 8 height 8
radio input "true"
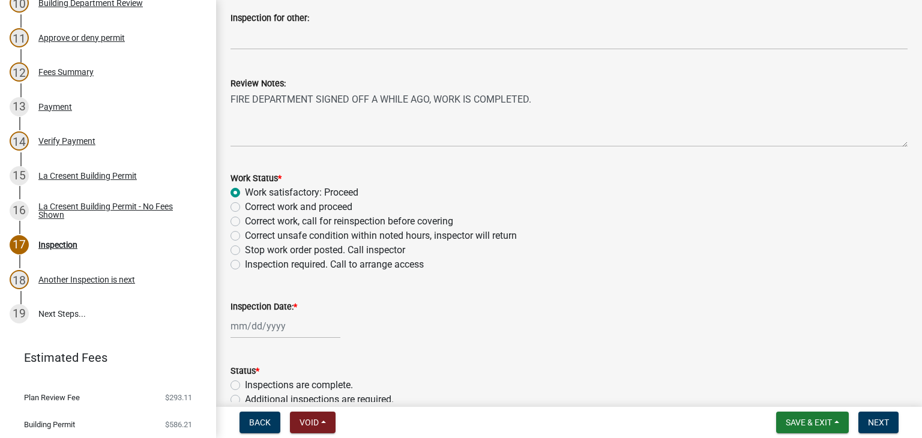
scroll to position [478, 0]
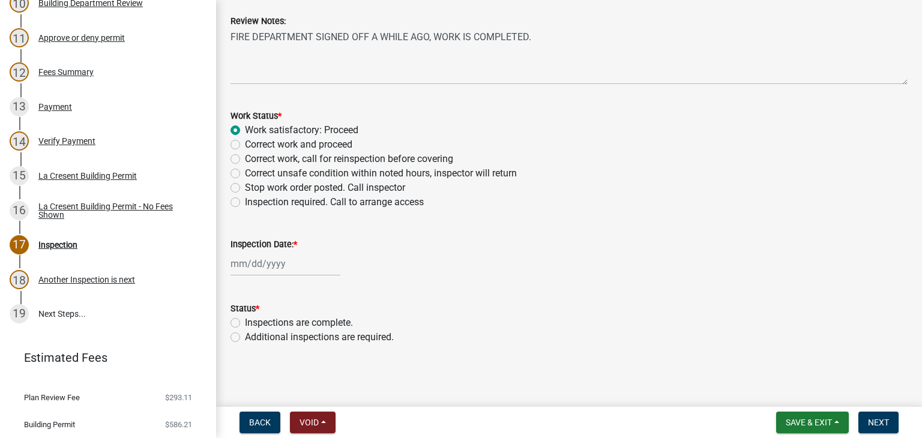
select select "10"
select select "2025"
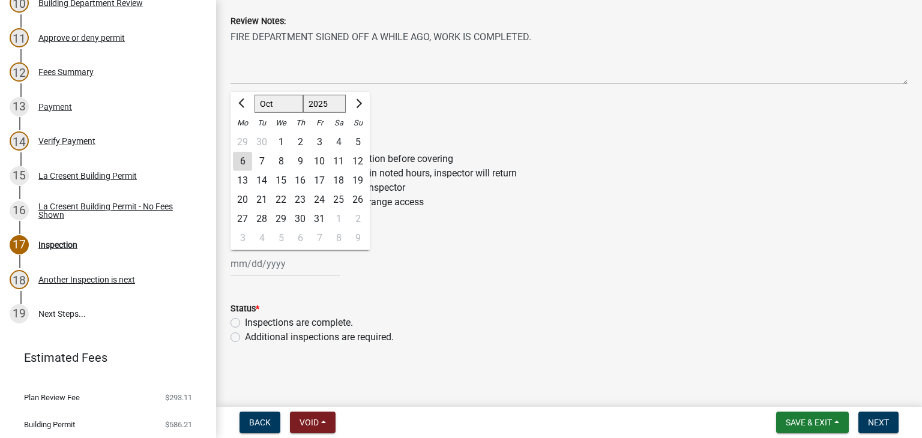
click at [284, 265] on div "Jan Feb Mar Apr May Jun Jul Aug Sep Oct Nov Dec 1525 1526 1527 1528 1529 1530 1…" at bounding box center [285, 263] width 110 height 25
click at [283, 143] on div "1" at bounding box center [280, 142] width 19 height 19
type input "[DATE]"
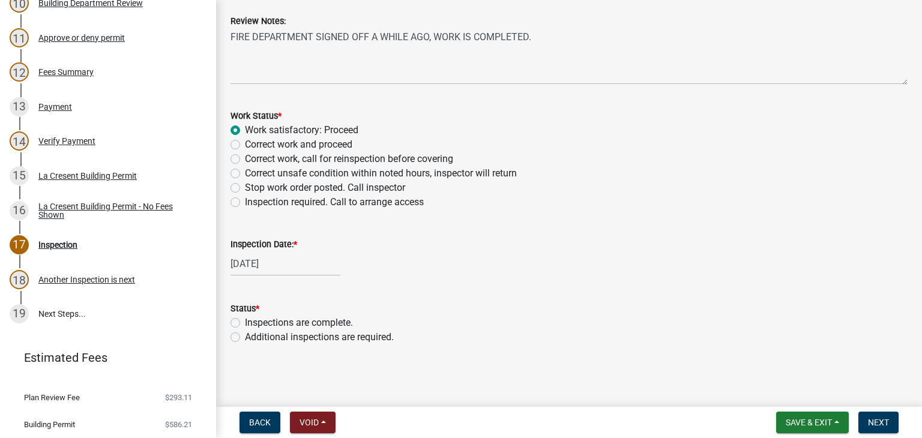
click at [245, 323] on label "Inspections are complete." at bounding box center [299, 323] width 108 height 14
click at [245, 323] on input "Inspections are complete." at bounding box center [249, 320] width 8 height 8
radio input "true"
click at [875, 418] on span "Next" at bounding box center [878, 423] width 21 height 10
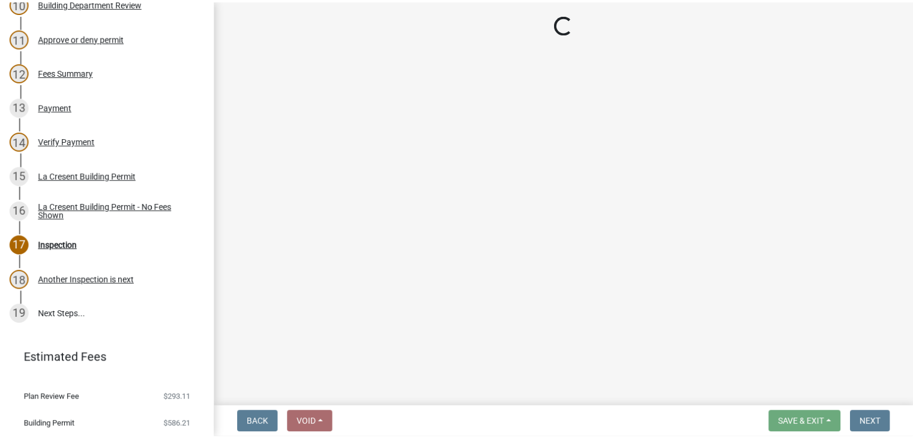
scroll to position [574, 0]
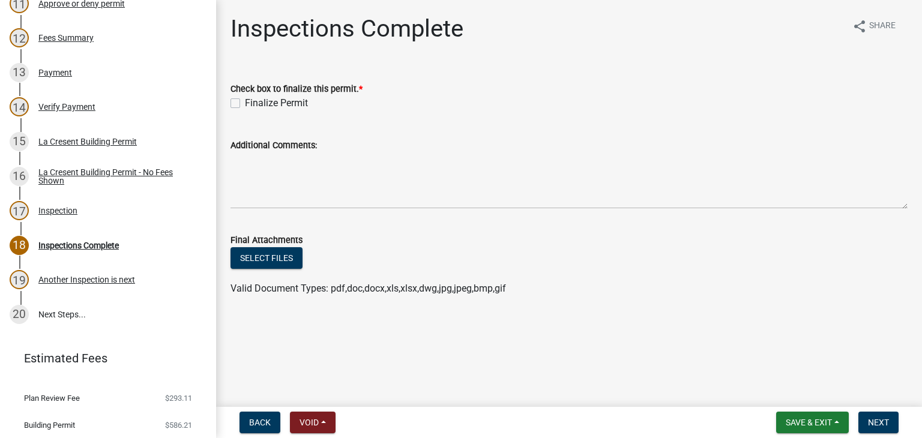
click at [245, 104] on label "Finalize Permit" at bounding box center [276, 103] width 63 height 14
click at [245, 104] on input "Finalize Permit" at bounding box center [249, 100] width 8 height 8
checkbox input "true"
click at [881, 418] on span "Next" at bounding box center [878, 423] width 21 height 10
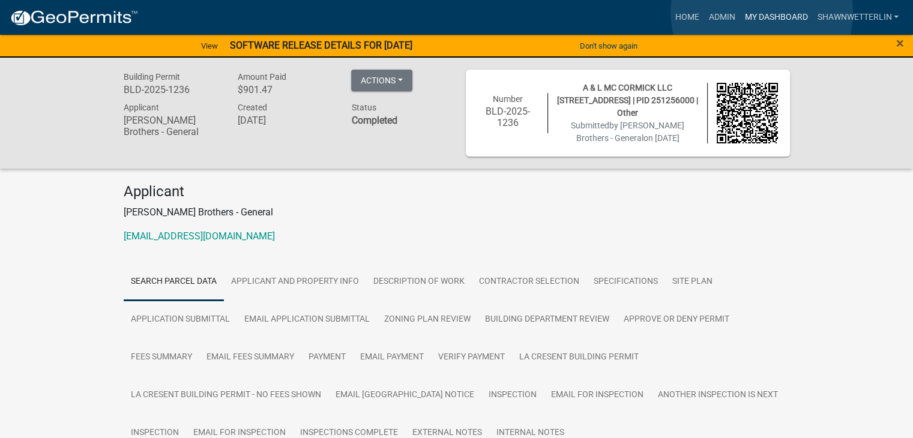
click at [761, 13] on link "My Dashboard" at bounding box center [775, 17] width 73 height 23
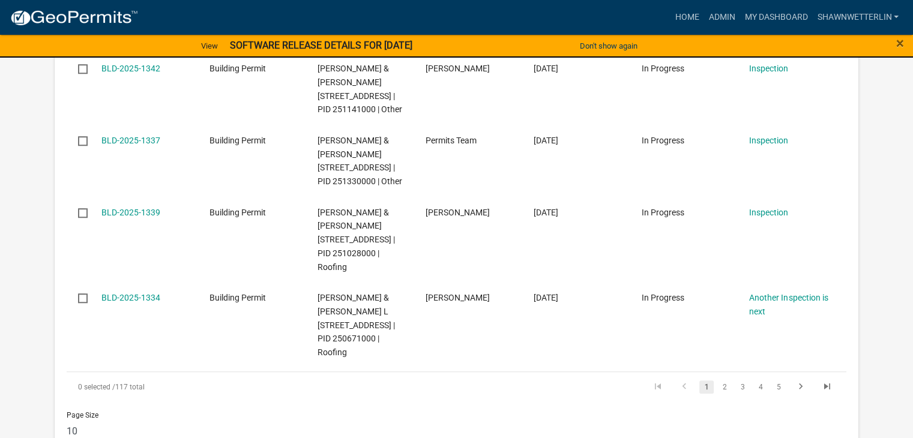
scroll to position [1020, 0]
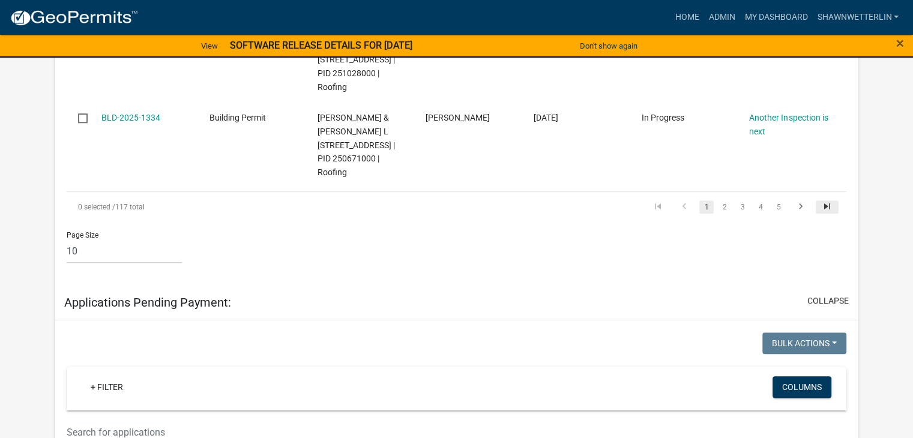
click at [828, 215] on icon "go to last page" at bounding box center [827, 208] width 16 height 14
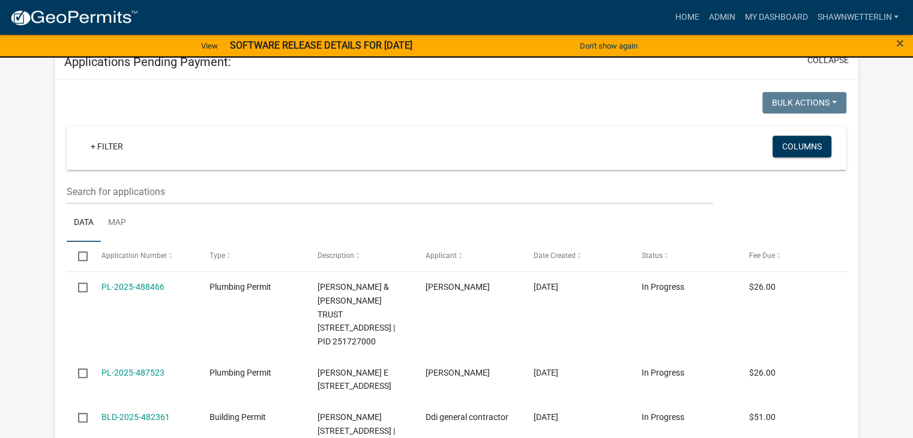
scroll to position [764, 0]
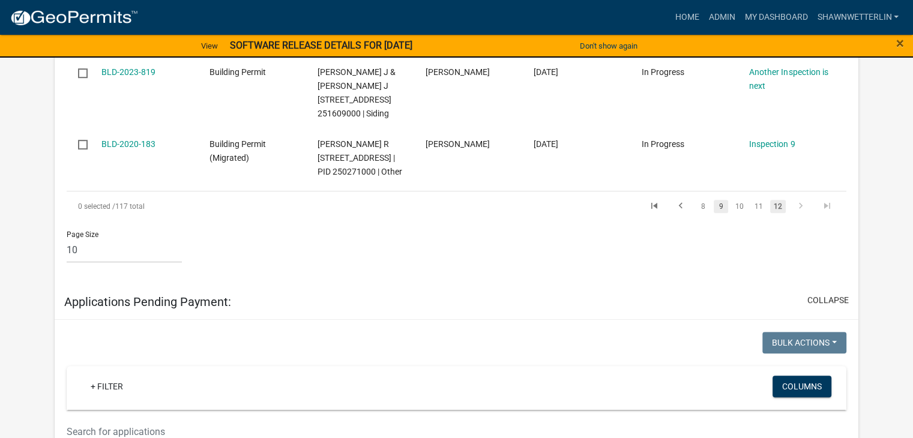
click at [719, 213] on link "9" at bounding box center [720, 206] width 14 height 13
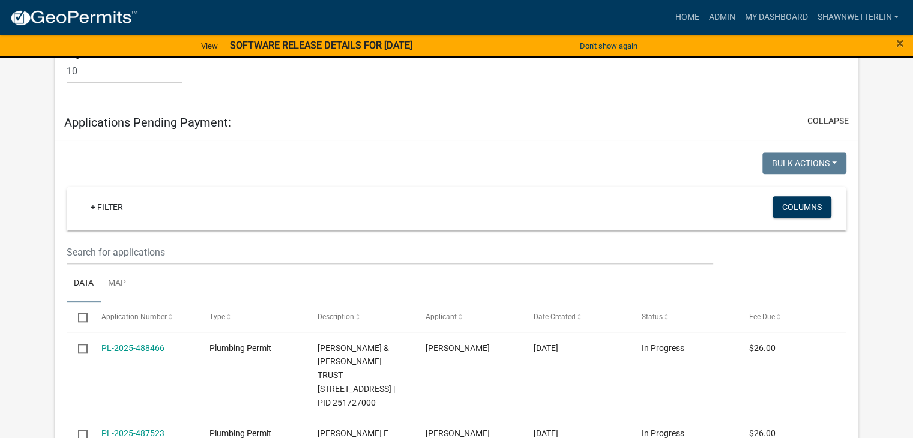
scroll to position [1152, 0]
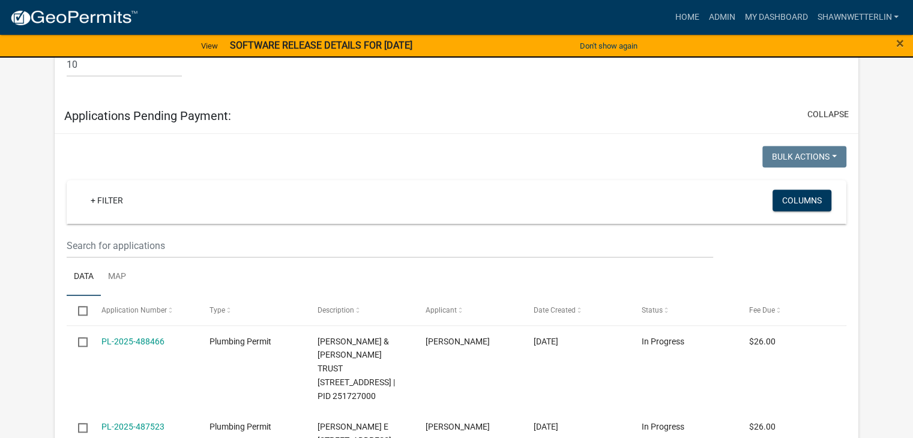
click at [722, 27] on link "8" at bounding box center [722, 20] width 14 height 13
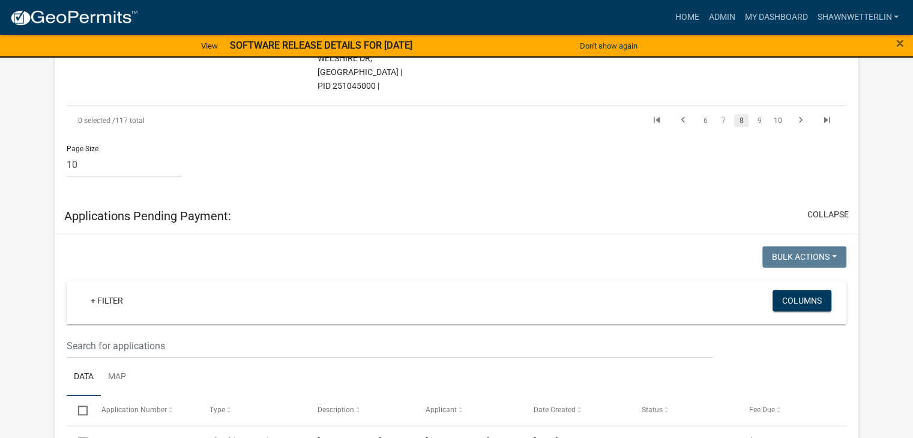
scroll to position [1119, 0]
click at [724, 128] on link "7" at bounding box center [723, 121] width 14 height 13
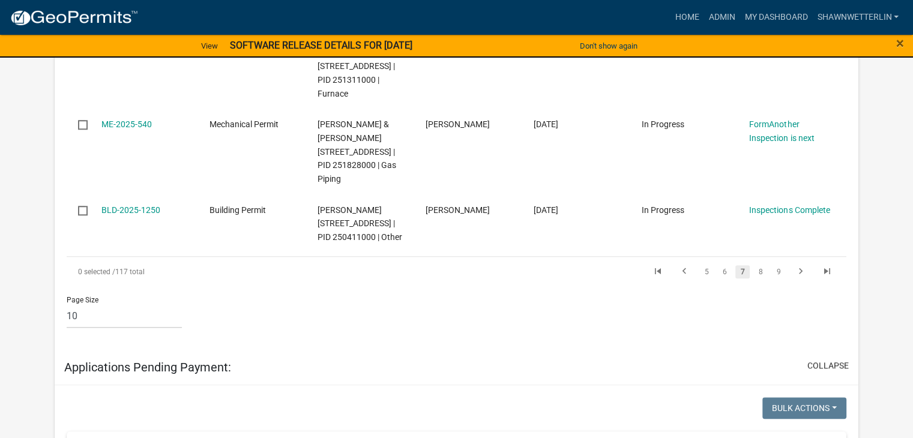
scroll to position [1160, 0]
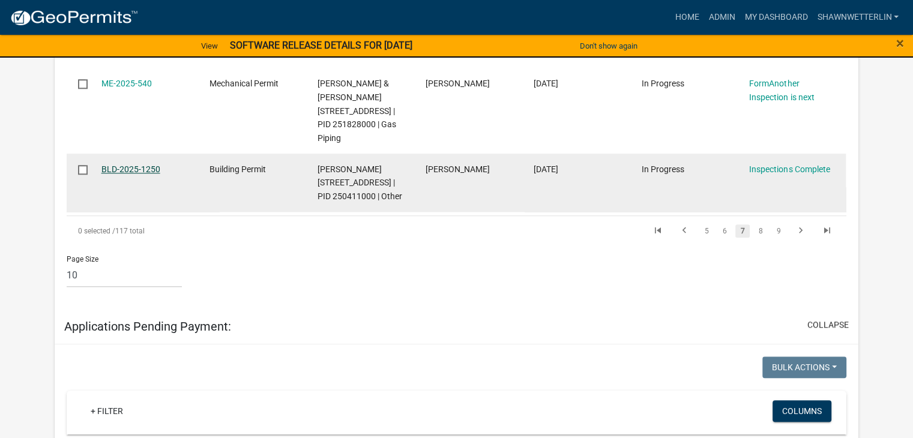
click at [116, 164] on link "BLD-2025-1250" at bounding box center [130, 169] width 59 height 10
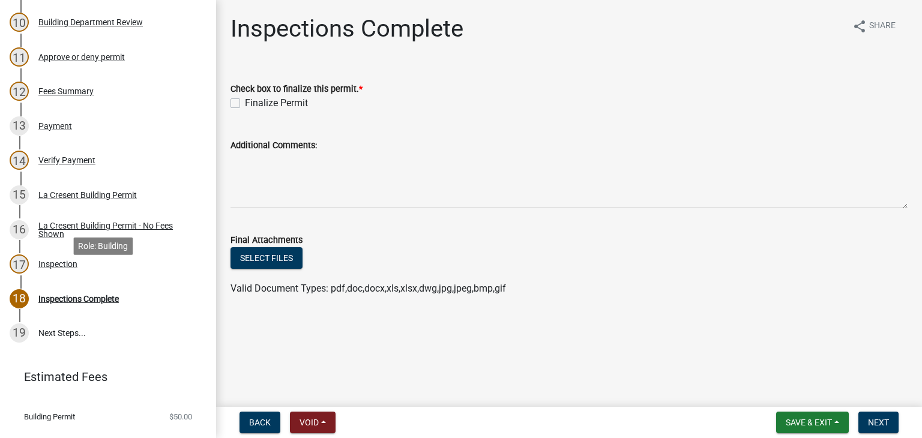
scroll to position [540, 0]
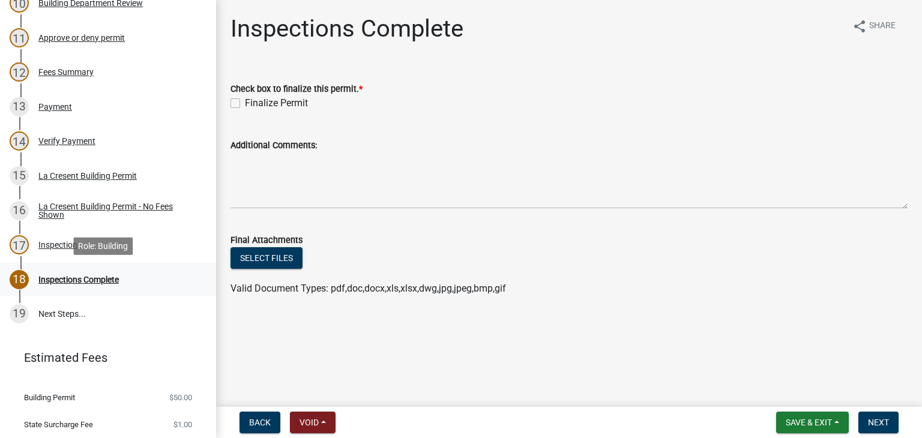
click at [86, 280] on div "Inspections Complete" at bounding box center [78, 279] width 80 height 8
click at [73, 244] on div "Inspection" at bounding box center [57, 245] width 39 height 8
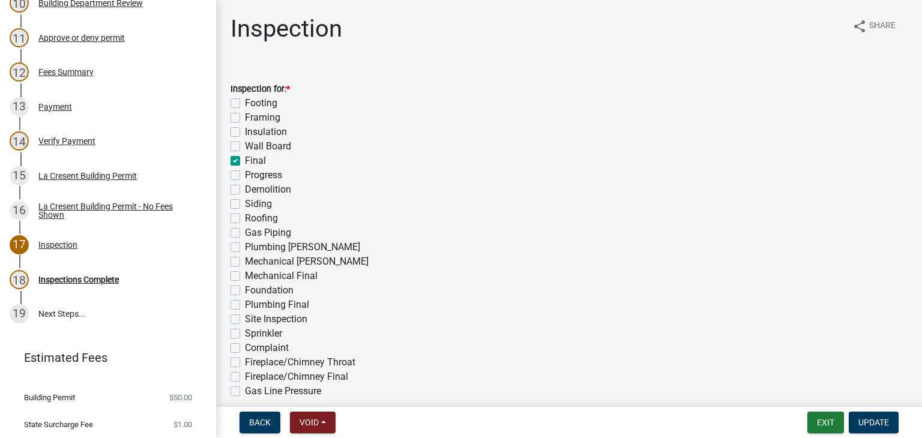
scroll to position [60, 0]
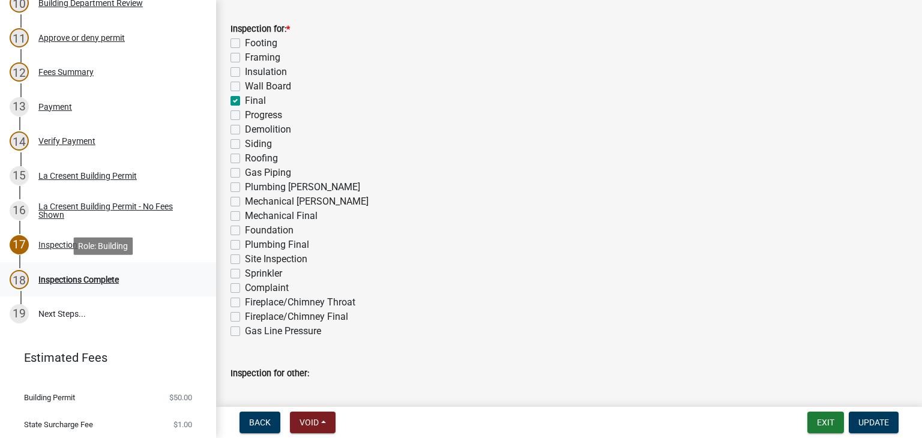
click at [98, 278] on div "Inspections Complete" at bounding box center [78, 279] width 80 height 8
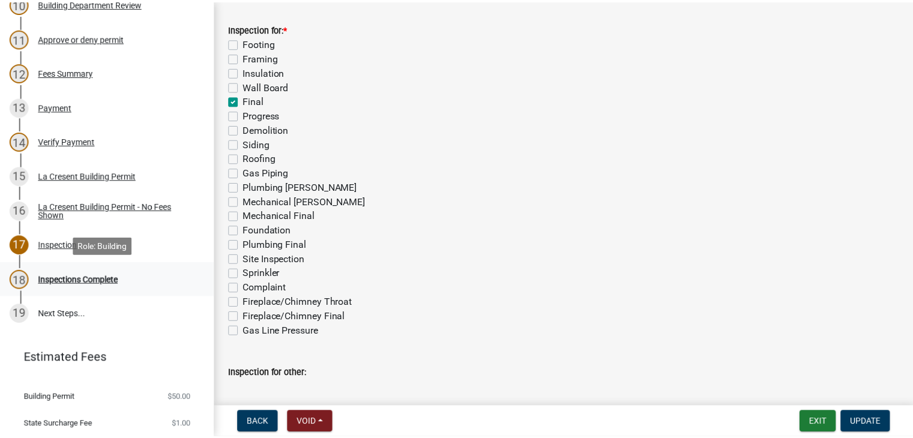
scroll to position [0, 0]
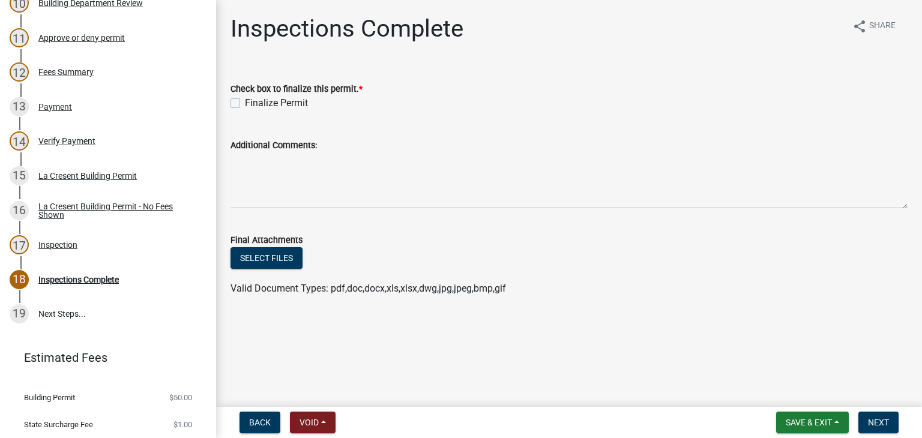
click at [245, 104] on label "Finalize Permit" at bounding box center [276, 103] width 63 height 14
click at [245, 104] on input "Finalize Permit" at bounding box center [249, 100] width 8 height 8
checkbox input "true"
click at [879, 422] on span "Next" at bounding box center [878, 423] width 21 height 10
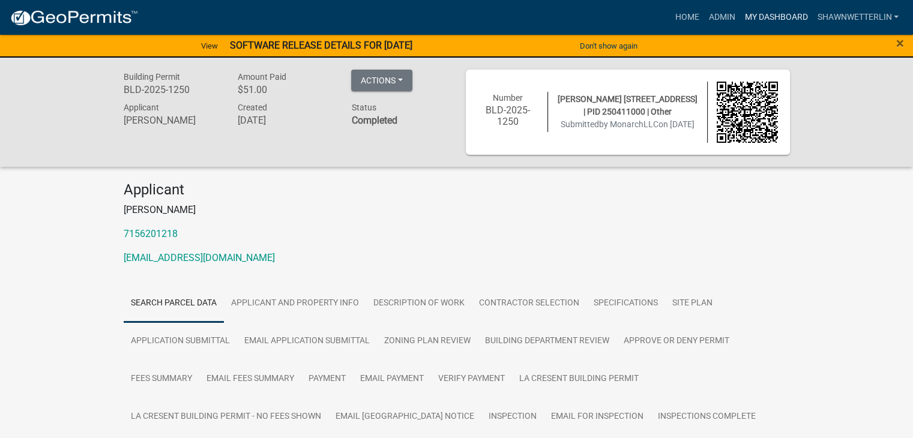
click at [761, 17] on link "My Dashboard" at bounding box center [775, 17] width 73 height 23
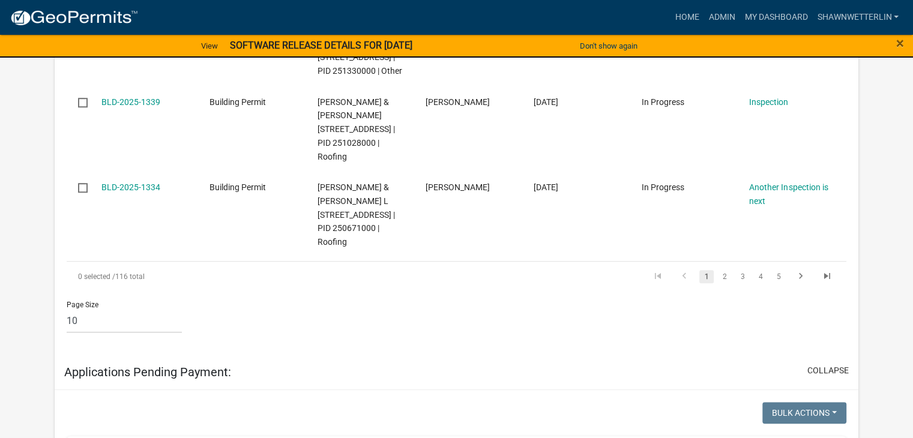
scroll to position [960, 0]
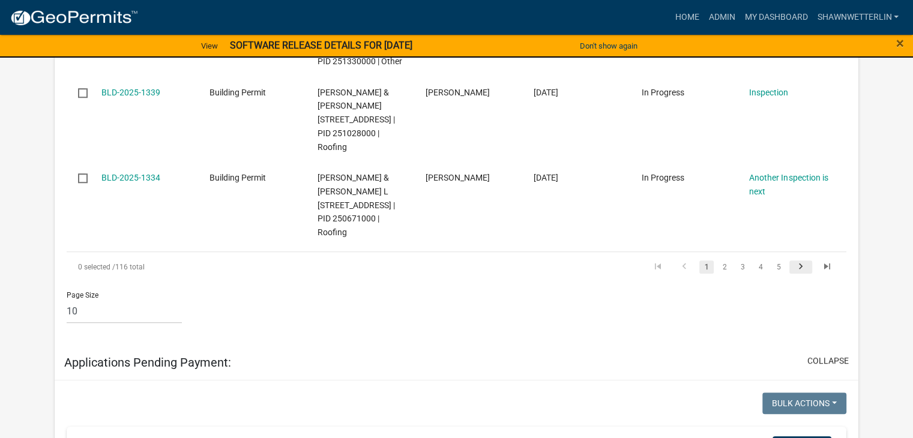
click at [797, 275] on icon "go to next page" at bounding box center [801, 268] width 16 height 14
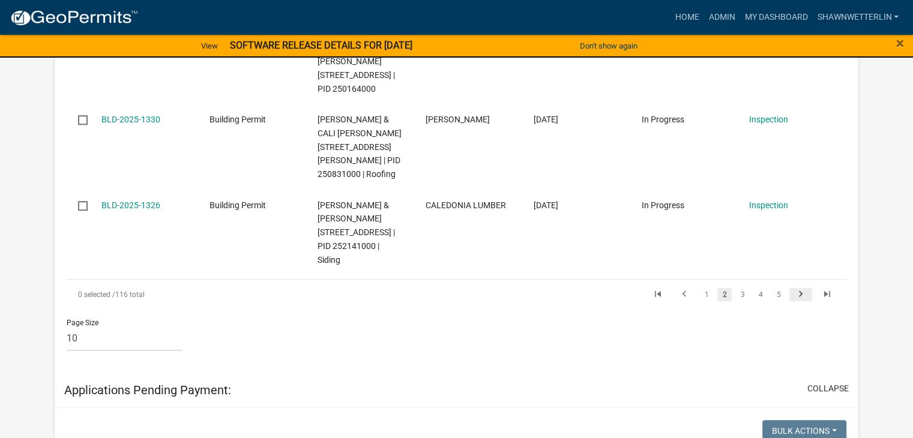
click at [797, 303] on icon "go to next page" at bounding box center [801, 296] width 16 height 14
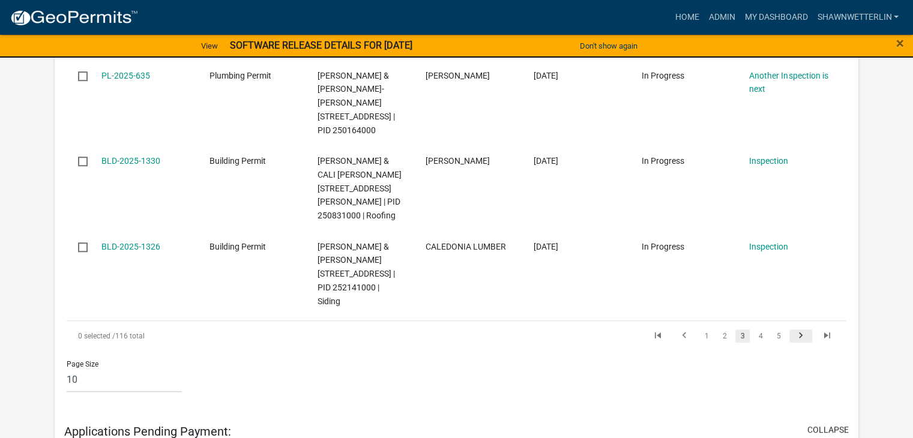
click at [797, 351] on div "Page Size 10 25 50 100" at bounding box center [456, 376] width 797 height 51
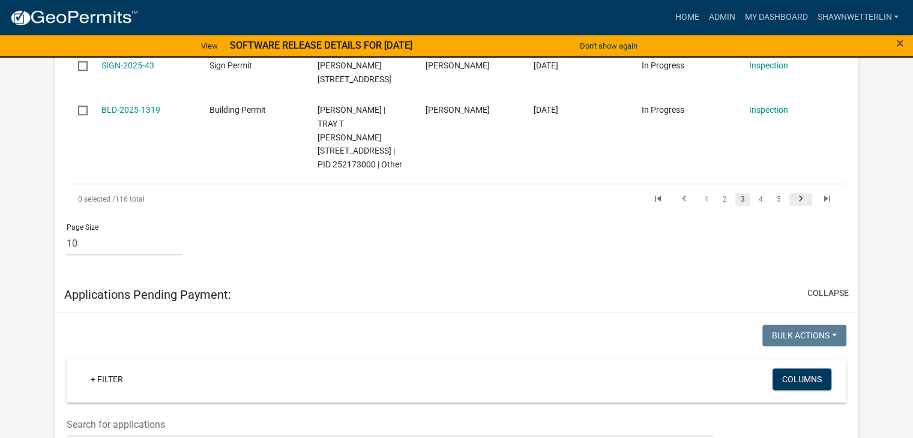
click at [797, 265] on div "Page Size 10 25 50 100" at bounding box center [456, 239] width 797 height 51
click at [798, 208] on icon "go to next page" at bounding box center [801, 200] width 16 height 14
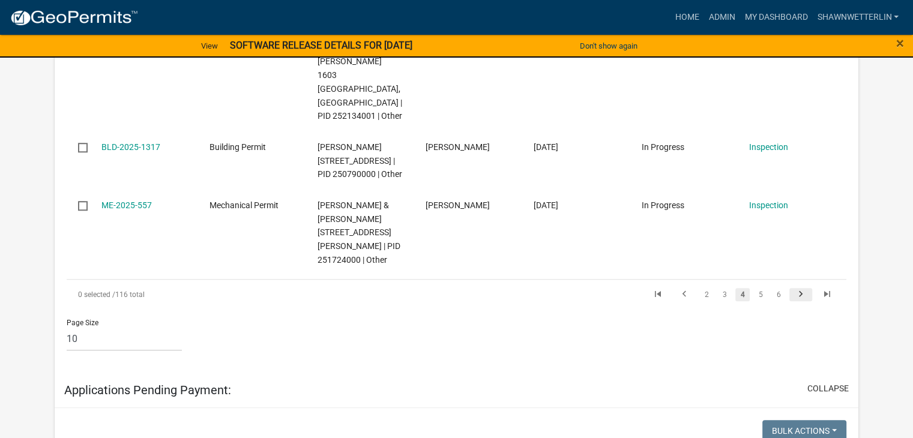
click at [798, 303] on icon "go to next page" at bounding box center [801, 296] width 16 height 14
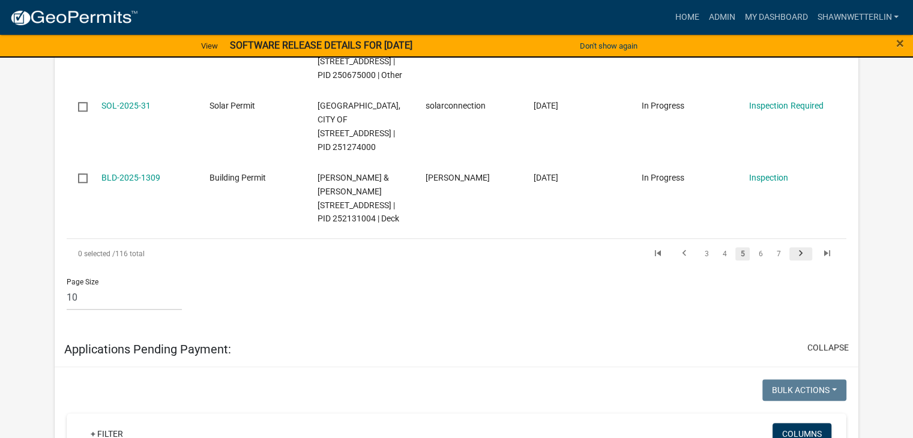
click at [798, 320] on div "Page Size 10 25 50 100" at bounding box center [456, 294] width 797 height 51
click at [800, 262] on icon "go to next page" at bounding box center [801, 255] width 16 height 14
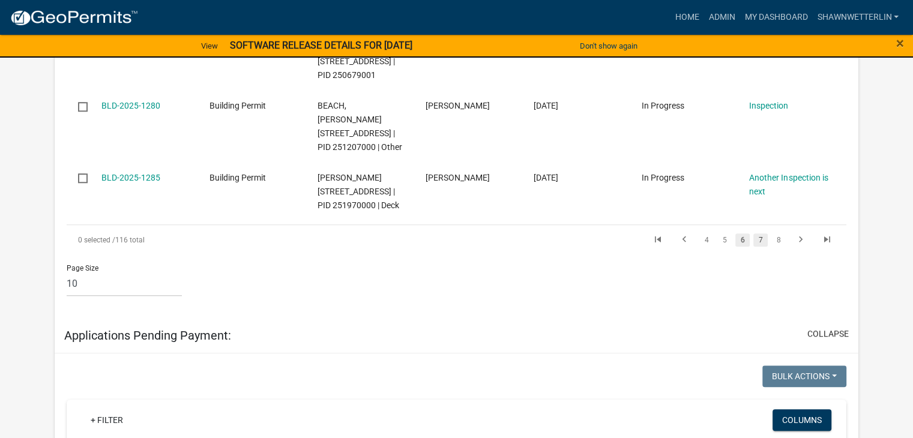
click at [757, 247] on link "7" at bounding box center [760, 239] width 14 height 13
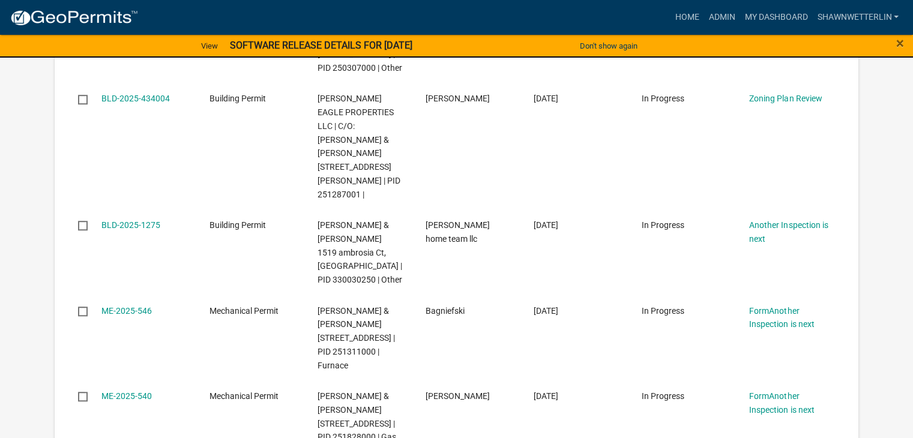
scroll to position [848, 0]
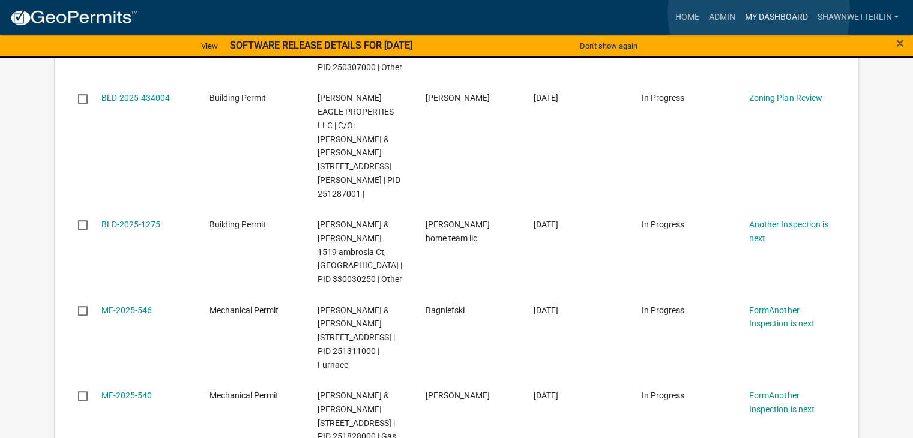
click at [758, 13] on link "My Dashboard" at bounding box center [775, 17] width 73 height 23
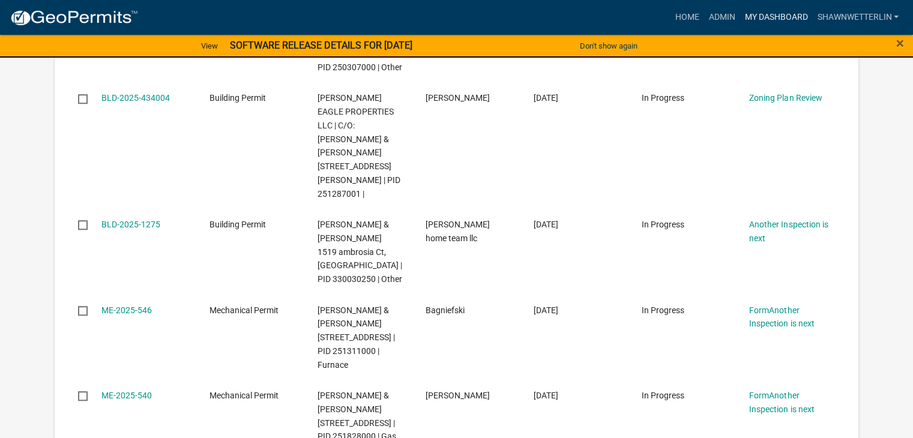
click at [758, 13] on link "My Dashboard" at bounding box center [775, 17] width 73 height 23
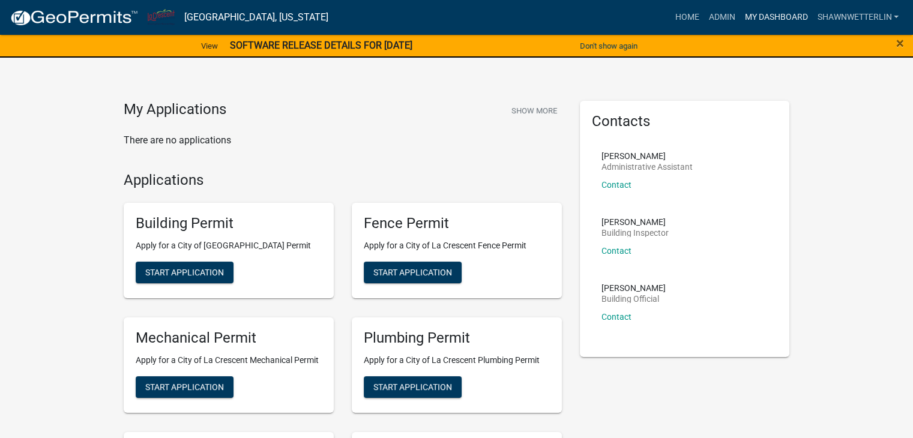
click at [775, 11] on link "My Dashboard" at bounding box center [775, 17] width 73 height 23
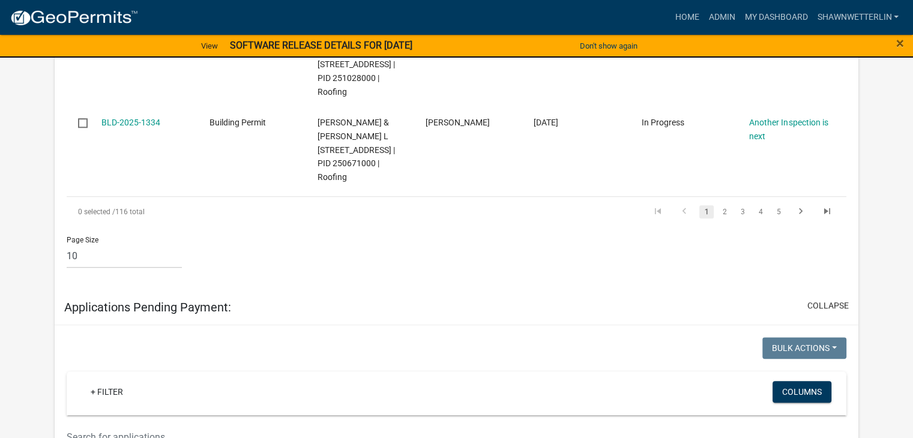
scroll to position [1020, 0]
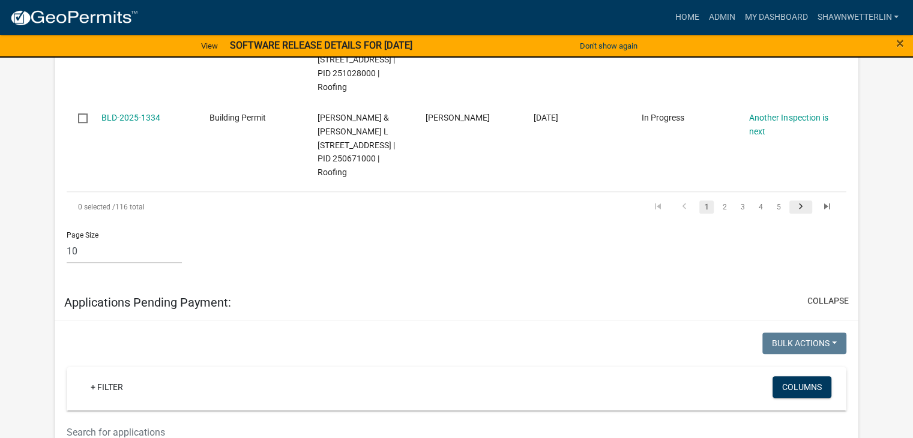
click at [803, 215] on icon "go to next page" at bounding box center [801, 208] width 16 height 14
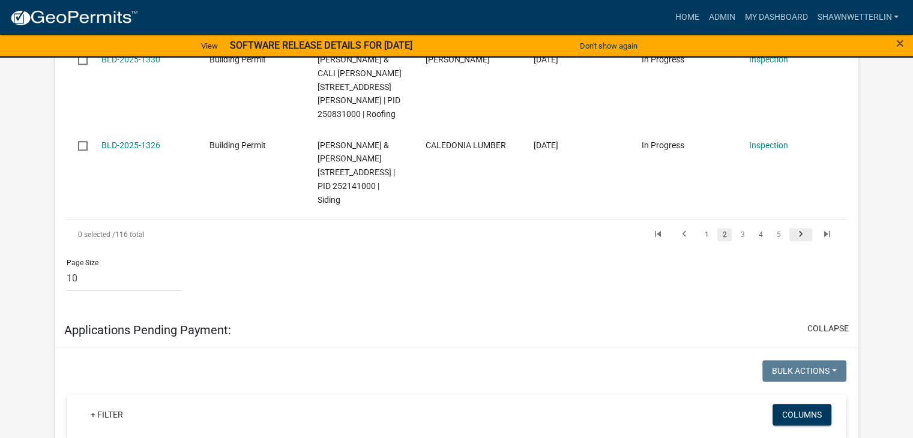
click at [803, 243] on icon "go to next page" at bounding box center [801, 236] width 16 height 14
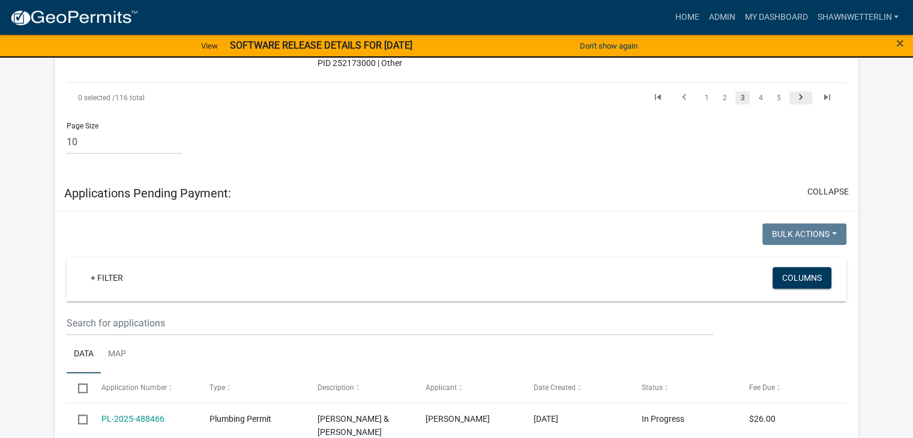
scroll to position [1033, 0]
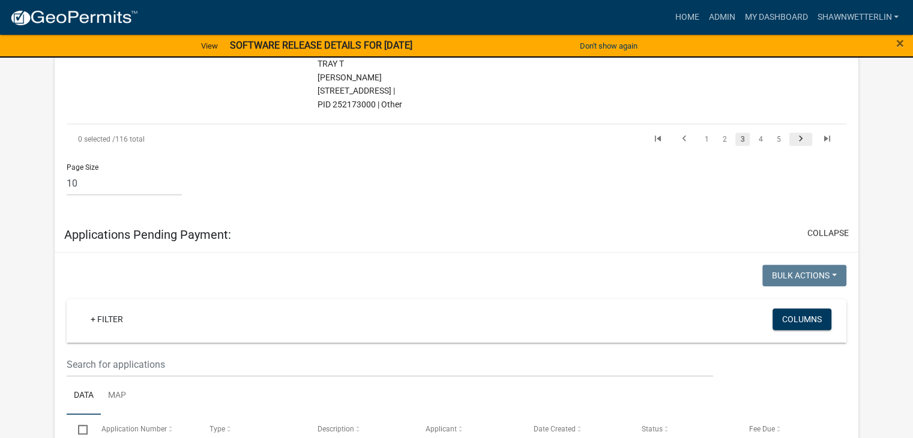
click at [803, 205] on div "Page Size 10 25 50 100" at bounding box center [456, 179] width 797 height 51
click at [802, 148] on icon "go to next page" at bounding box center [801, 140] width 16 height 14
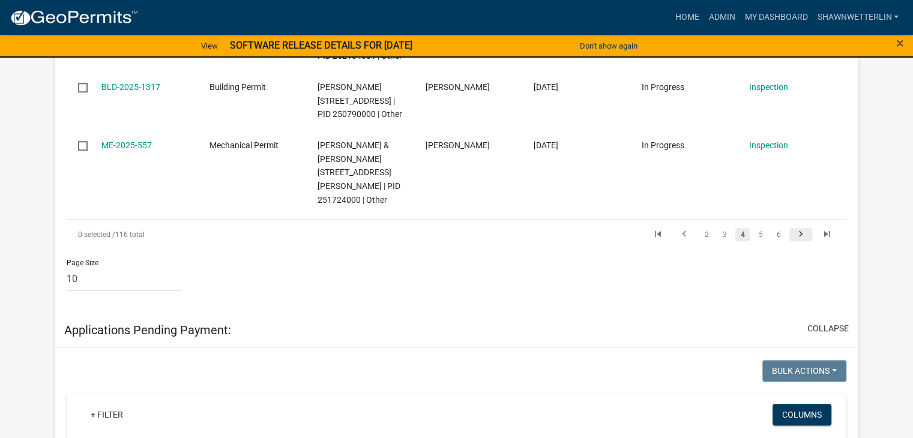
click at [802, 243] on icon "go to next page" at bounding box center [801, 236] width 16 height 14
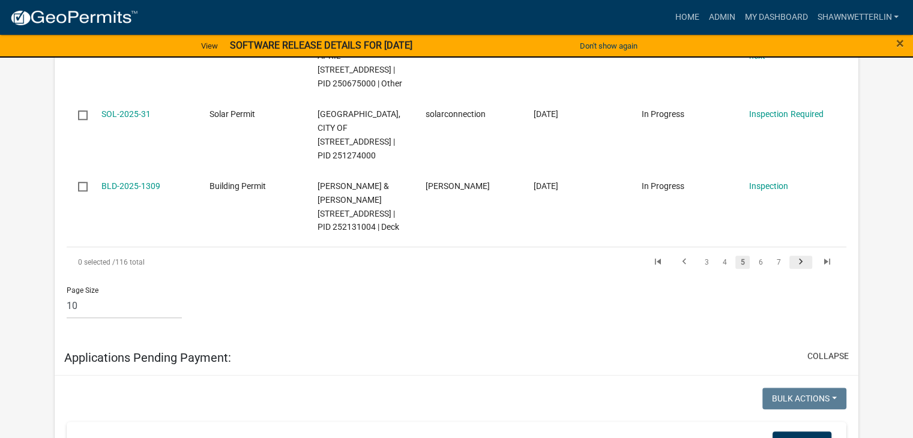
scroll to position [1075, 0]
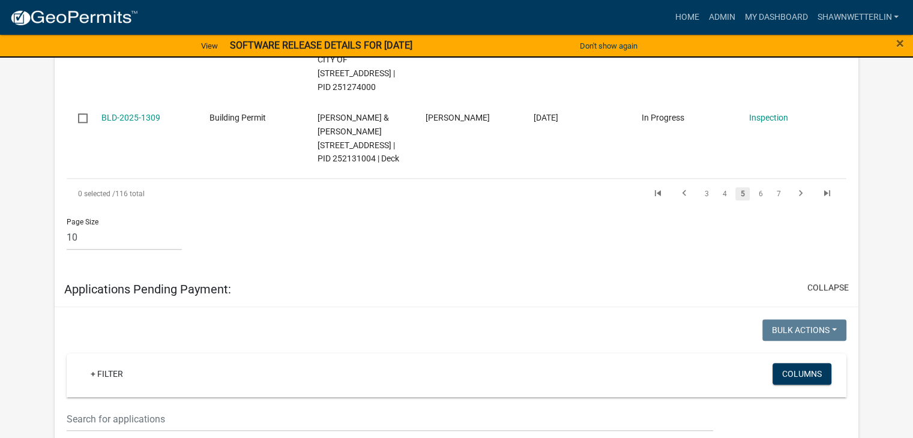
click at [802, 209] on div "0 selected / 116 total 3 4 5 6 7" at bounding box center [456, 194] width 779 height 30
click at [799, 202] on icon "go to next page" at bounding box center [801, 195] width 16 height 14
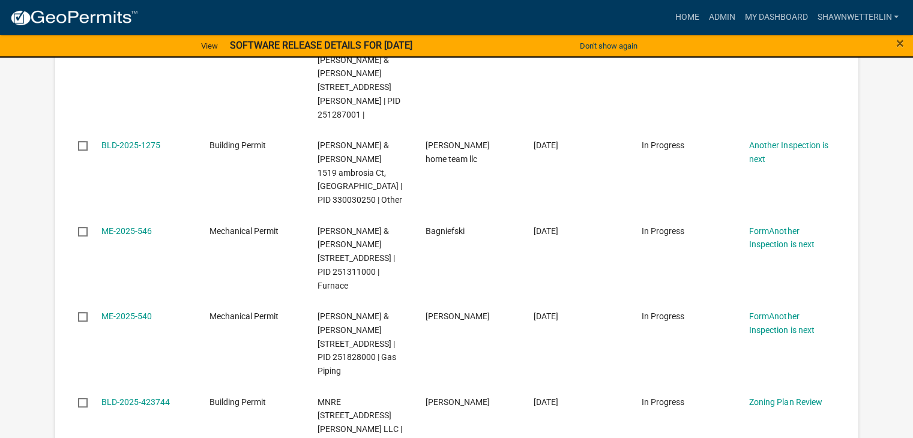
scroll to position [867, 0]
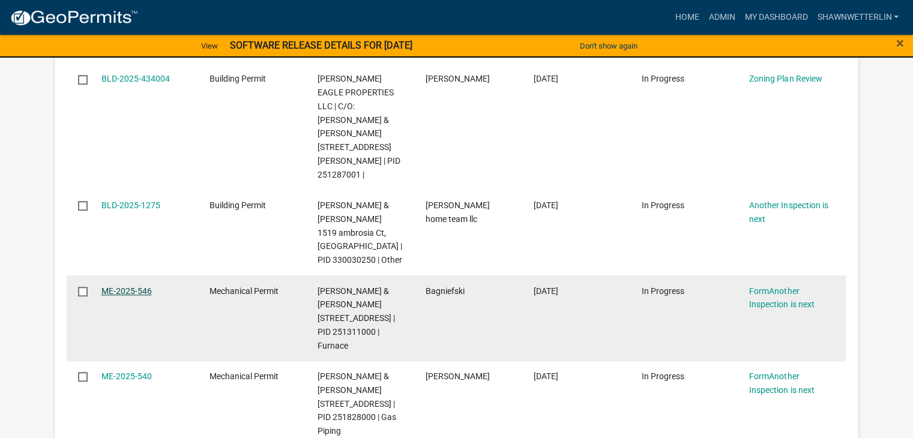
click at [138, 286] on link "ME-2025-546" at bounding box center [126, 291] width 50 height 10
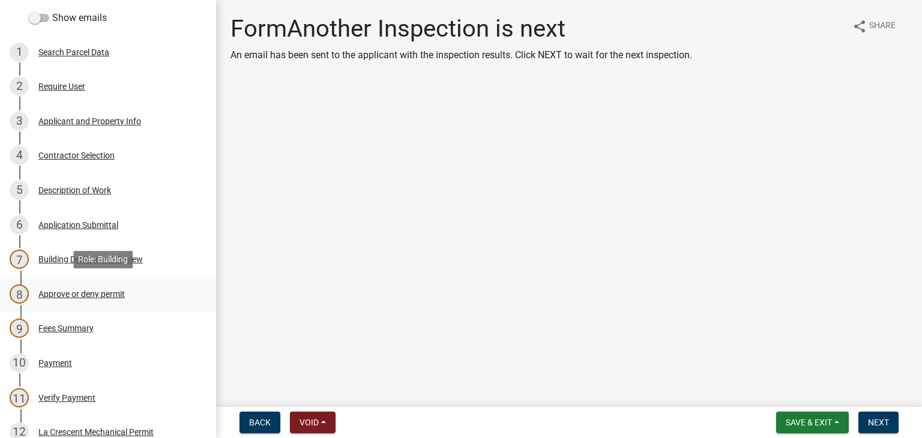
scroll to position [420, 0]
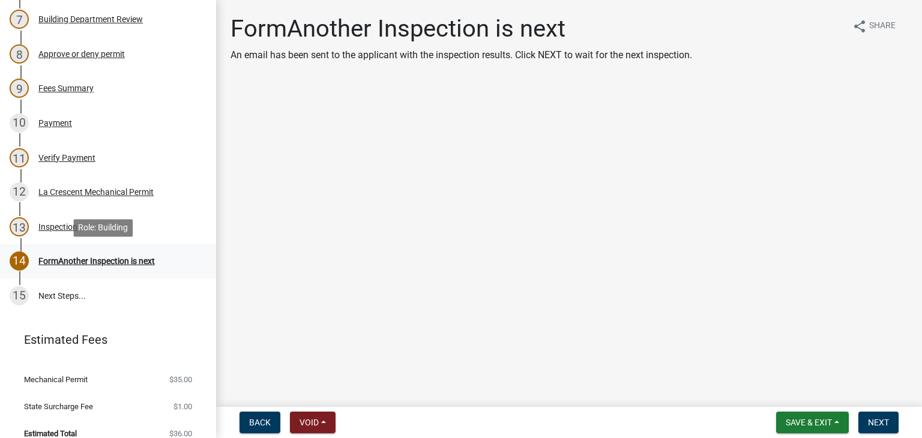
click at [119, 260] on div "FormAnother Inspection is next" at bounding box center [96, 261] width 116 height 8
click at [60, 223] on div "Inspection" at bounding box center [57, 227] width 39 height 8
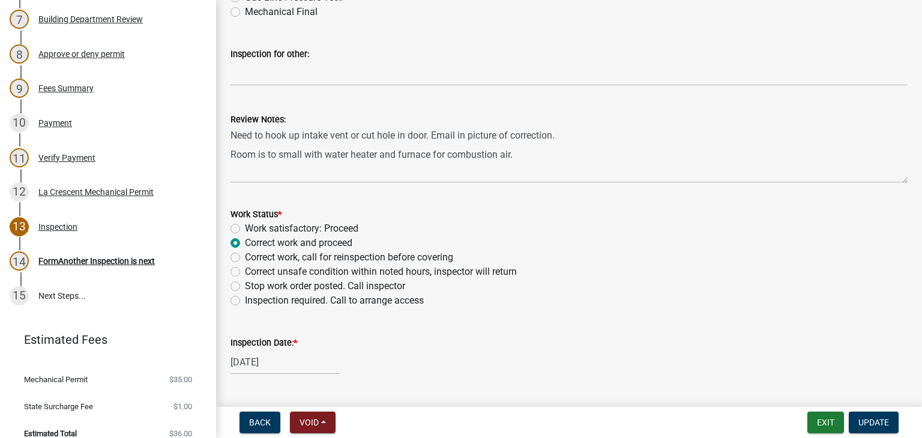
scroll to position [218, 0]
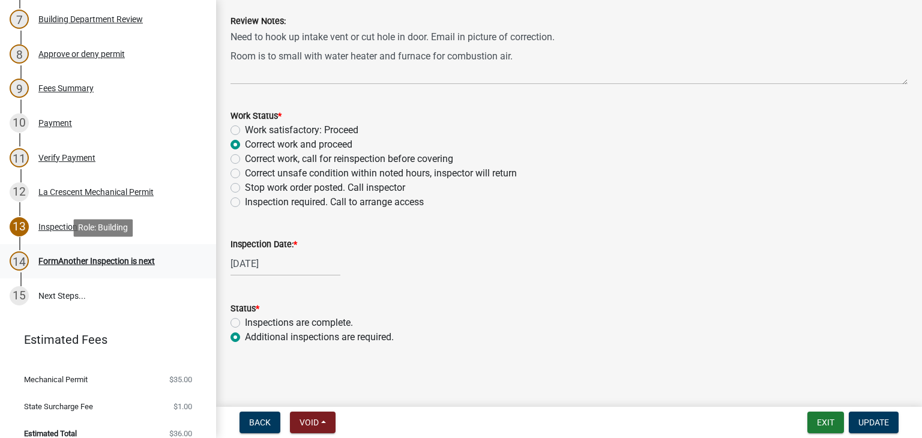
click at [80, 265] on div "FormAnother Inspection is next" at bounding box center [96, 261] width 116 height 8
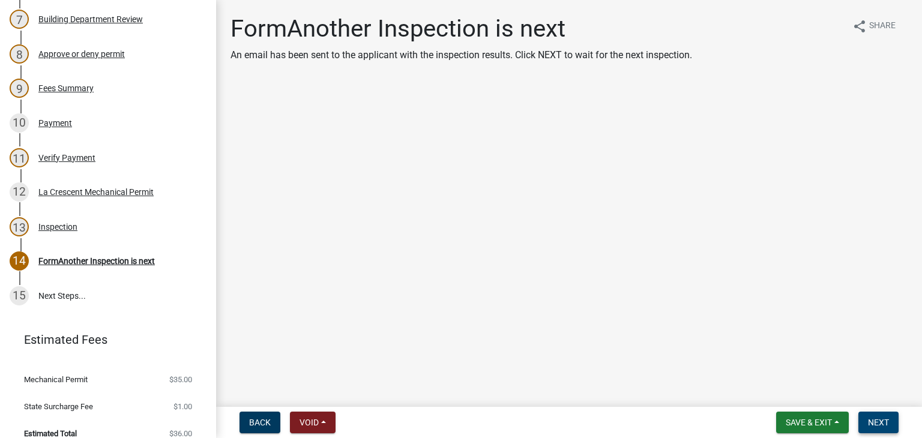
click at [864, 424] on button "Next" at bounding box center [878, 423] width 40 height 22
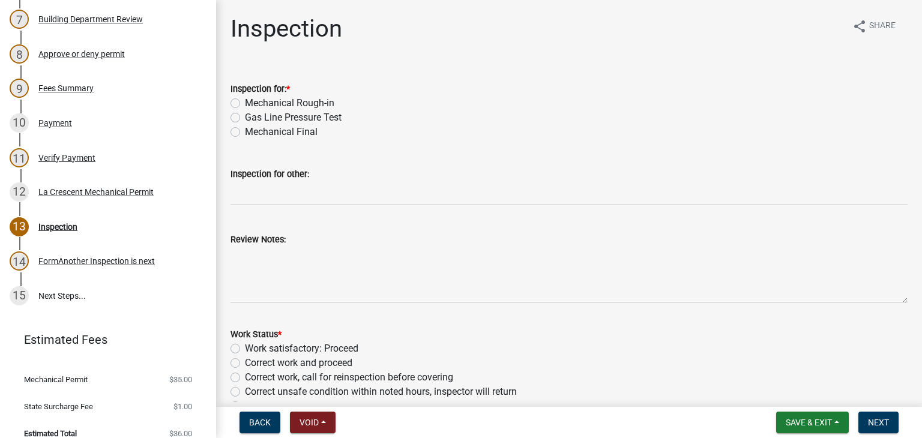
click at [245, 133] on label "Mechanical Final" at bounding box center [281, 132] width 73 height 14
click at [245, 133] on input "Mechanical Final" at bounding box center [249, 129] width 8 height 8
radio input "true"
click at [245, 350] on label "Work satisfactory: Proceed" at bounding box center [301, 348] width 113 height 14
click at [245, 349] on input "Work satisfactory: Proceed" at bounding box center [249, 345] width 8 height 8
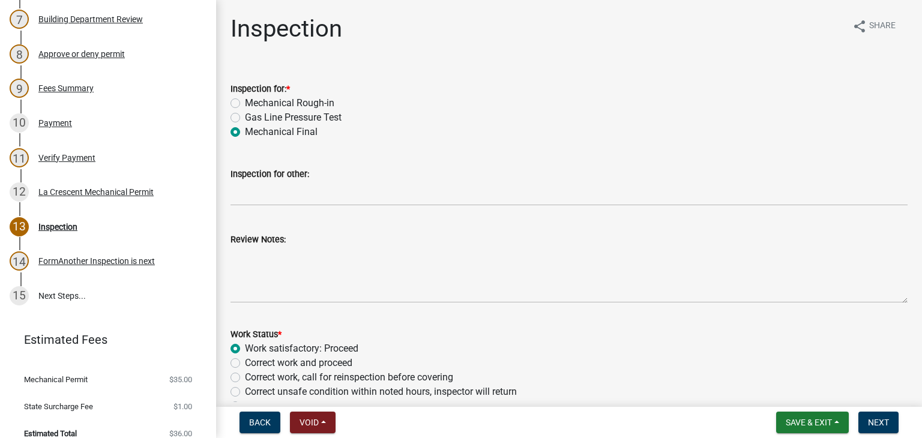
radio input "true"
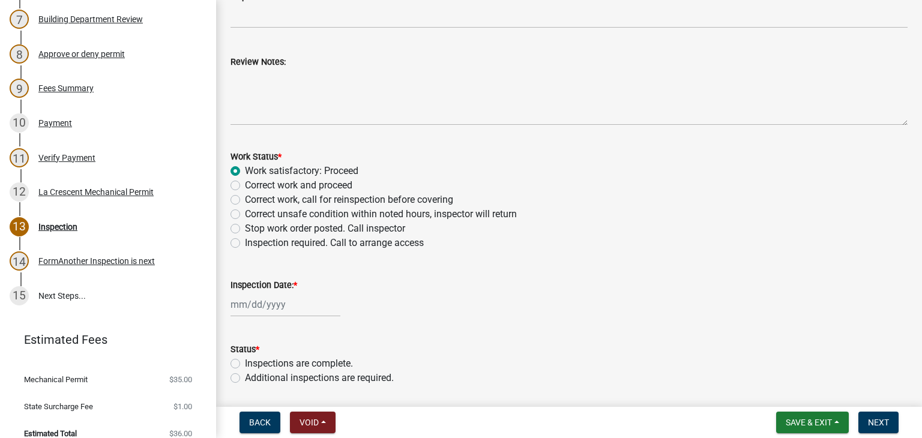
scroll to position [180, 0]
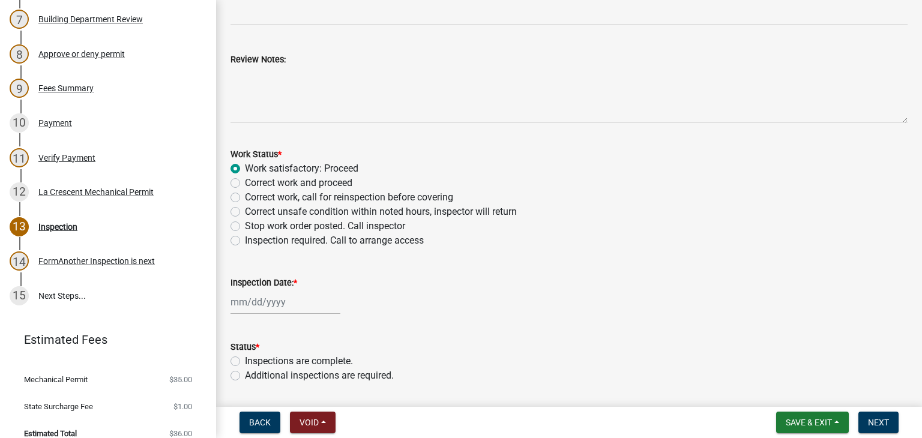
click at [269, 308] on div at bounding box center [285, 302] width 110 height 25
select select "10"
select select "2025"
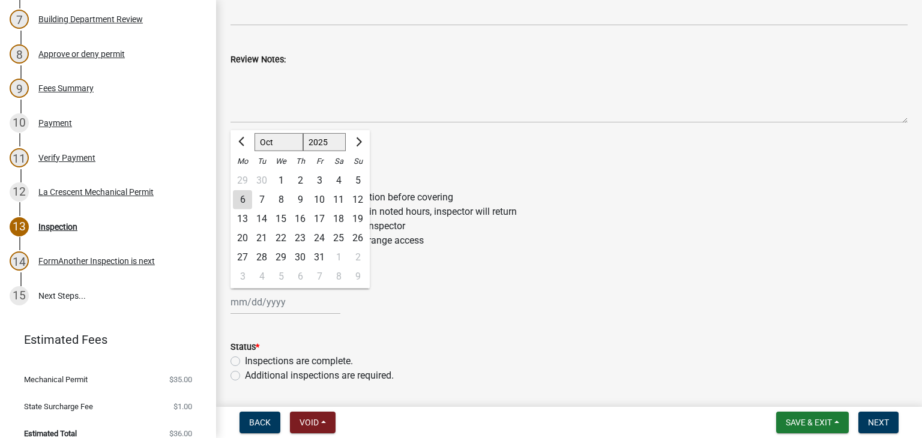
click at [249, 200] on div "6" at bounding box center [242, 199] width 19 height 19
type input "[DATE]"
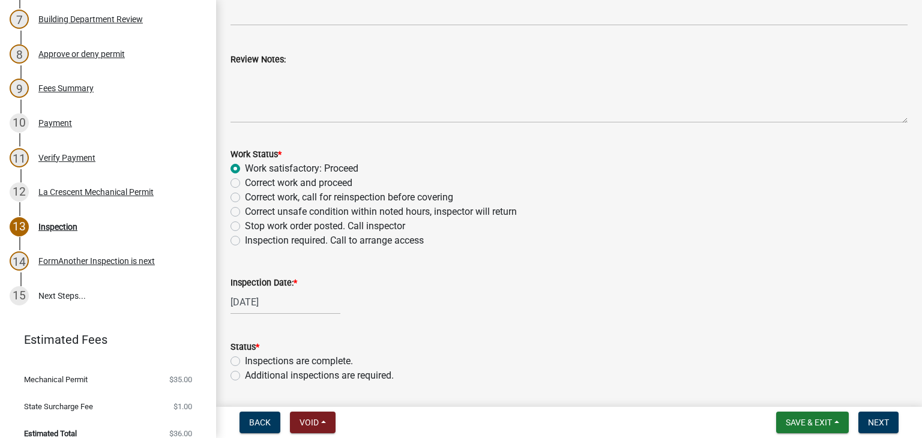
click at [245, 361] on label "Inspections are complete." at bounding box center [299, 361] width 108 height 14
click at [245, 361] on input "Inspections are complete." at bounding box center [249, 358] width 8 height 8
radio input "true"
click at [868, 421] on span "Next" at bounding box center [878, 423] width 21 height 10
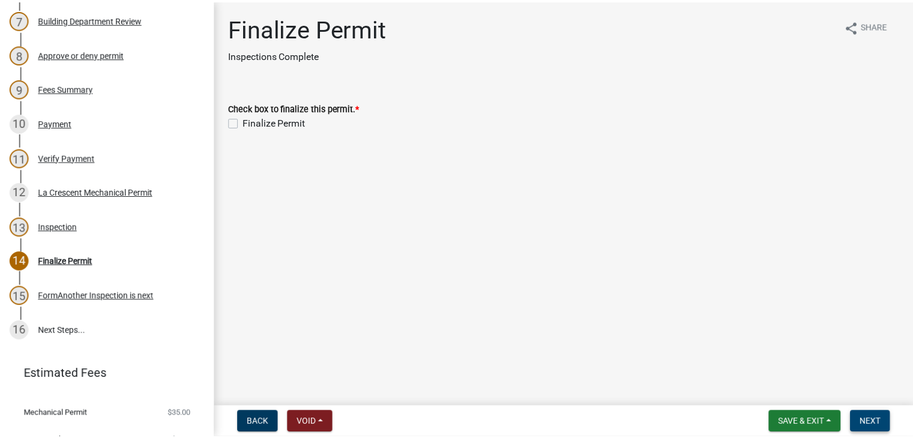
scroll to position [454, 0]
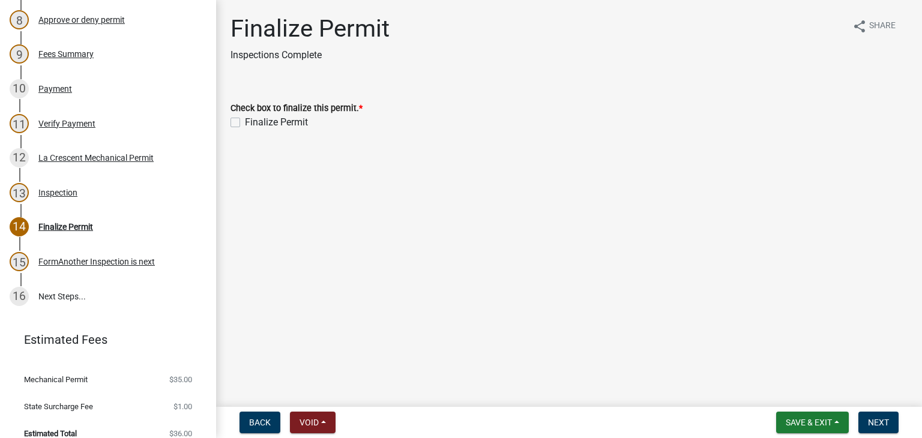
click at [245, 119] on label "Finalize Permit" at bounding box center [276, 122] width 63 height 14
click at [245, 119] on input "Finalize Permit" at bounding box center [249, 119] width 8 height 8
checkbox input "true"
click at [882, 419] on span "Next" at bounding box center [878, 423] width 21 height 10
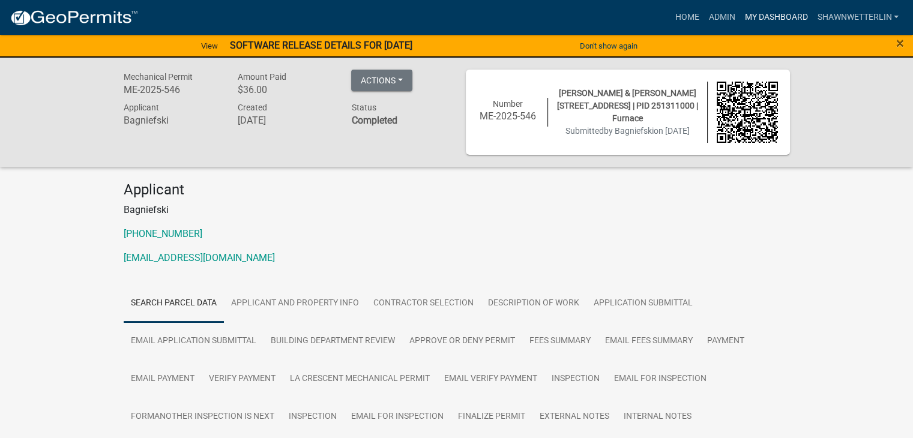
click at [751, 19] on link "My Dashboard" at bounding box center [775, 17] width 73 height 23
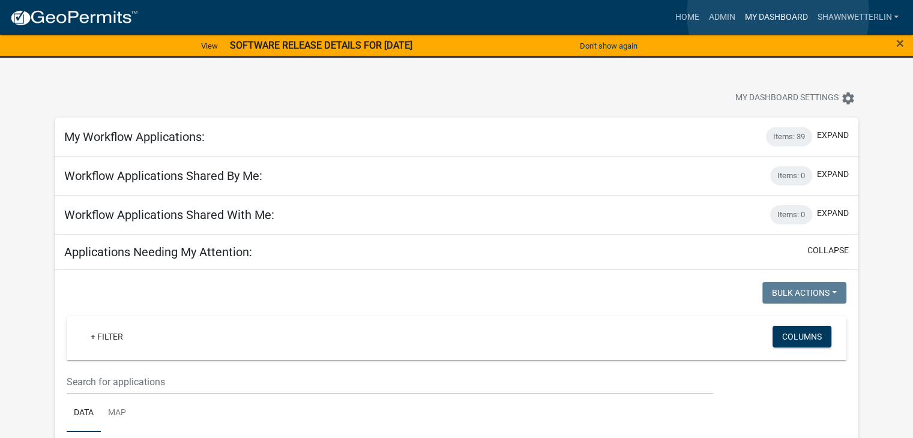
click at [778, 14] on link "My Dashboard" at bounding box center [775, 17] width 73 height 23
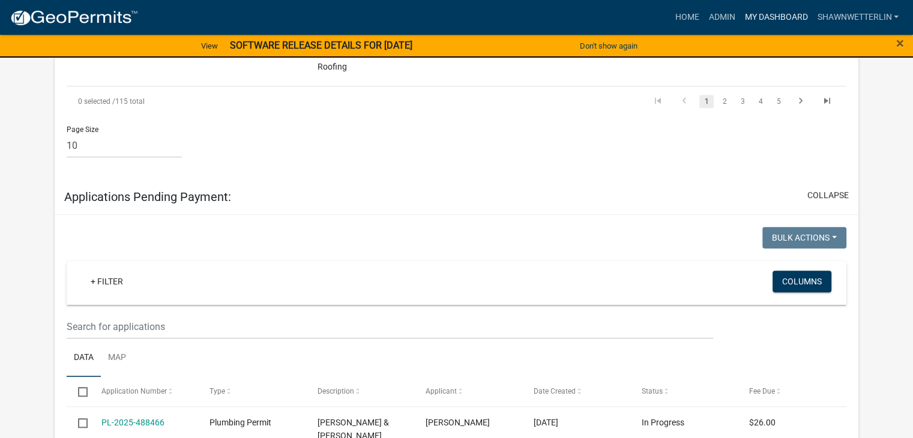
scroll to position [1140, 0]
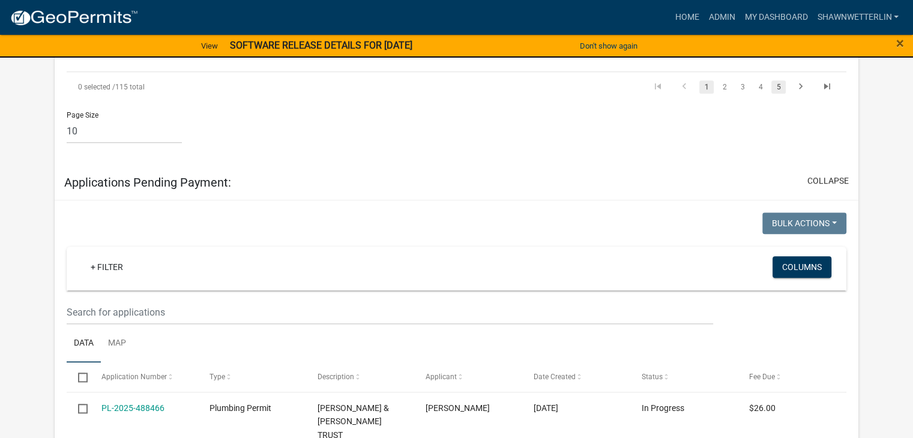
click at [777, 94] on link "5" at bounding box center [778, 86] width 14 height 13
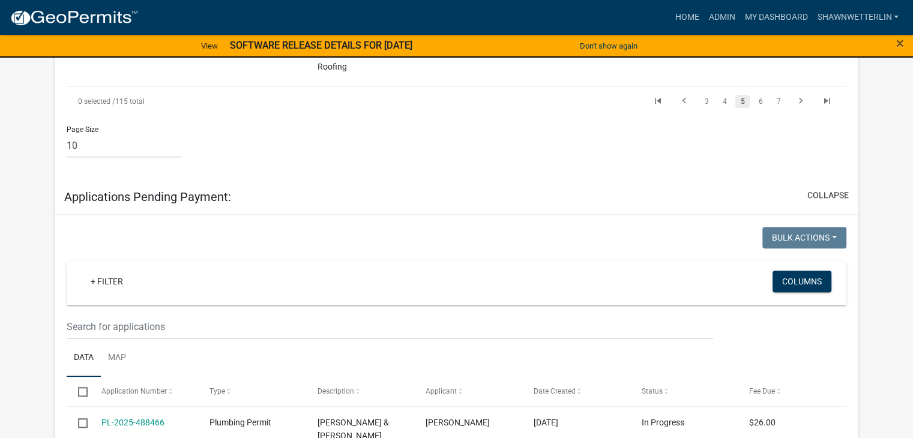
scroll to position [1167, 0]
click at [780, 108] on link "7" at bounding box center [778, 101] width 14 height 13
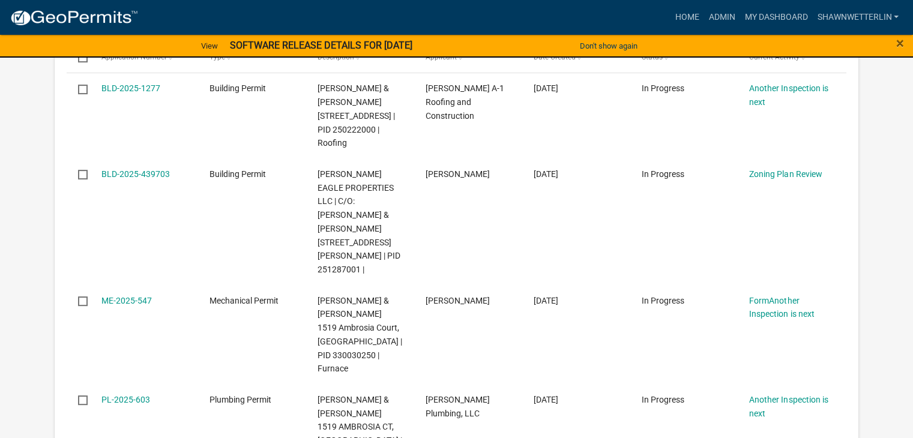
scroll to position [368, 0]
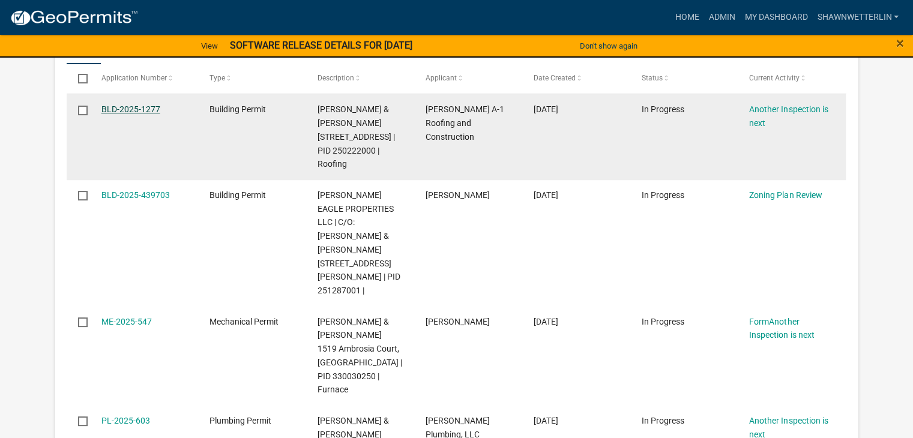
click at [140, 108] on link "BLD-2025-1277" at bounding box center [130, 109] width 59 height 10
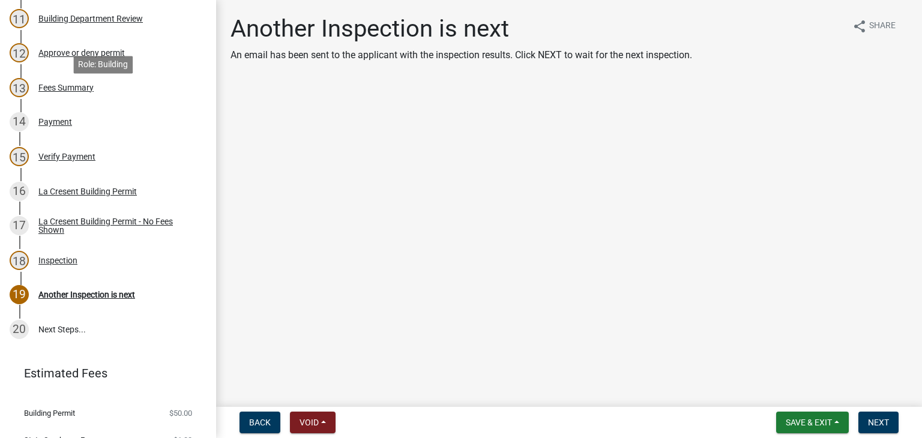
scroll to position [600, 0]
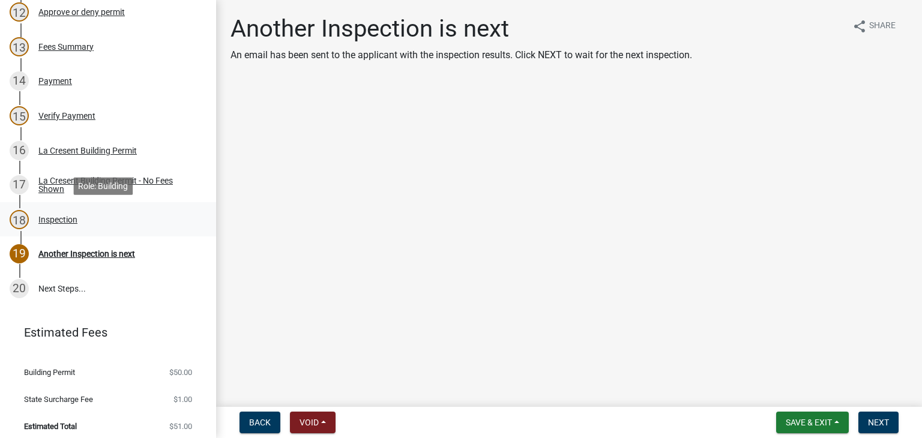
click at [70, 219] on div "Inspection" at bounding box center [57, 219] width 39 height 8
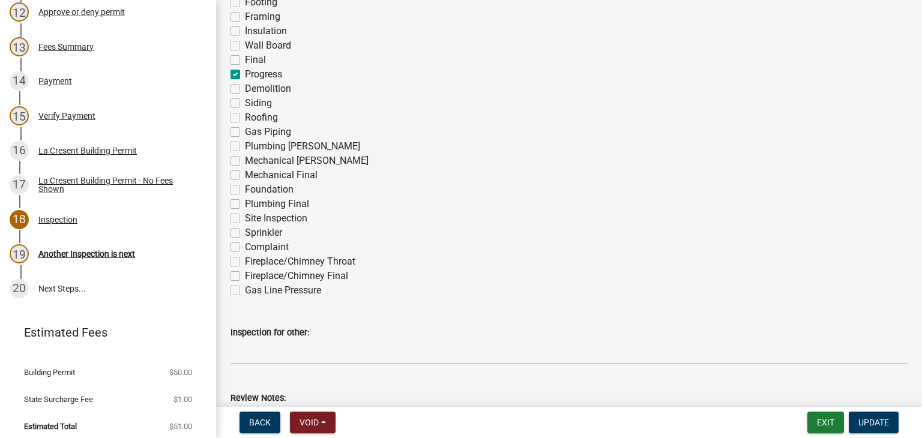
scroll to position [240, 0]
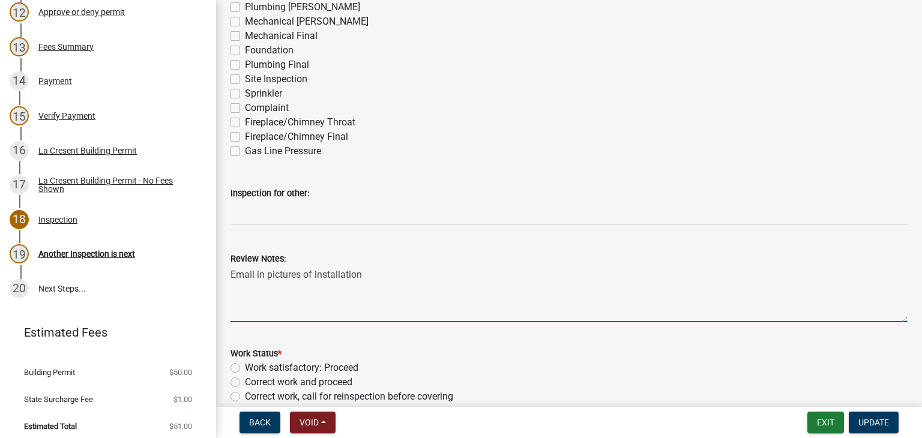
drag, startPoint x: 370, startPoint y: 278, endPoint x: 230, endPoint y: 274, distance: 139.9
click at [230, 274] on div "Review Notes: Email in pictures of installation" at bounding box center [568, 279] width 695 height 88
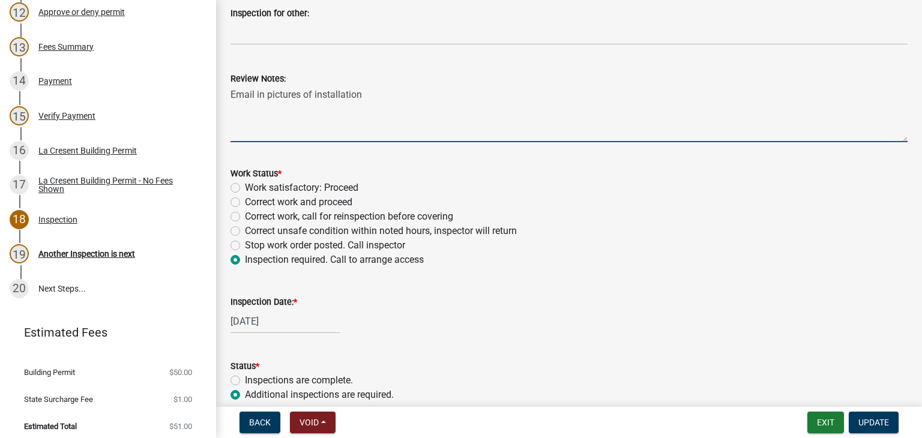
scroll to position [478, 0]
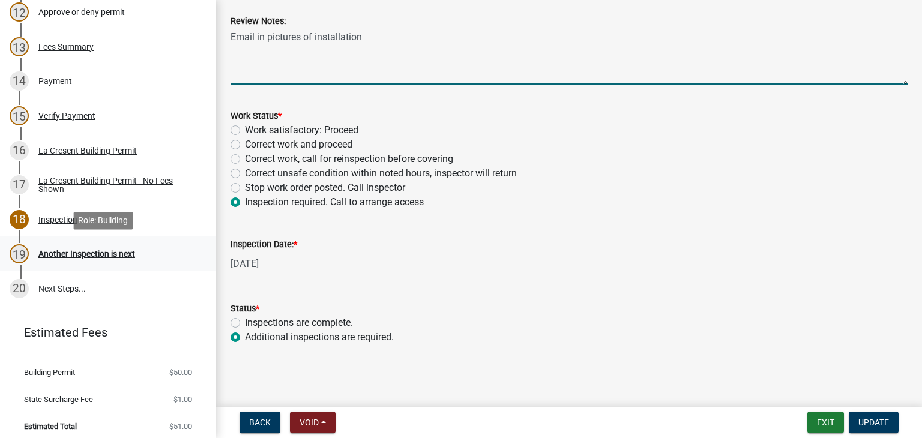
click at [96, 253] on div "Another Inspection is next" at bounding box center [86, 254] width 97 height 8
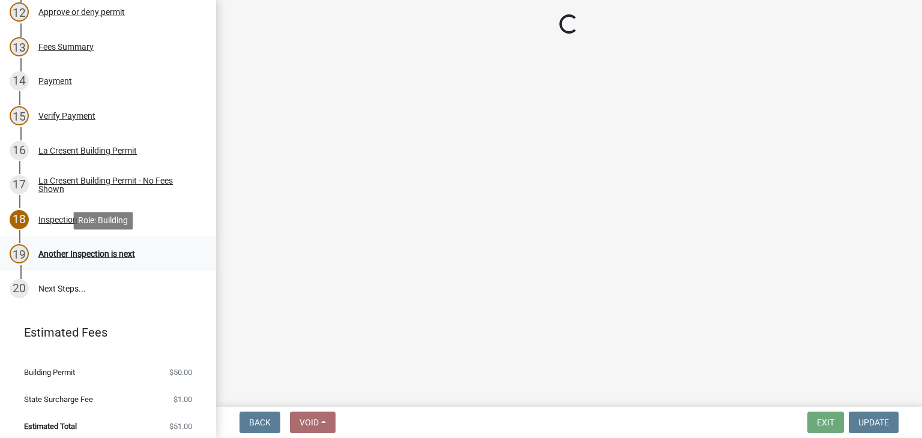
scroll to position [0, 0]
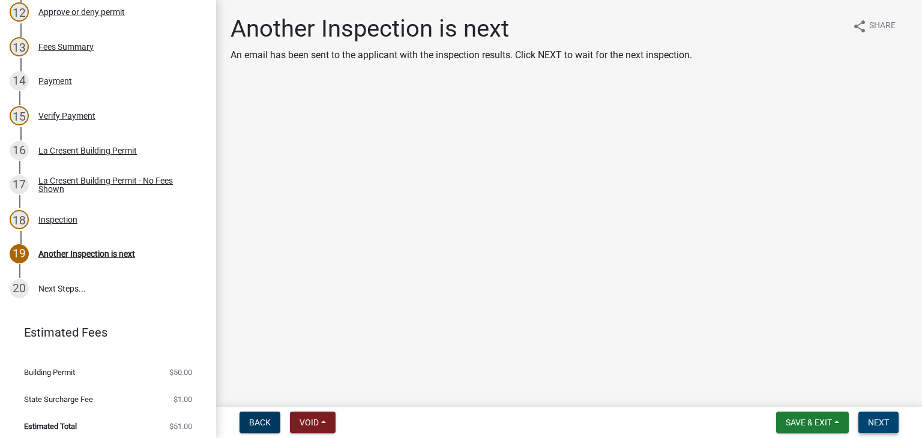
click at [882, 421] on span "Next" at bounding box center [878, 423] width 21 height 10
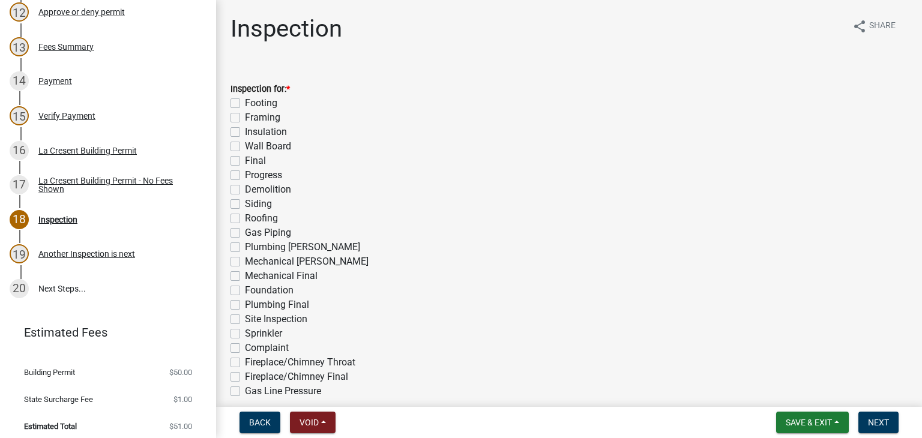
click at [245, 178] on label "Progress" at bounding box center [263, 175] width 37 height 14
click at [245, 176] on input "Progress" at bounding box center [249, 172] width 8 height 8
checkbox input "true"
checkbox input "false"
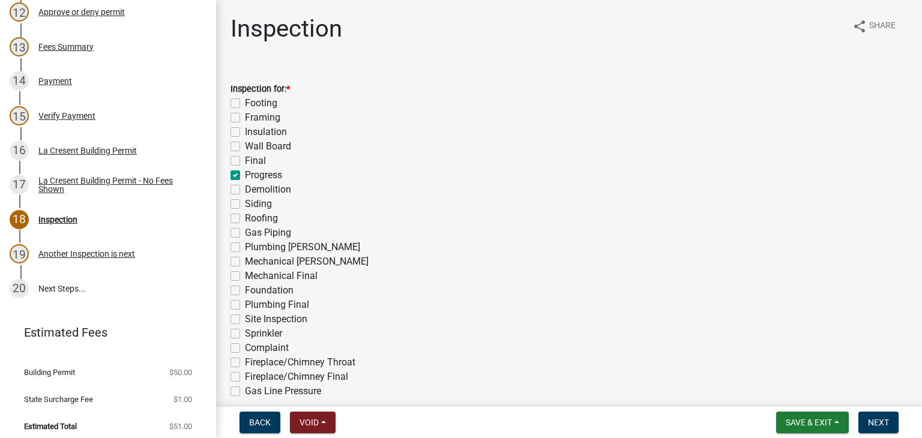
checkbox input "false"
checkbox input "true"
checkbox input "false"
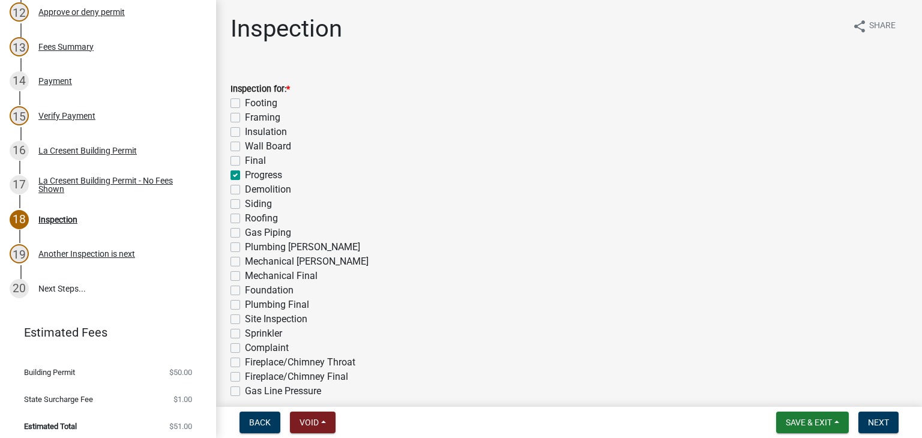
checkbox input "false"
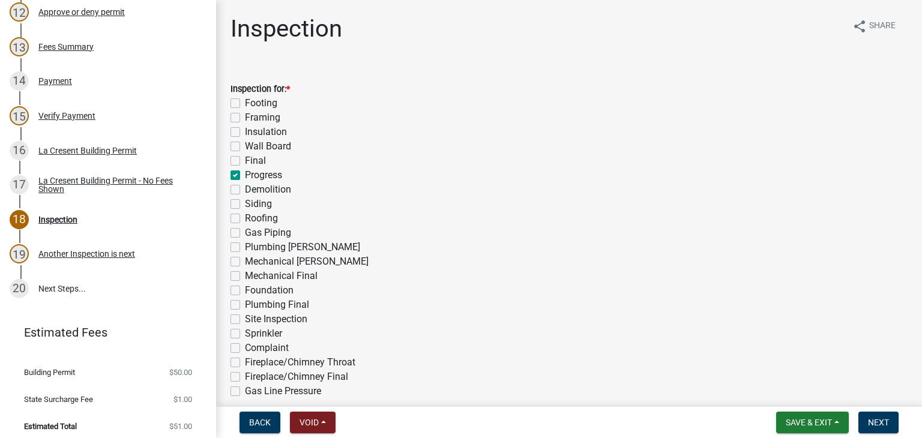
checkbox input "false"
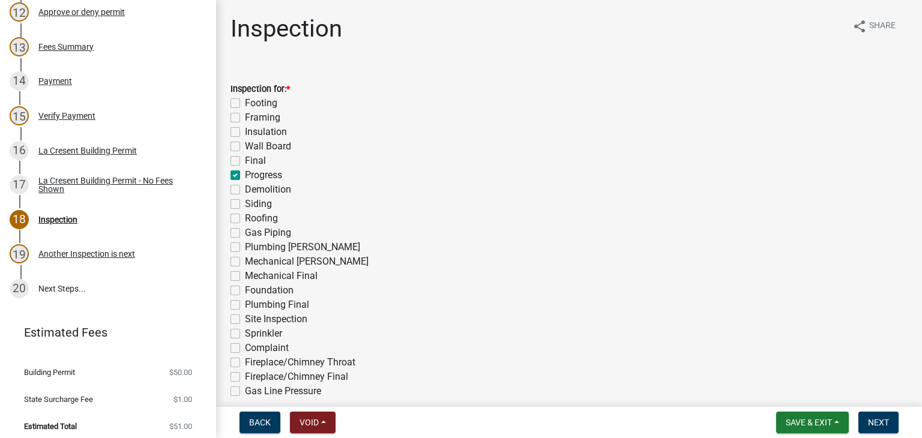
checkbox input "false"
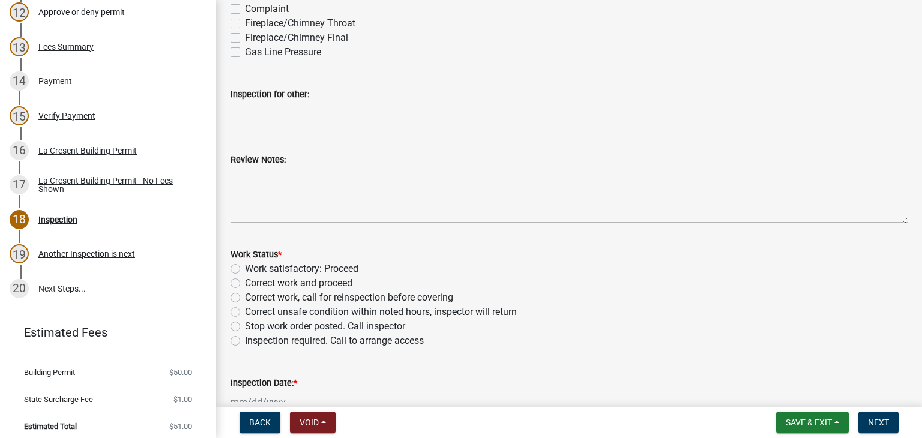
scroll to position [360, 0]
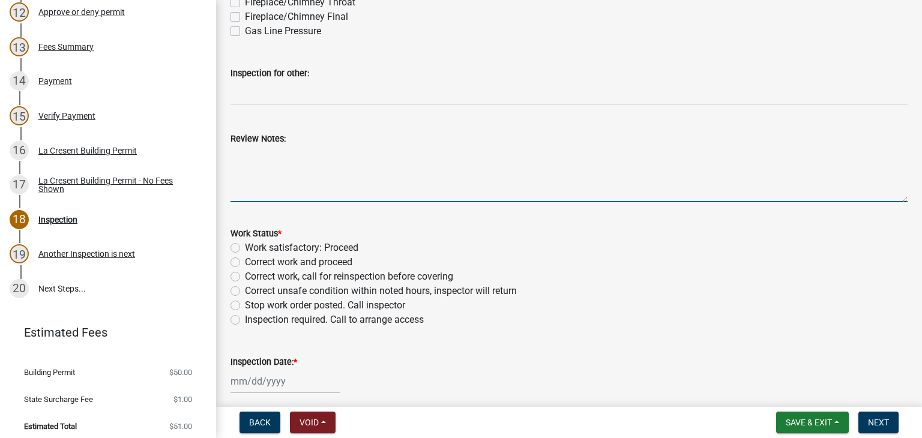
click at [272, 160] on textarea "Review Notes:" at bounding box center [568, 174] width 677 height 56
paste textarea "Email in pictures of installation"
type textarea "Email in pictures of installation. Is this job completed?"
click at [245, 317] on label "Inspection required. Call to arrange access" at bounding box center [334, 320] width 179 height 14
click at [245, 317] on input "Inspection required. Call to arrange access" at bounding box center [249, 317] width 8 height 8
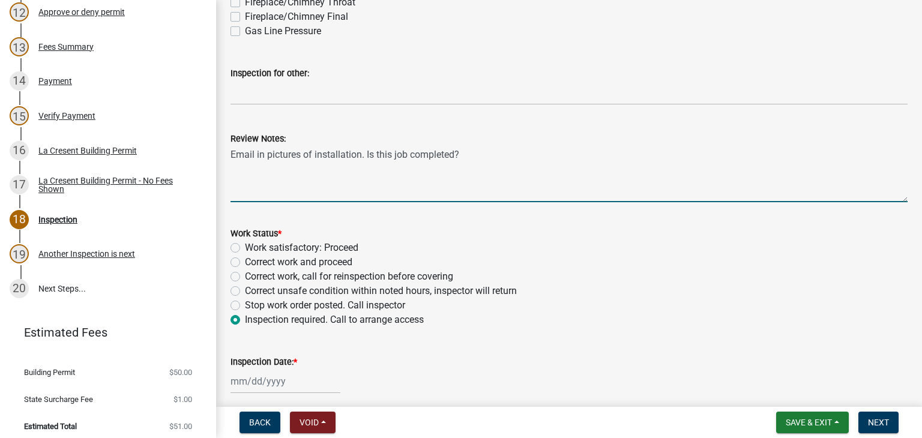
radio input "true"
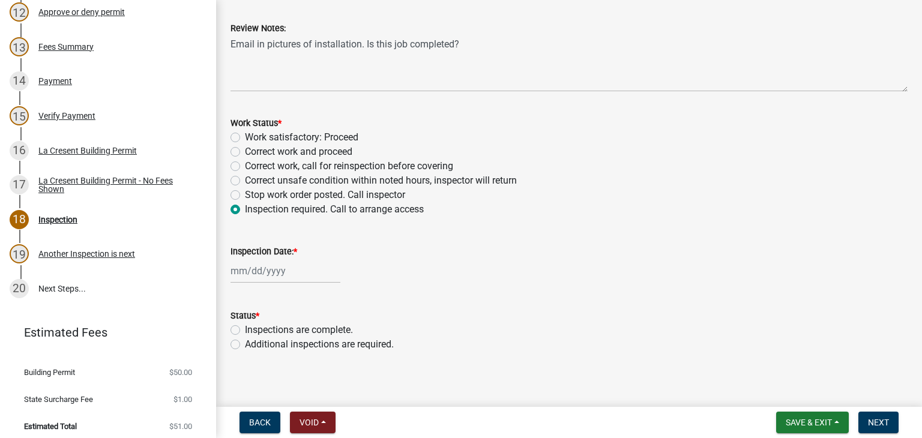
scroll to position [478, 0]
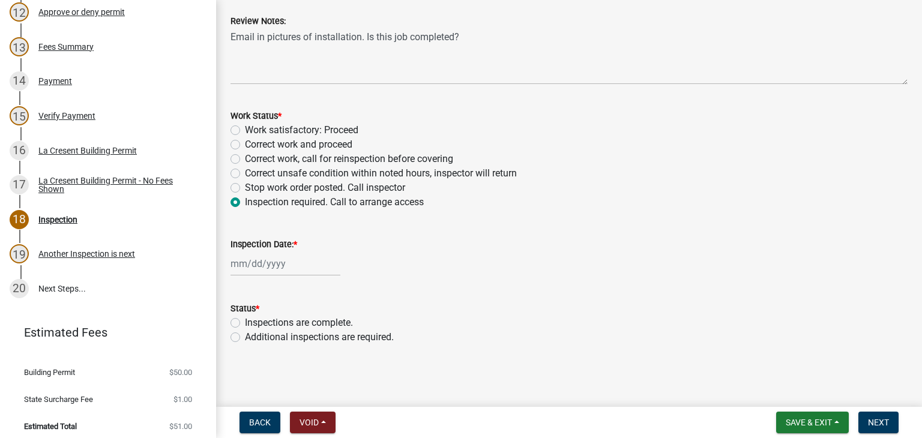
click at [281, 262] on div at bounding box center [285, 263] width 110 height 25
select select "10"
select select "2025"
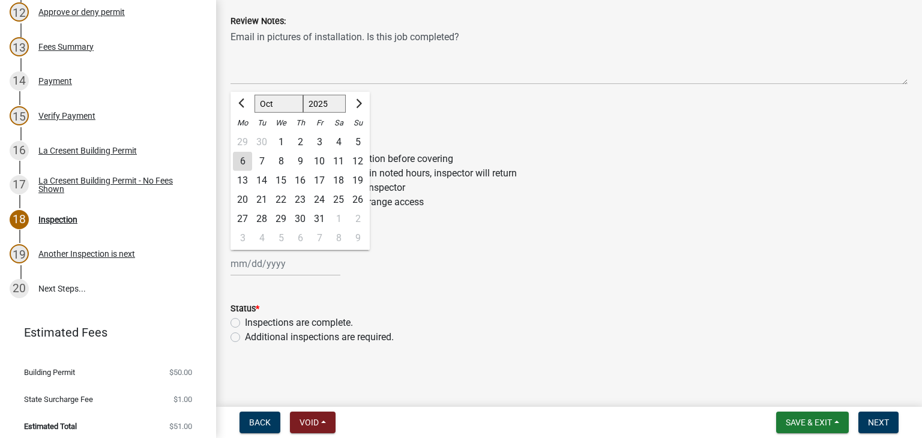
click at [242, 159] on div "6" at bounding box center [242, 161] width 19 height 19
type input "[DATE]"
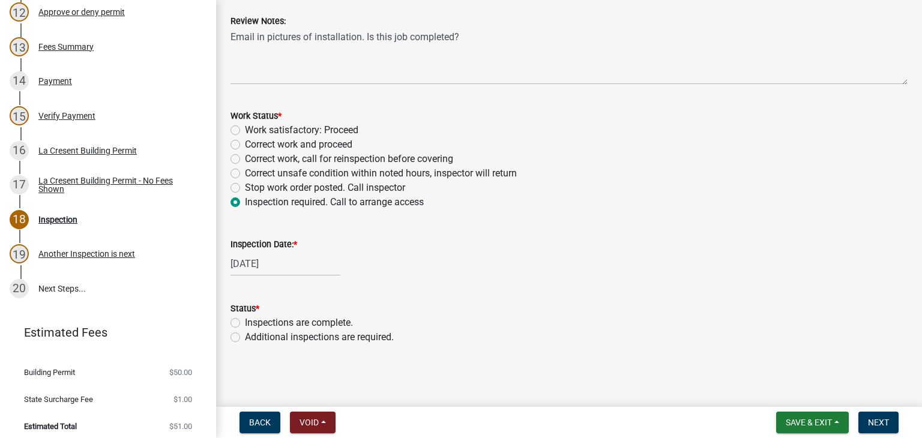
click at [245, 339] on label "Additional inspections are required." at bounding box center [319, 337] width 149 height 14
click at [245, 338] on input "Additional inspections are required." at bounding box center [249, 334] width 8 height 8
radio input "true"
click at [868, 423] on span "Next" at bounding box center [878, 423] width 21 height 10
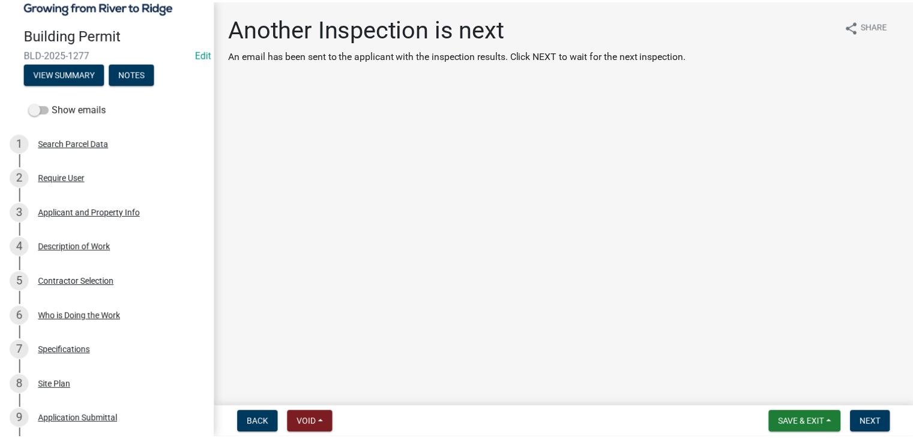
scroll to position [0, 0]
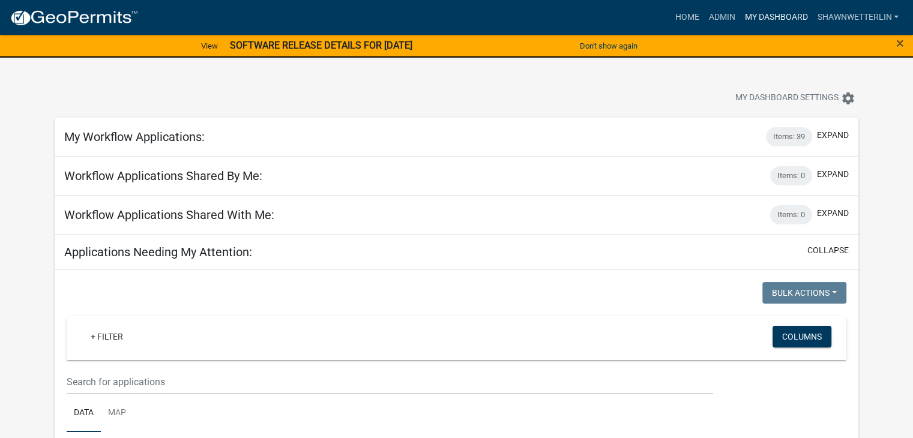
click at [761, 15] on link "My Dashboard" at bounding box center [775, 17] width 73 height 23
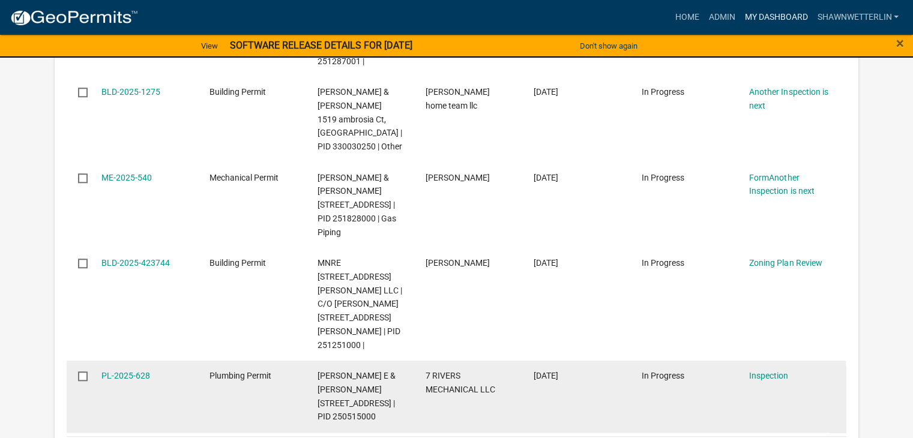
scroll to position [960, 0]
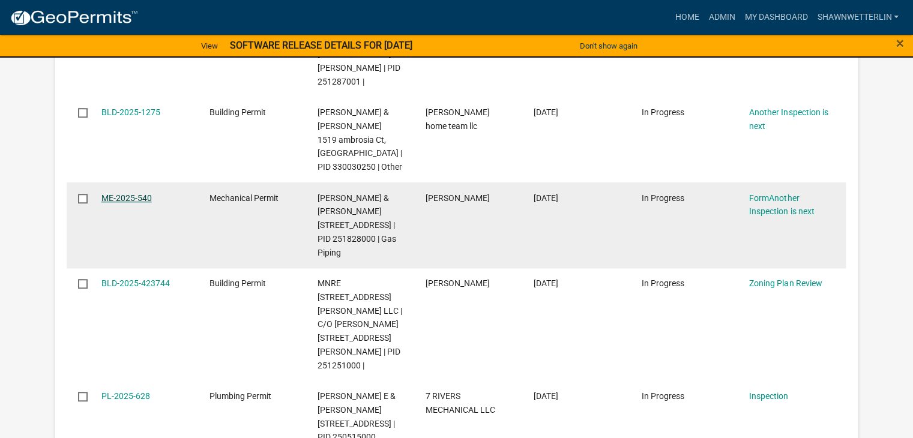
click at [113, 193] on link "ME-2025-540" at bounding box center [126, 198] width 50 height 10
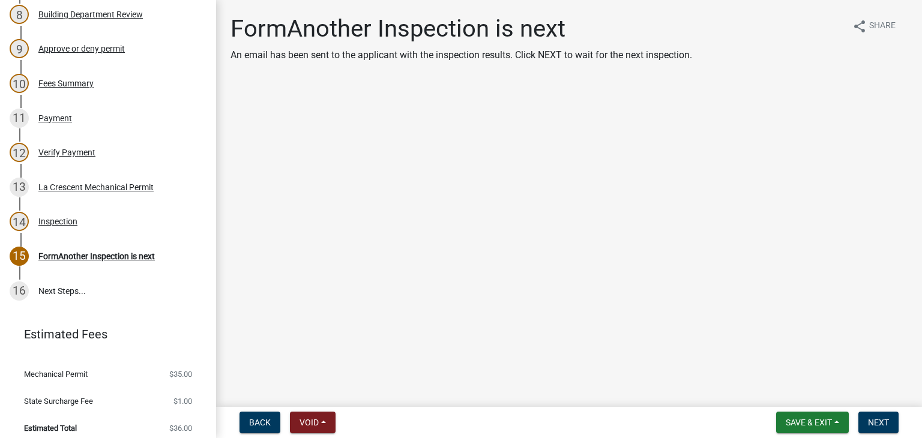
scroll to position [468, 0]
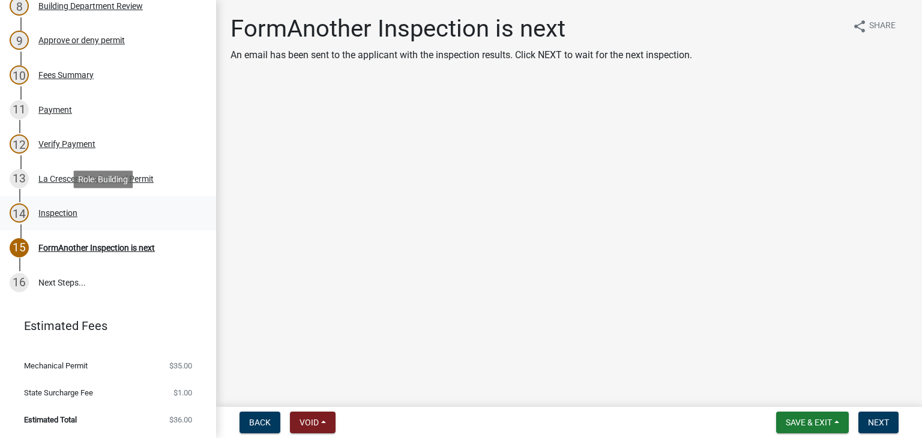
click at [40, 205] on div "14 Inspection" at bounding box center [103, 212] width 187 height 19
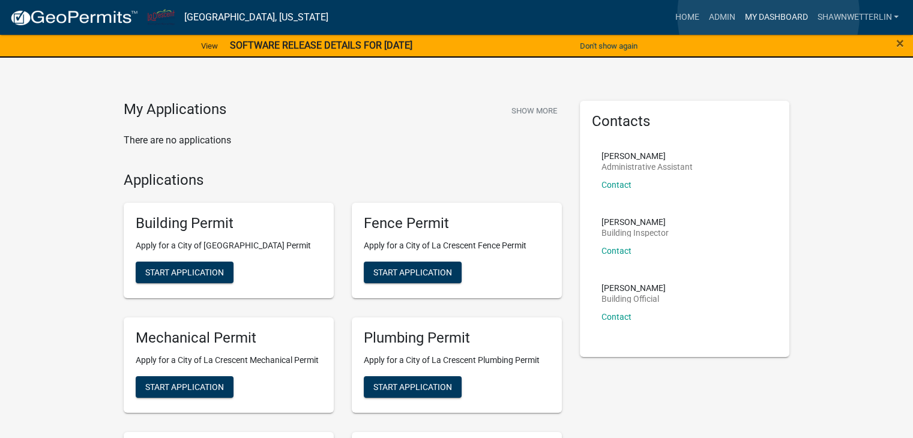
click at [768, 15] on link "My Dashboard" at bounding box center [775, 17] width 73 height 23
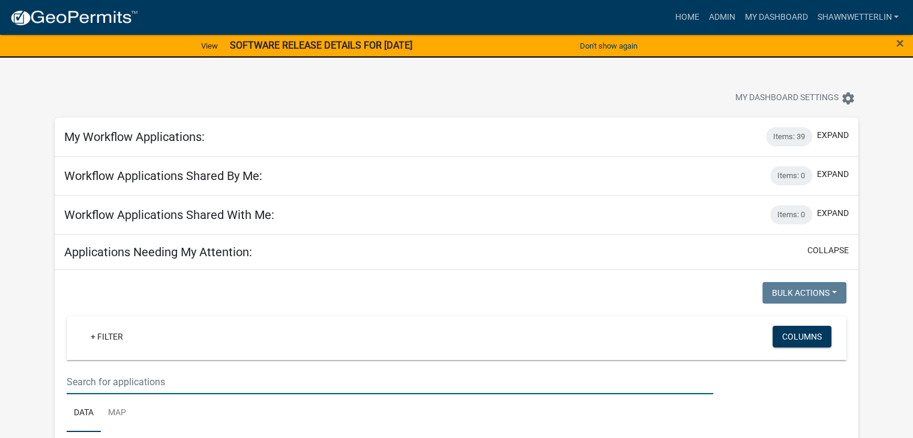
click at [130, 376] on input "text" at bounding box center [390, 382] width 646 height 25
type input "1st"
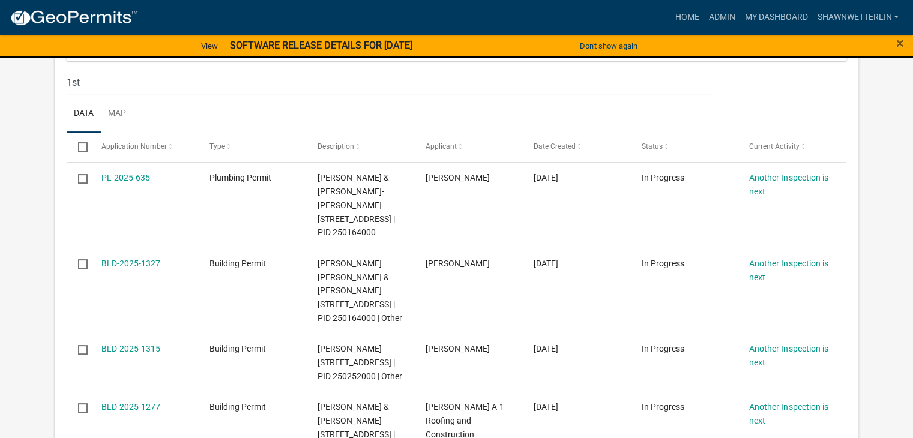
scroll to position [300, 0]
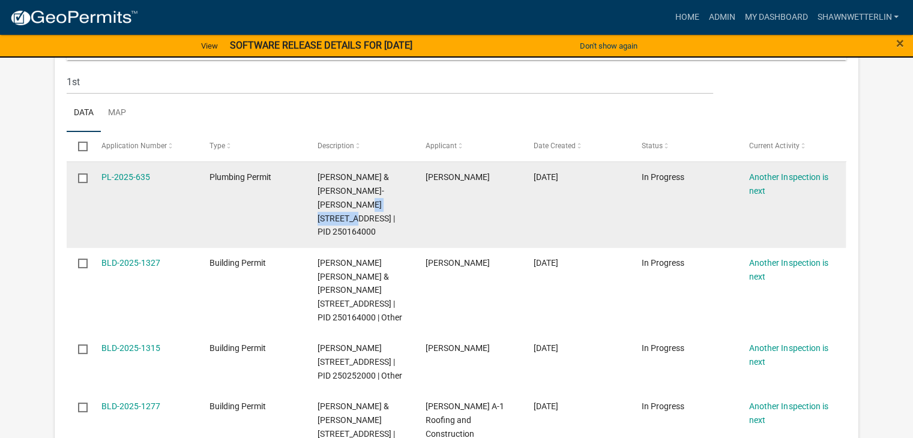
drag, startPoint x: 399, startPoint y: 201, endPoint x: 354, endPoint y: 204, distance: 45.1
click at [350, 200] on span "NICKOLAS WIEGERT & KAYLA WACYNSKI-GRIMES 702 1ST ST N, Houston County | PID 250…" at bounding box center [355, 204] width 77 height 64
copy span "702 1ST ST N"
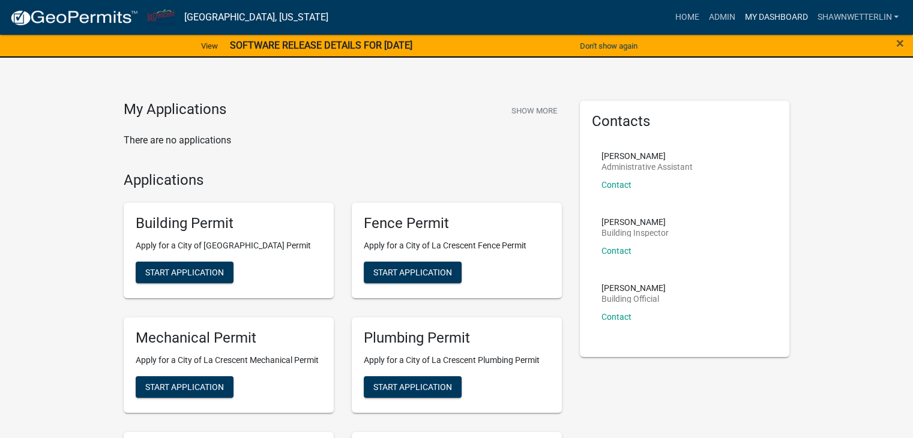
click at [780, 13] on link "My Dashboard" at bounding box center [775, 17] width 73 height 23
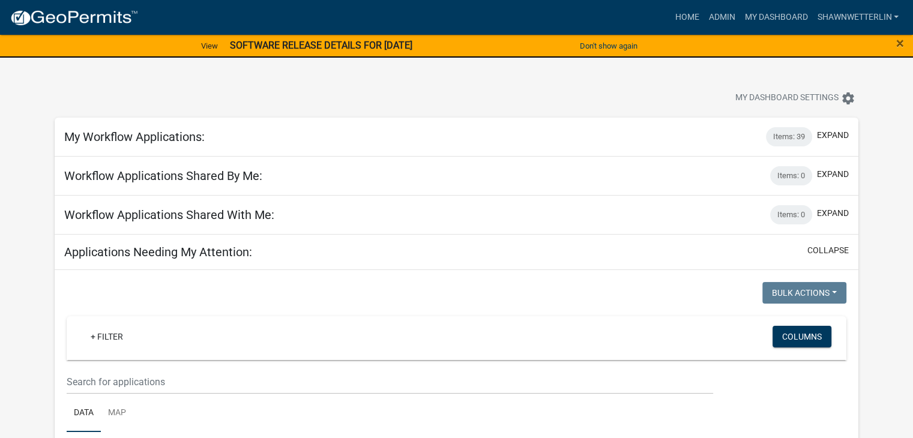
click at [257, 44] on strong "SOFTWARE RELEASE DETAILS FOR [DATE]" at bounding box center [321, 45] width 182 height 11
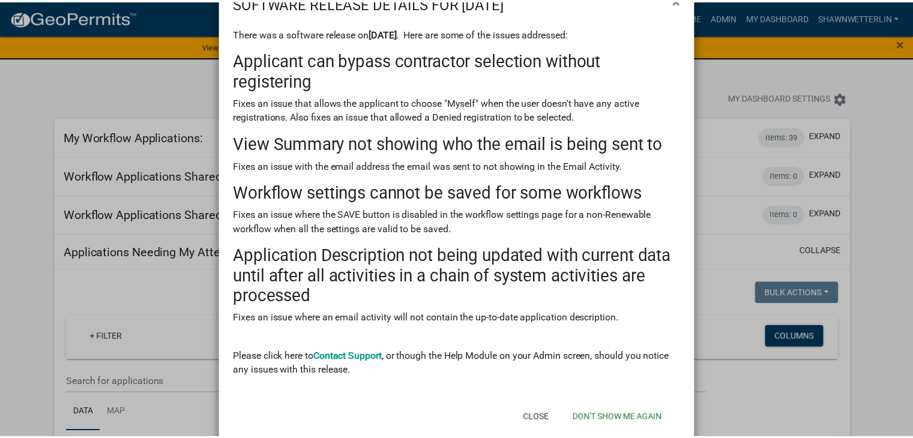
scroll to position [65, 0]
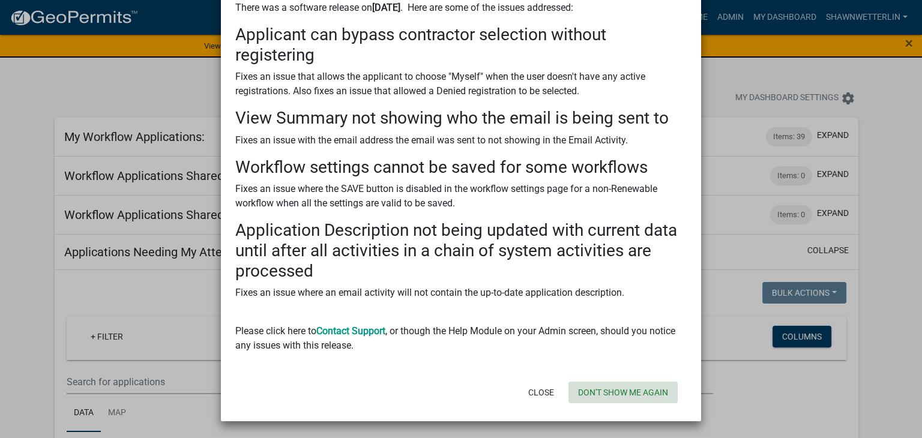
click at [637, 394] on button "Don't show me again" at bounding box center [622, 393] width 109 height 22
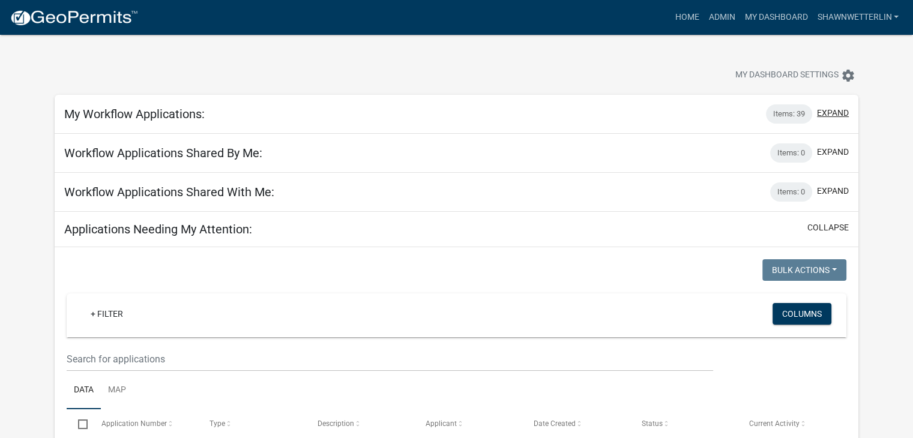
click at [832, 113] on button "expand" at bounding box center [833, 113] width 32 height 13
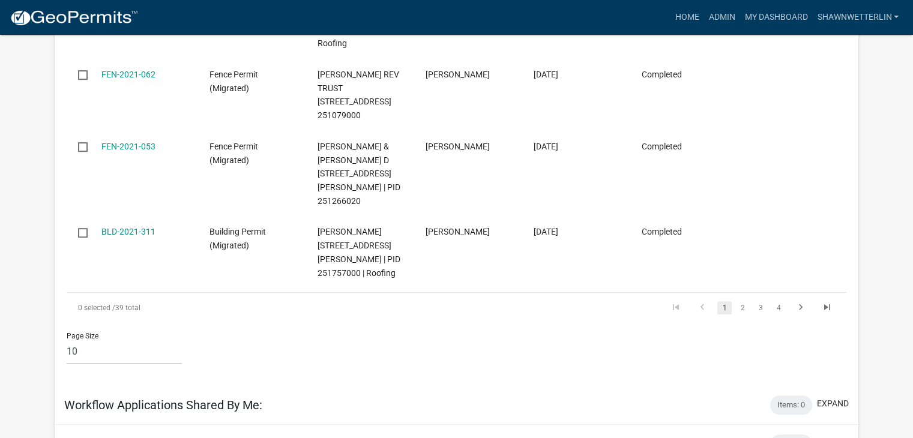
scroll to position [840, 0]
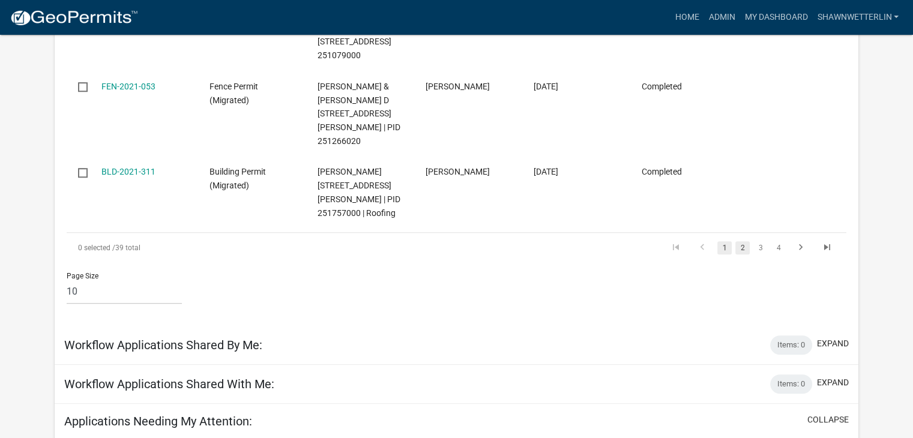
click at [741, 254] on link "2" at bounding box center [742, 247] width 14 height 13
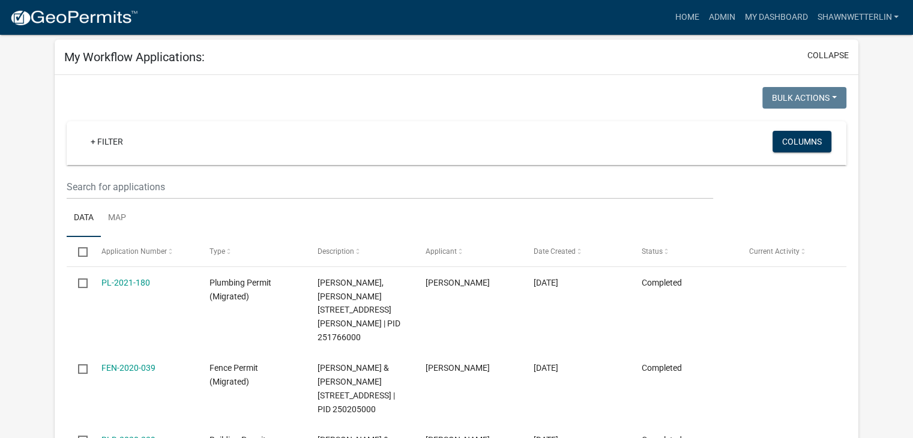
scroll to position [46, 0]
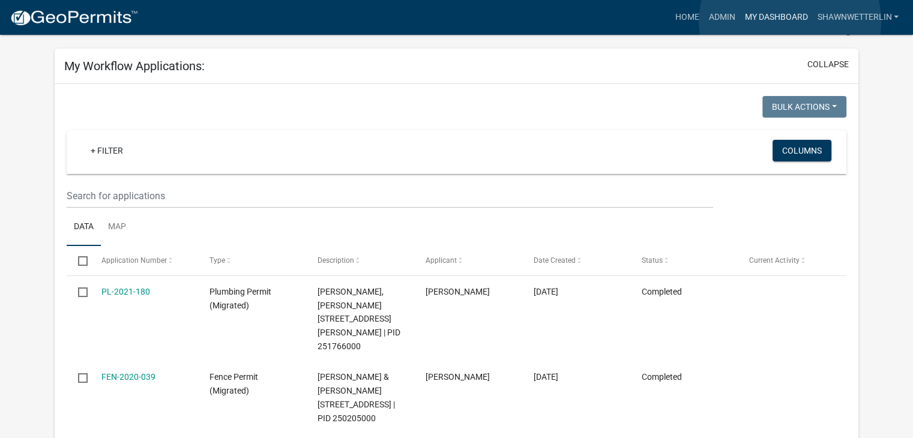
click at [790, 22] on link "My Dashboard" at bounding box center [775, 17] width 73 height 23
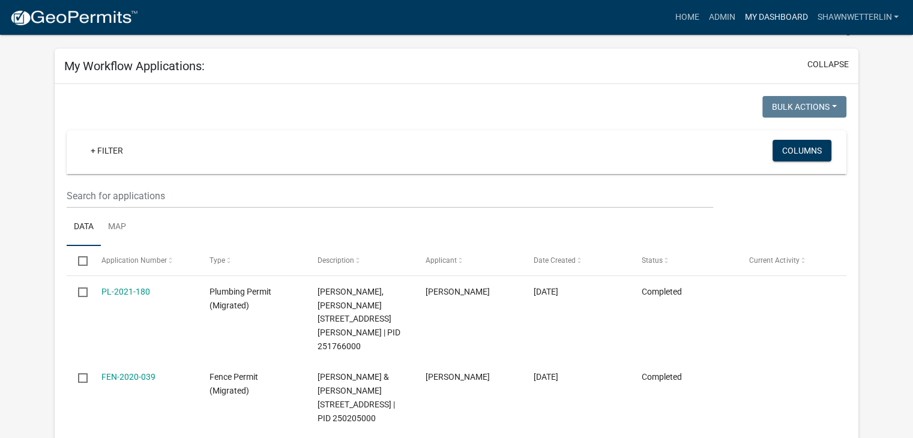
click at [787, 15] on link "My Dashboard" at bounding box center [775, 17] width 73 height 23
click at [835, 63] on button "collapse" at bounding box center [827, 64] width 41 height 13
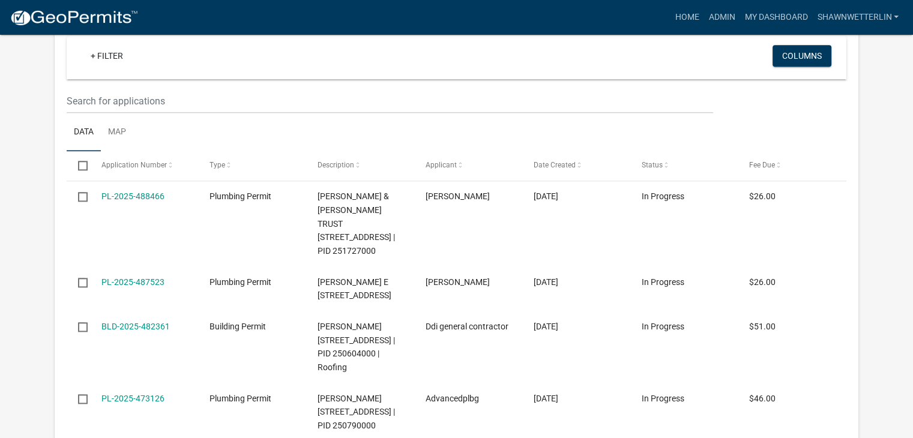
scroll to position [1386, 0]
